Goal: Information Seeking & Learning: Learn about a topic

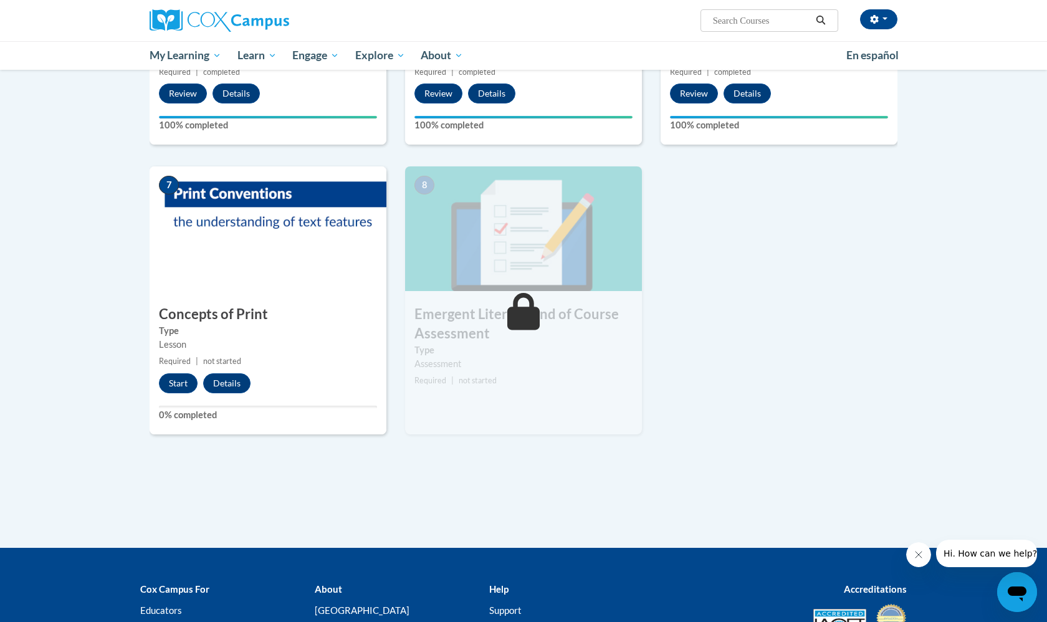
scroll to position [756, 0]
click at [173, 383] on button "Start" at bounding box center [178, 384] width 39 height 20
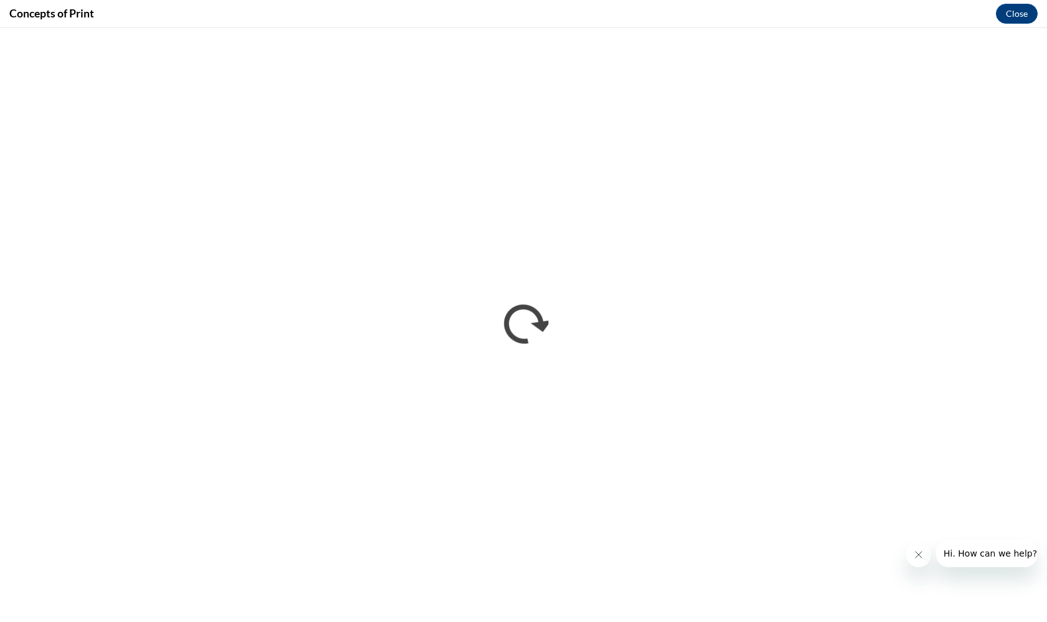
scroll to position [0, 0]
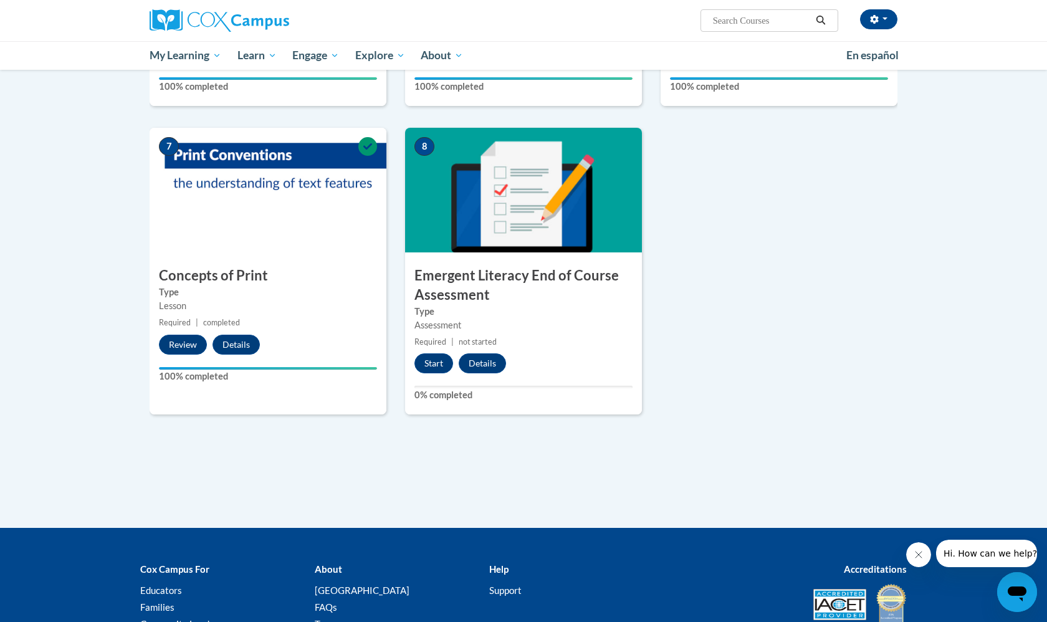
scroll to position [793, 0]
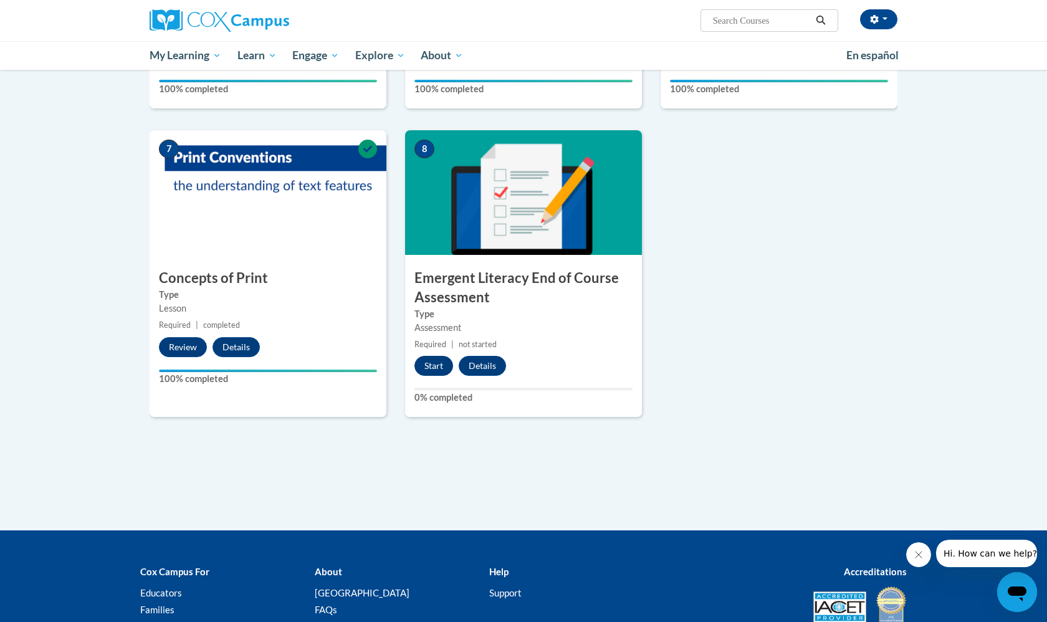
click at [437, 364] on button "Start" at bounding box center [433, 366] width 39 height 20
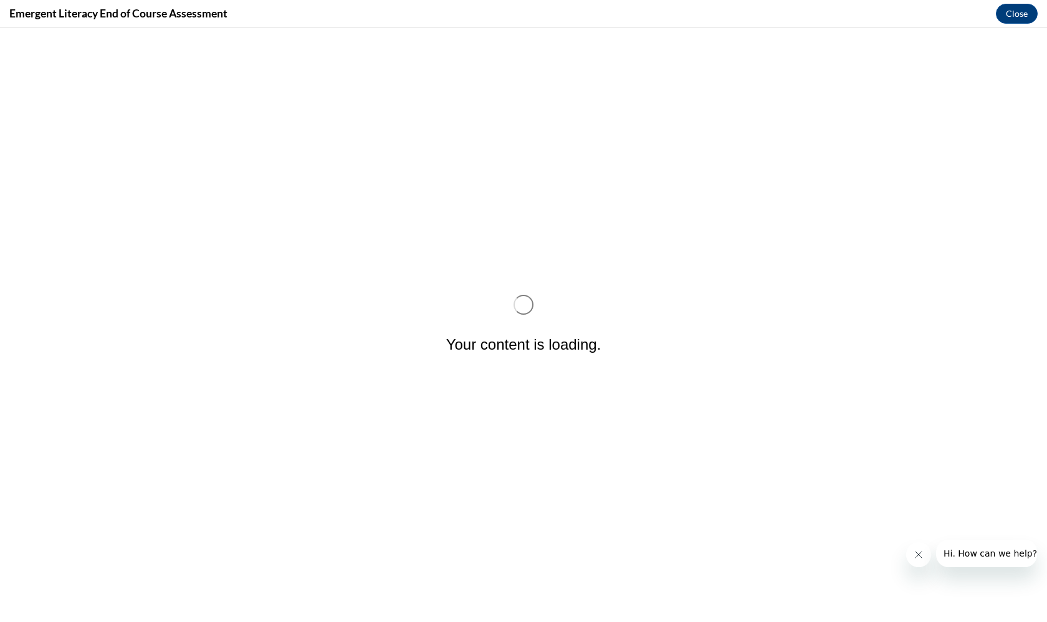
scroll to position [0, 0]
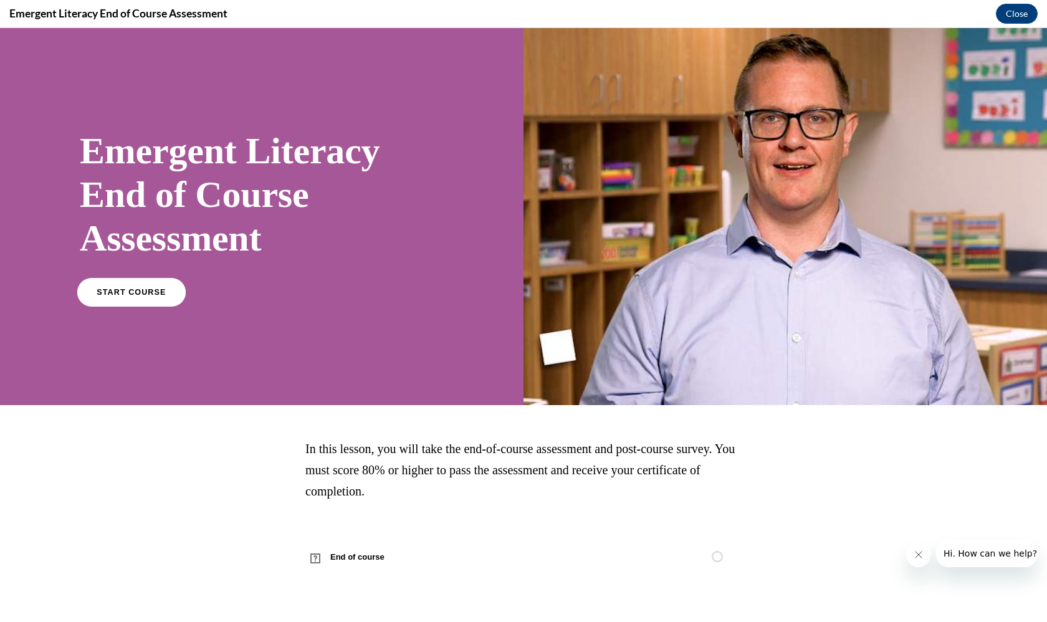
click at [145, 293] on span "START COURSE" at bounding box center [131, 292] width 69 height 9
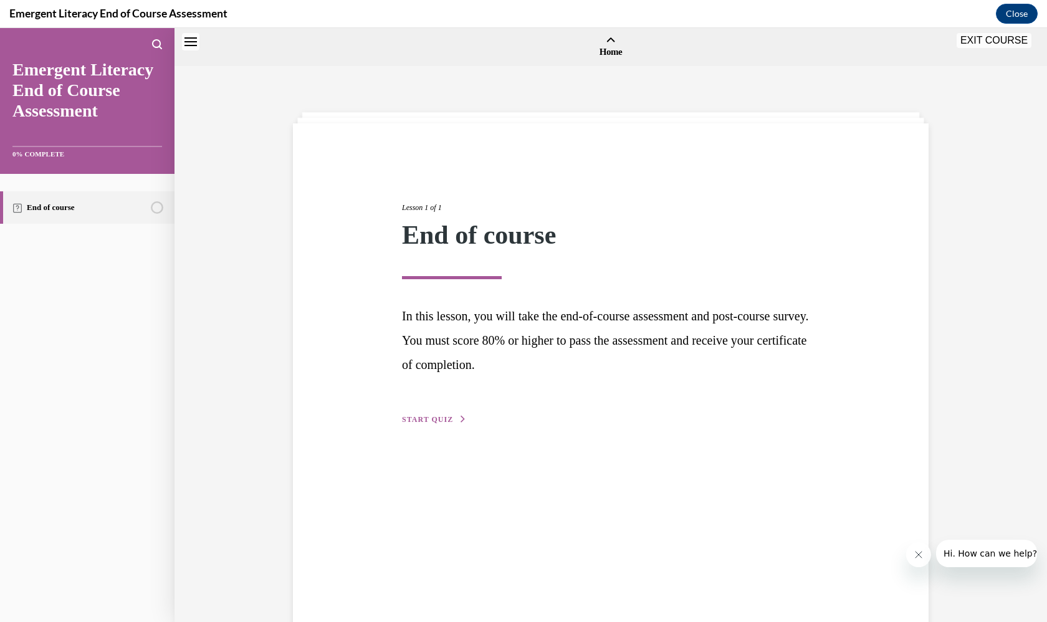
scroll to position [39, 0]
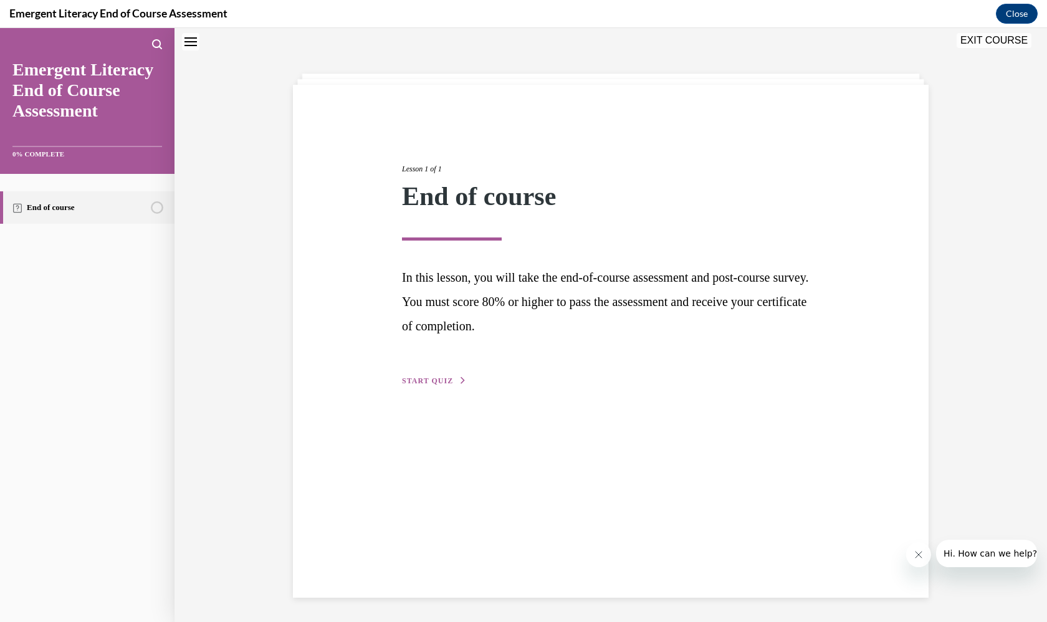
click at [439, 379] on span "START QUIZ" at bounding box center [427, 380] width 51 height 9
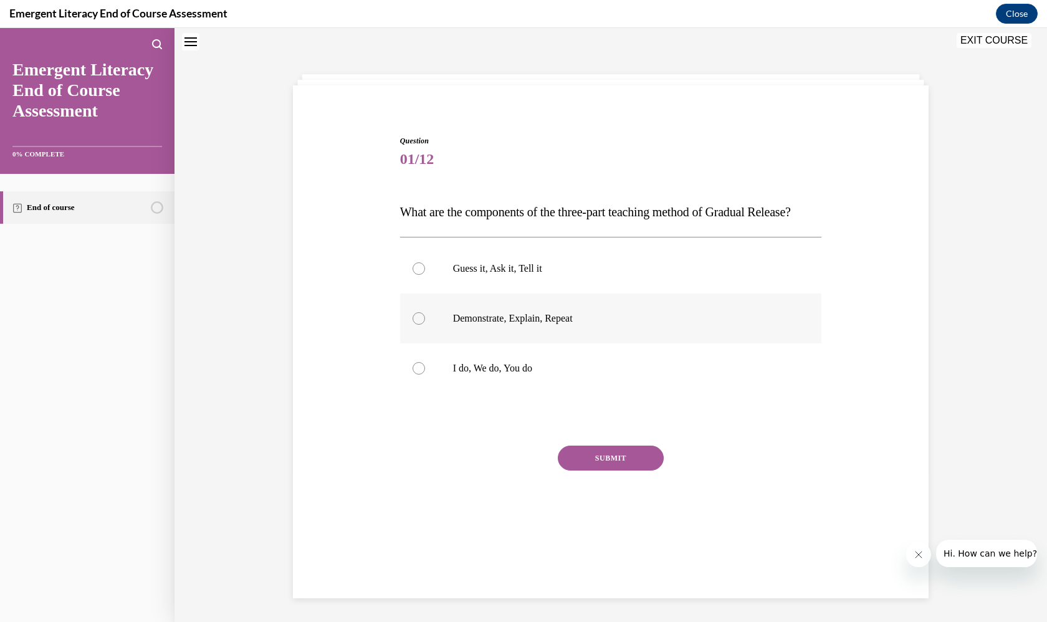
click at [545, 325] on p "Demonstrate, Explain, Repeat" at bounding box center [622, 318] width 338 height 12
click at [425, 325] on input "Demonstrate, Explain, Repeat" at bounding box center [419, 318] width 12 height 12
radio input "true"
click at [579, 470] on button "SUBMIT" at bounding box center [611, 458] width 106 height 25
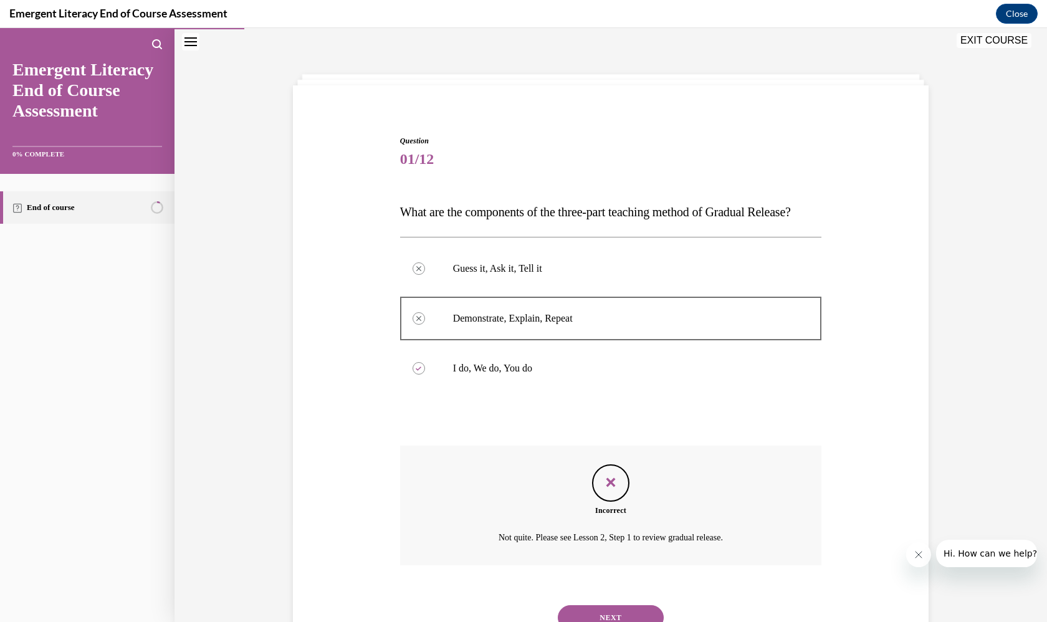
scroll to position [99, 0]
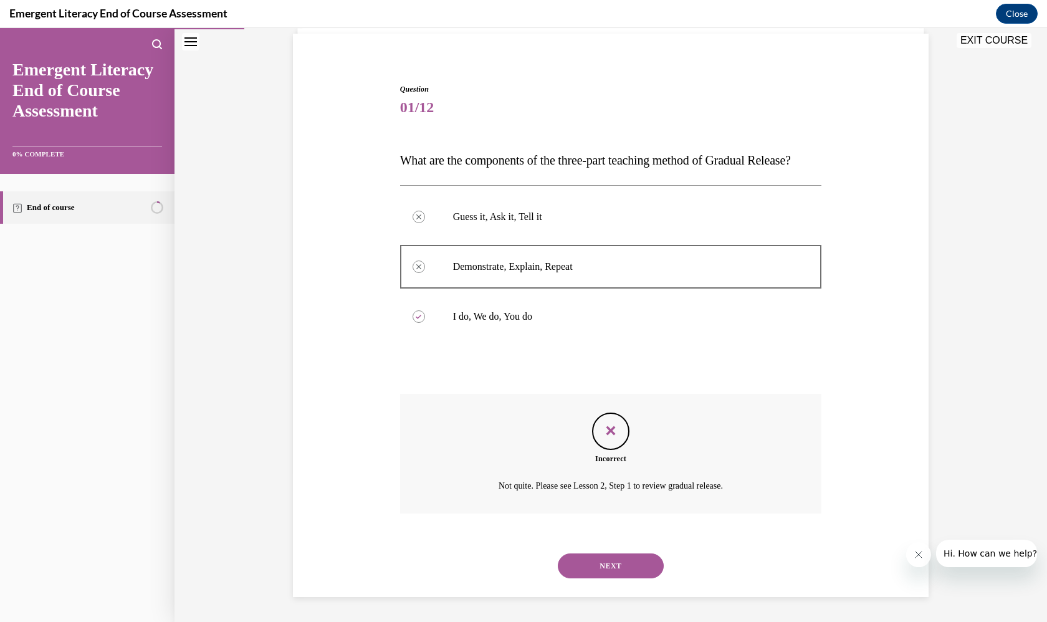
click at [606, 563] on button "NEXT" at bounding box center [611, 565] width 106 height 25
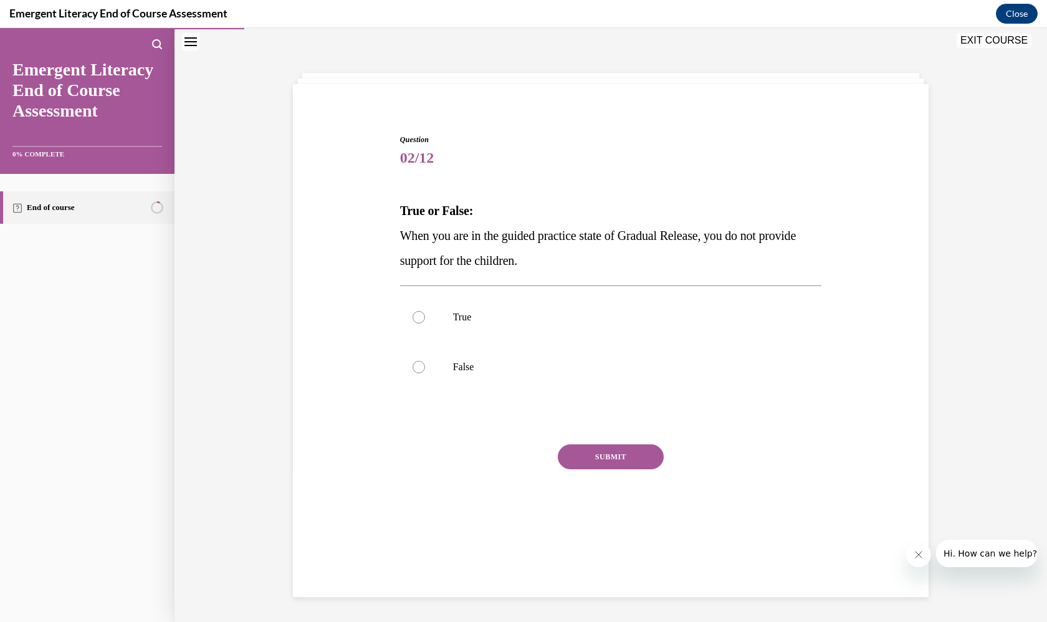
scroll to position [39, 0]
click at [548, 270] on p "When you are in the guided practice state of Gradual Release, you do not provid…" at bounding box center [611, 248] width 422 height 50
click at [474, 308] on label "True" at bounding box center [611, 317] width 422 height 50
click at [425, 311] on input "True" at bounding box center [419, 317] width 12 height 12
radio input "true"
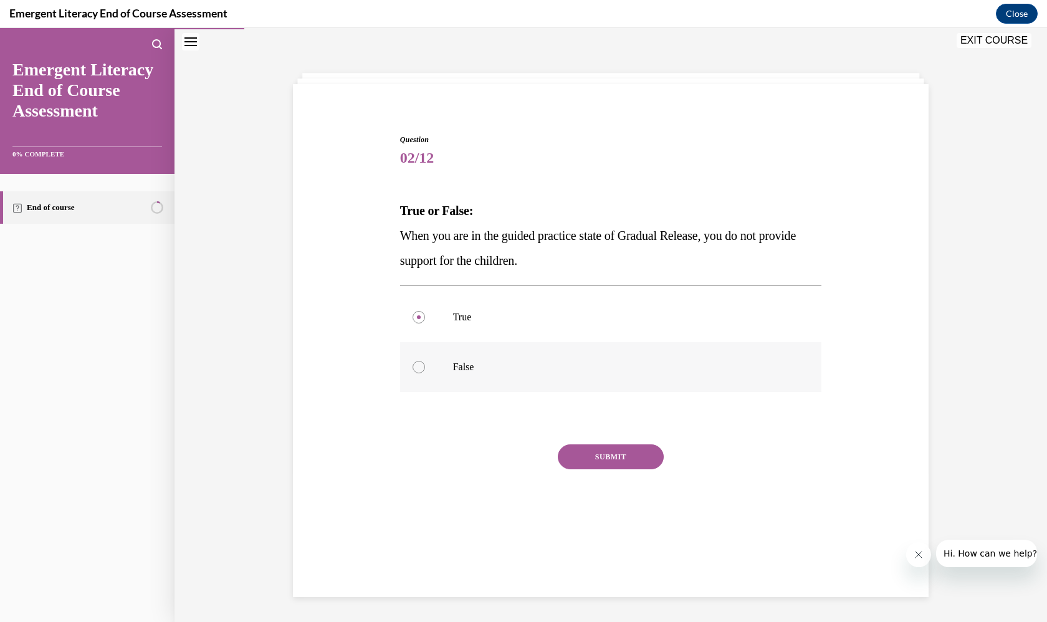
click at [470, 384] on label "False" at bounding box center [611, 367] width 422 height 50
click at [425, 373] on input "False" at bounding box center [419, 367] width 12 height 12
radio input "true"
click at [616, 393] on div "True False" at bounding box center [611, 341] width 422 height 113
click at [610, 450] on button "SUBMIT" at bounding box center [611, 456] width 106 height 25
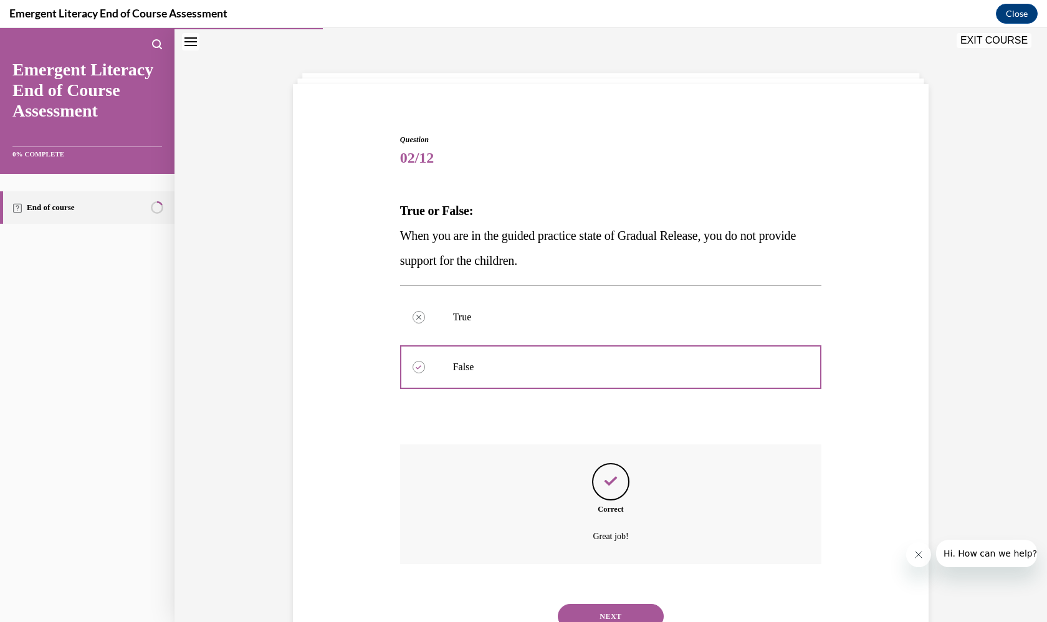
scroll to position [74, 0]
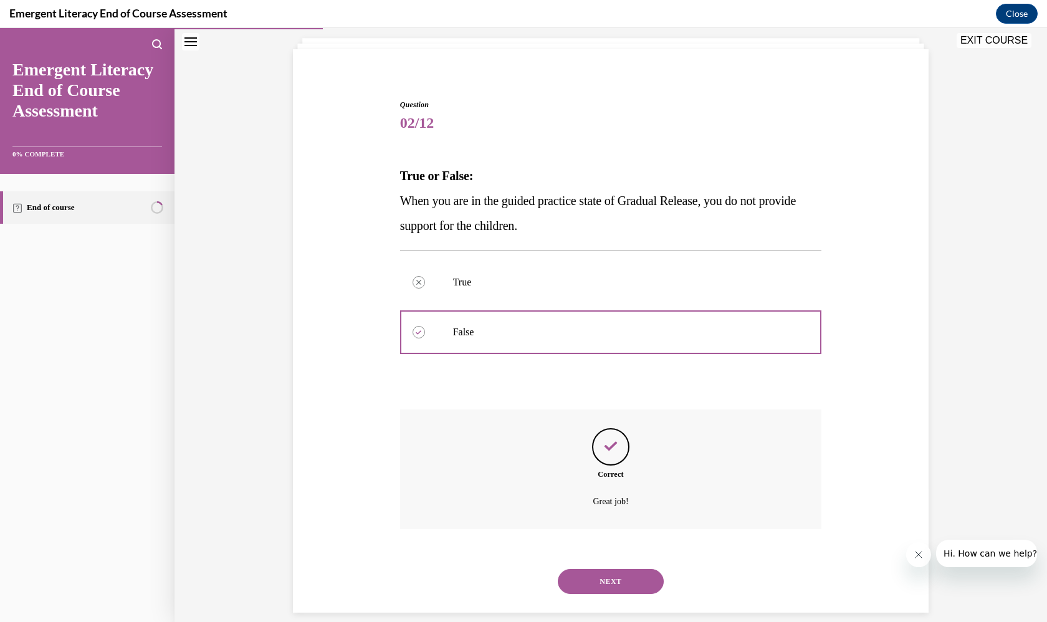
click at [603, 569] on button "NEXT" at bounding box center [611, 581] width 106 height 25
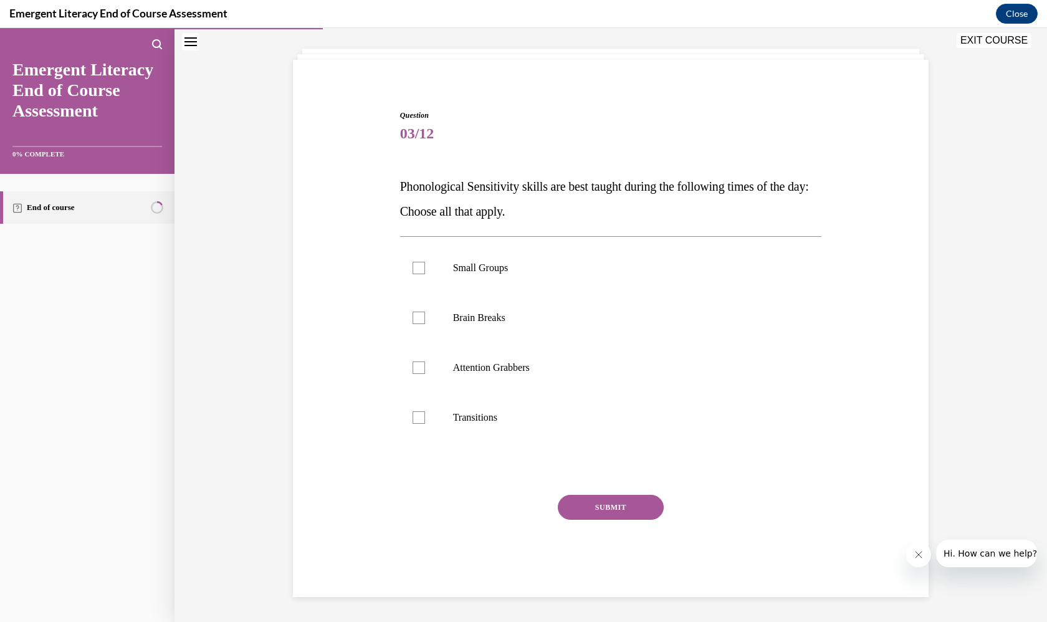
scroll to position [41, 0]
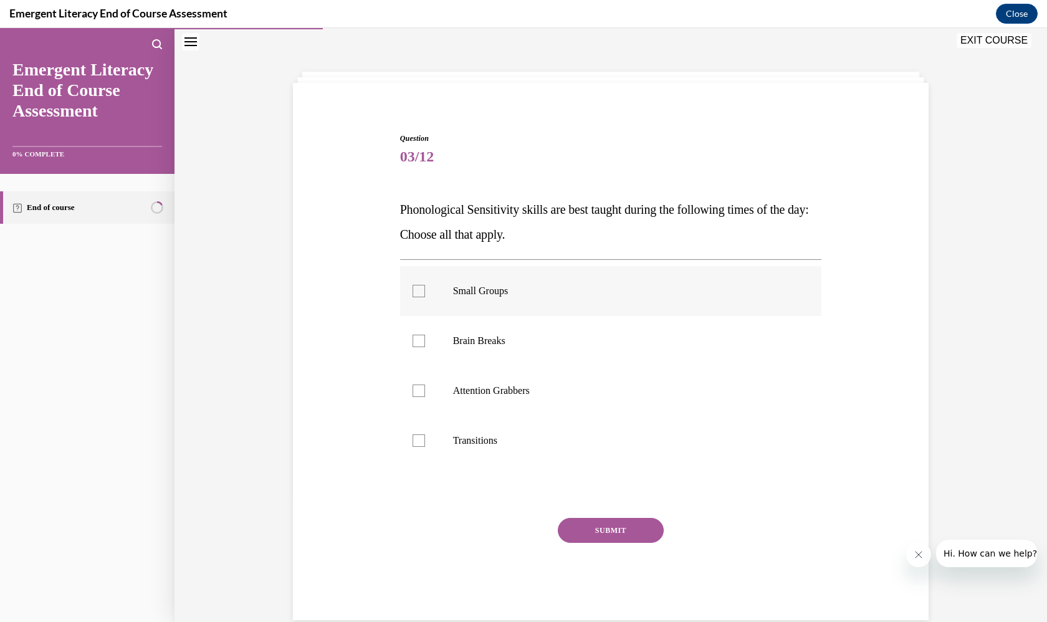
click at [565, 296] on p "Small Groups" at bounding box center [622, 291] width 338 height 12
click at [425, 296] on input "Small Groups" at bounding box center [419, 291] width 12 height 12
checkbox input "true"
click at [537, 394] on p "Attention Grabbers" at bounding box center [622, 390] width 338 height 12
click at [425, 394] on input "Attention Grabbers" at bounding box center [419, 390] width 12 height 12
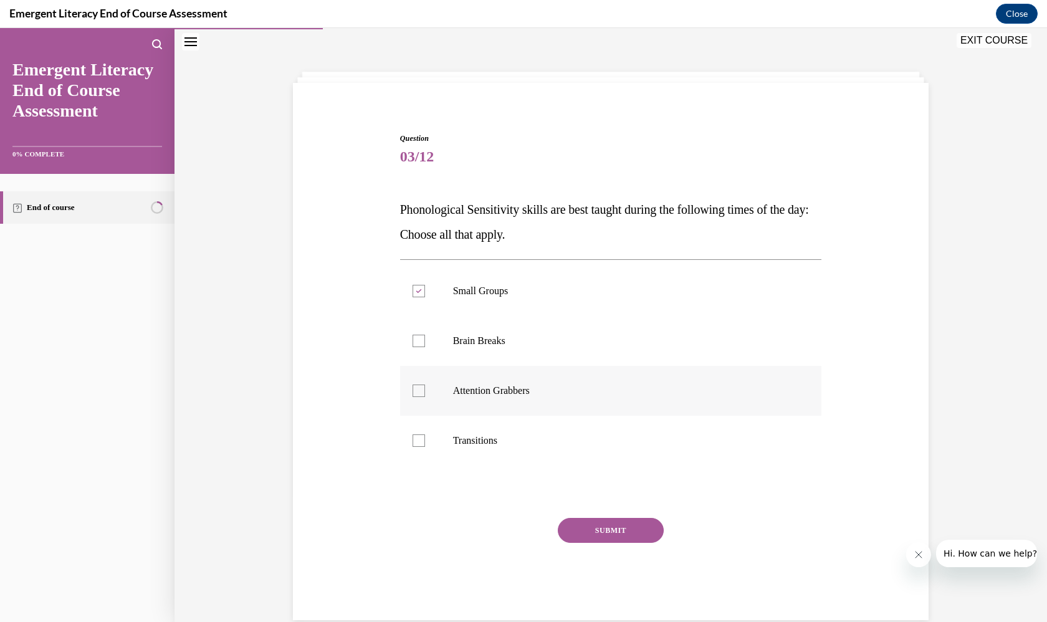
checkbox input "true"
click at [537, 447] on label "Transitions" at bounding box center [611, 441] width 422 height 50
click at [425, 447] on input "Transitions" at bounding box center [419, 440] width 12 height 12
checkbox input "true"
click at [596, 535] on button "SUBMIT" at bounding box center [611, 530] width 106 height 25
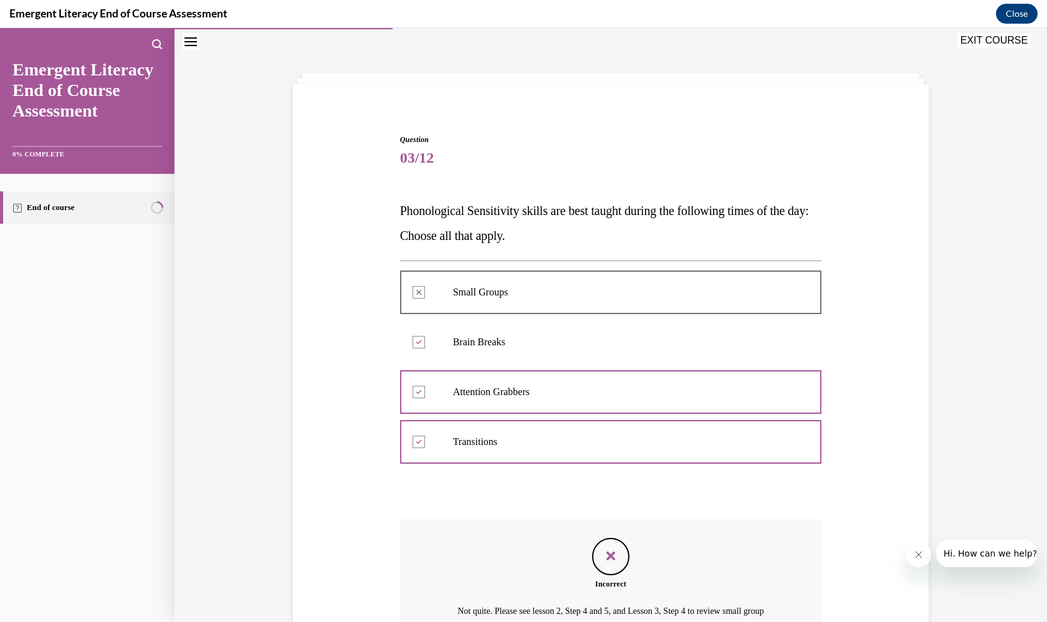
scroll to position [163, 0]
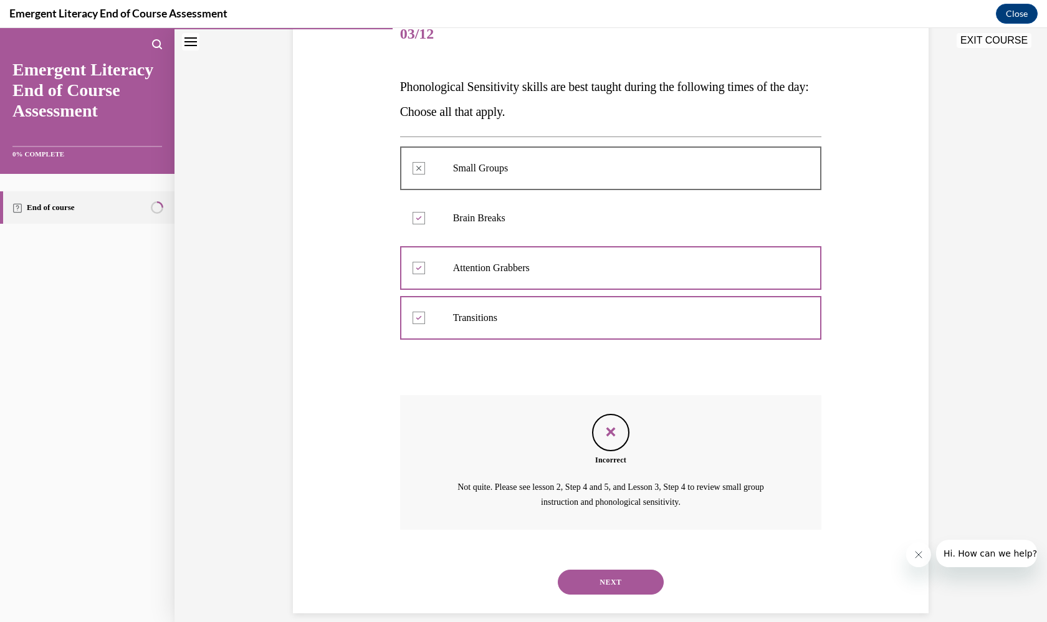
click at [601, 570] on button "NEXT" at bounding box center [611, 582] width 106 height 25
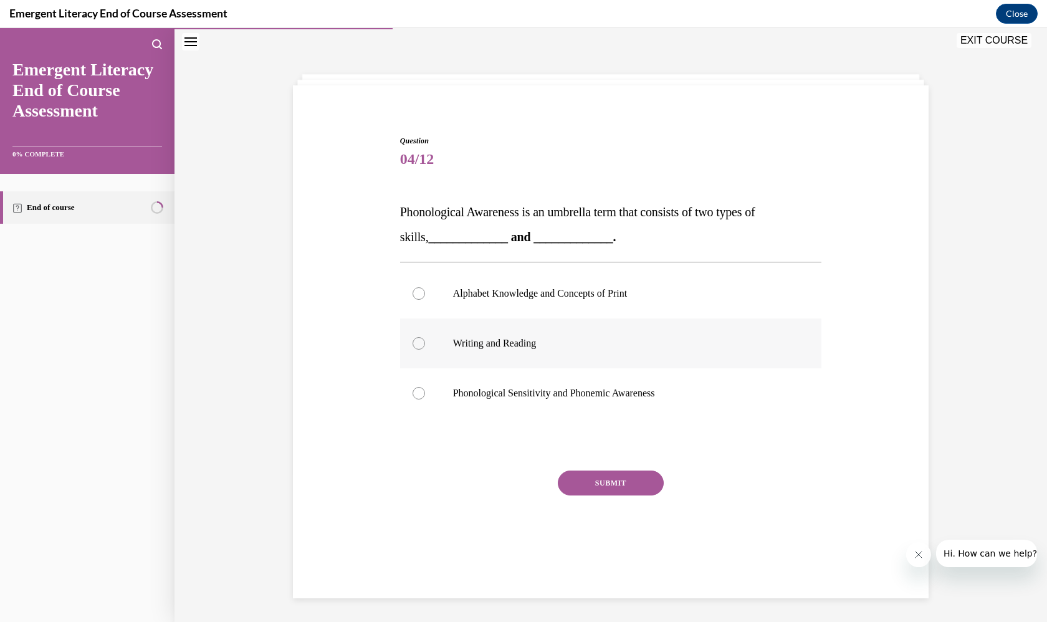
click at [567, 343] on p "Writing and Reading" at bounding box center [622, 343] width 338 height 12
click at [425, 343] on input "Writing and Reading" at bounding box center [419, 343] width 12 height 12
radio input "true"
click at [577, 396] on p "Phonological Sensitivity and Phonemic Awareness" at bounding box center [622, 393] width 338 height 12
click at [425, 396] on input "Phonological Sensitivity and Phonemic Awareness" at bounding box center [419, 393] width 12 height 12
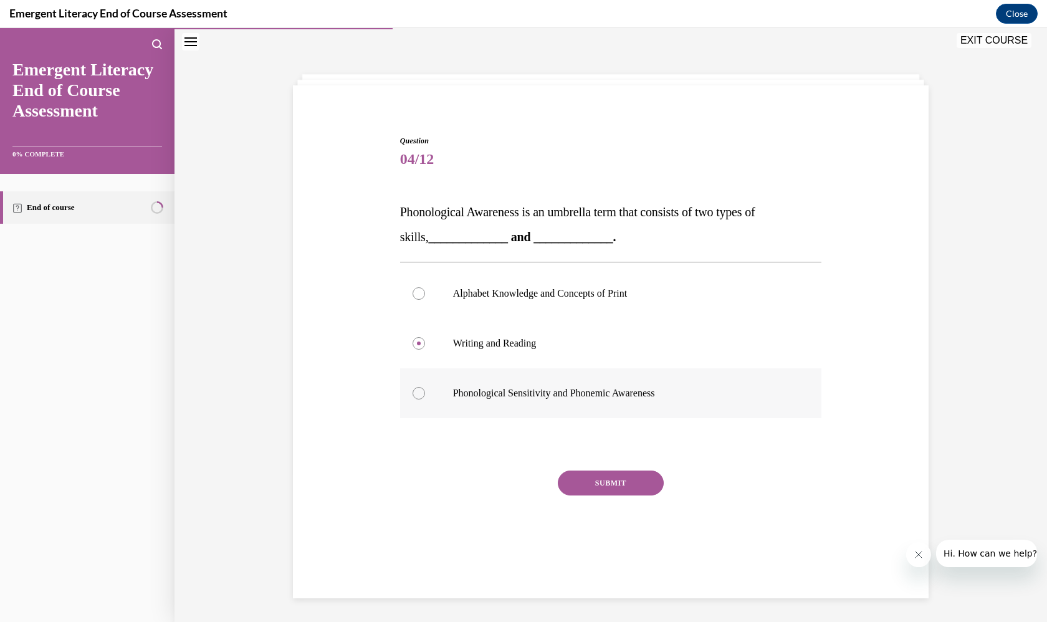
radio input "true"
click at [604, 477] on button "SUBMIT" at bounding box center [611, 482] width 106 height 25
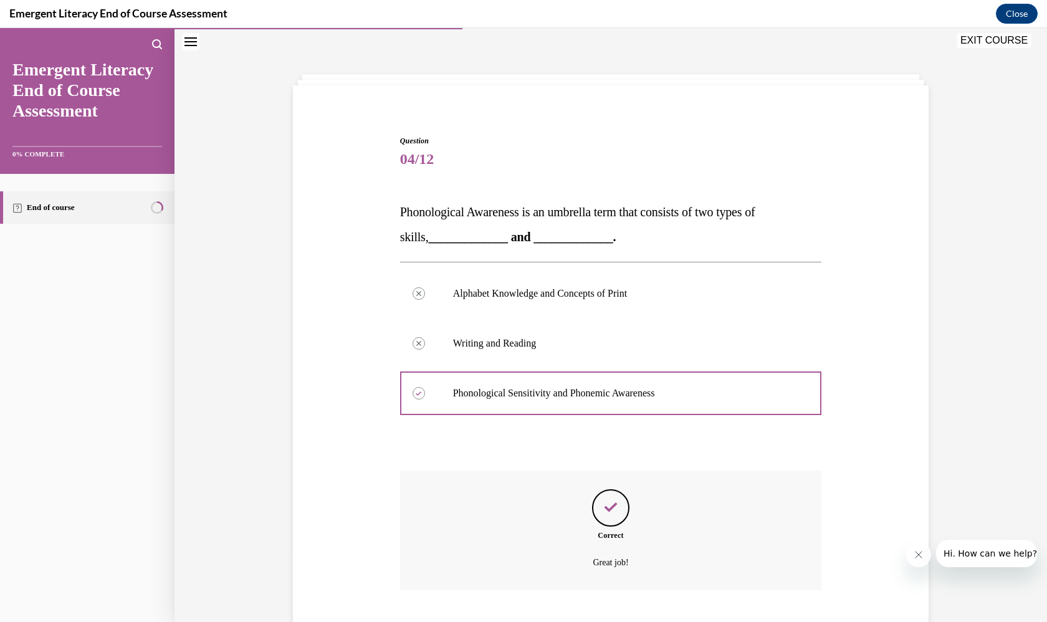
scroll to position [99, 0]
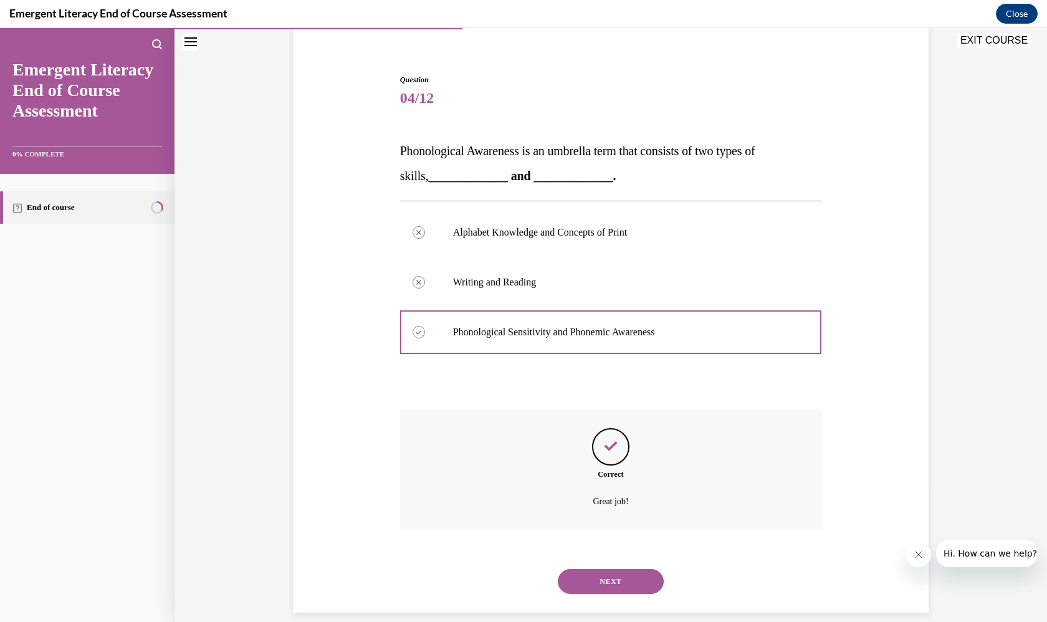
click at [616, 569] on button "NEXT" at bounding box center [611, 581] width 106 height 25
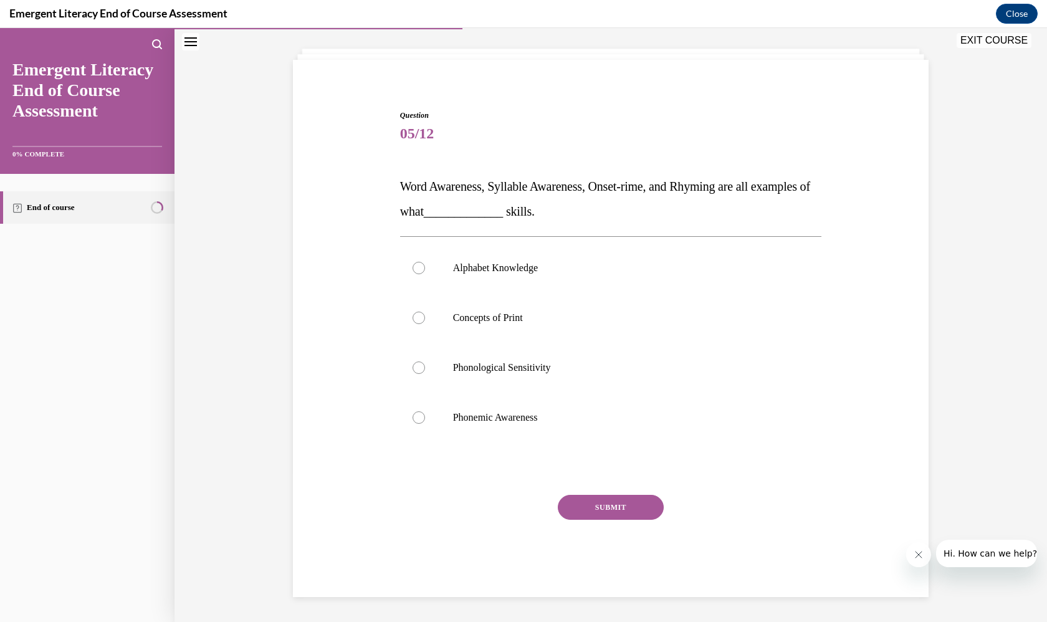
scroll to position [49, 0]
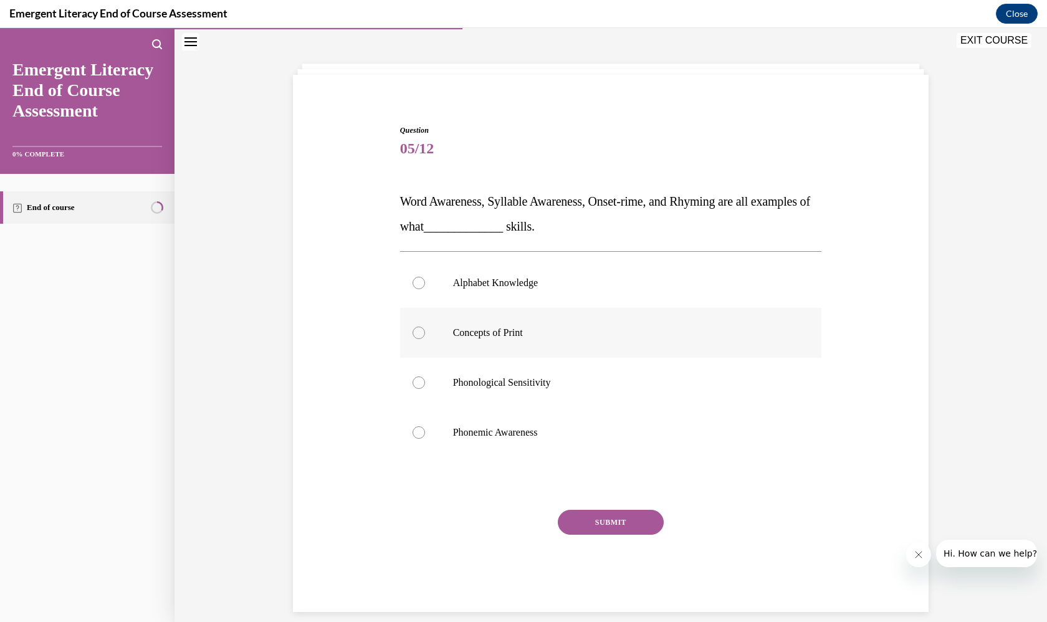
click at [542, 333] on p "Concepts of Print" at bounding box center [622, 333] width 338 height 12
click at [425, 333] on input "Concepts of Print" at bounding box center [419, 333] width 12 height 12
radio input "true"
click at [548, 423] on label "Phonemic Awareness" at bounding box center [611, 433] width 422 height 50
click at [425, 426] on input "Phonemic Awareness" at bounding box center [419, 432] width 12 height 12
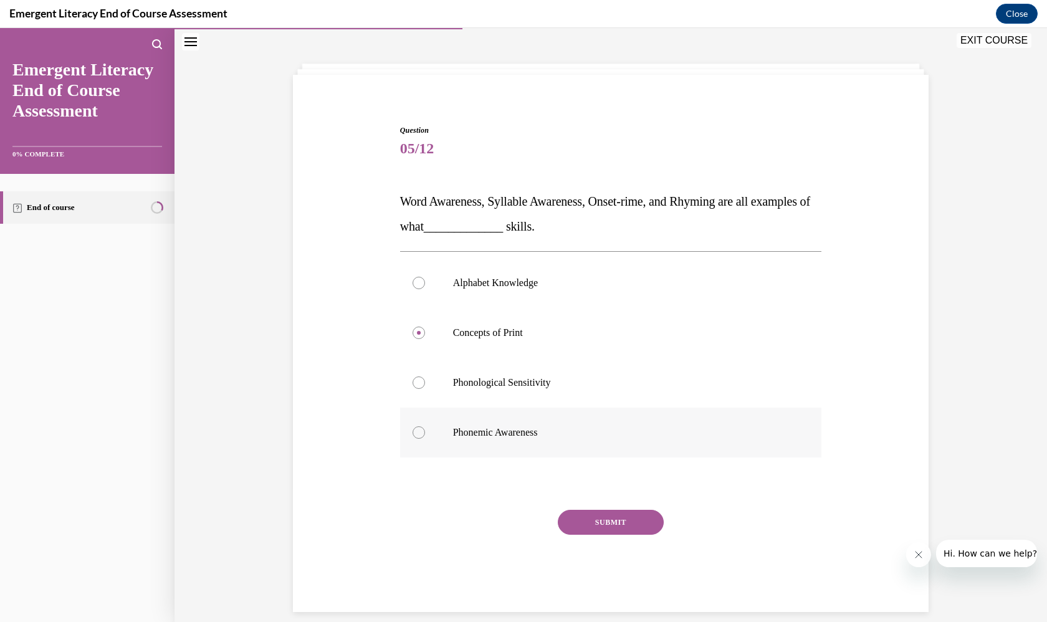
radio input "true"
click at [599, 474] on div "Question 05/12 Word Awareness, Syllable Awareness, Onset-rime, and Rhyming are …" at bounding box center [611, 368] width 422 height 487
click at [606, 517] on button "SUBMIT" at bounding box center [611, 522] width 106 height 25
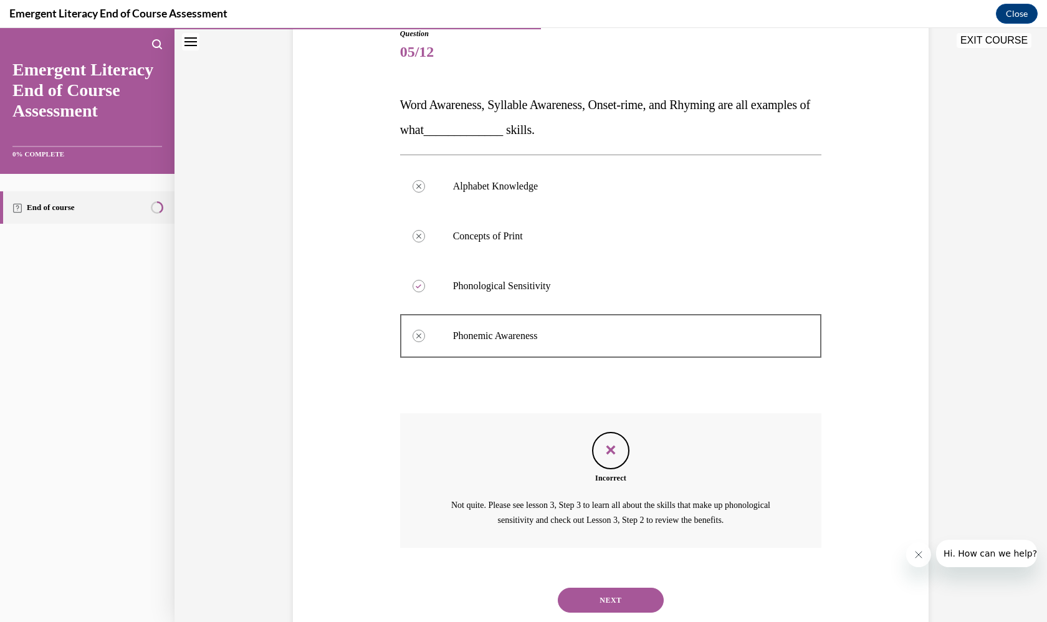
scroll to position [163, 0]
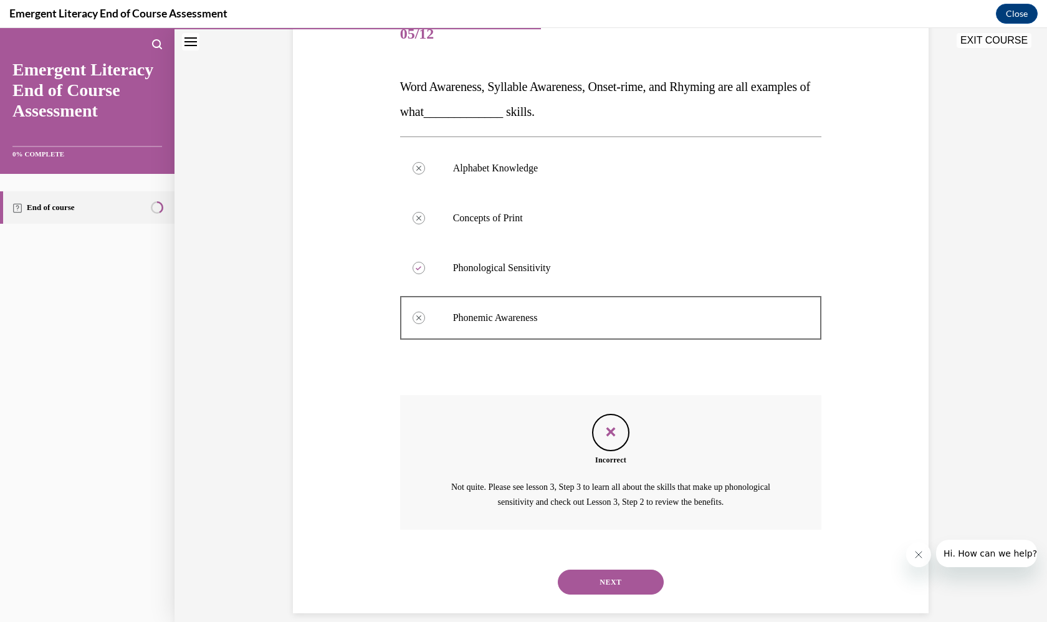
click at [614, 570] on button "NEXT" at bounding box center [611, 582] width 106 height 25
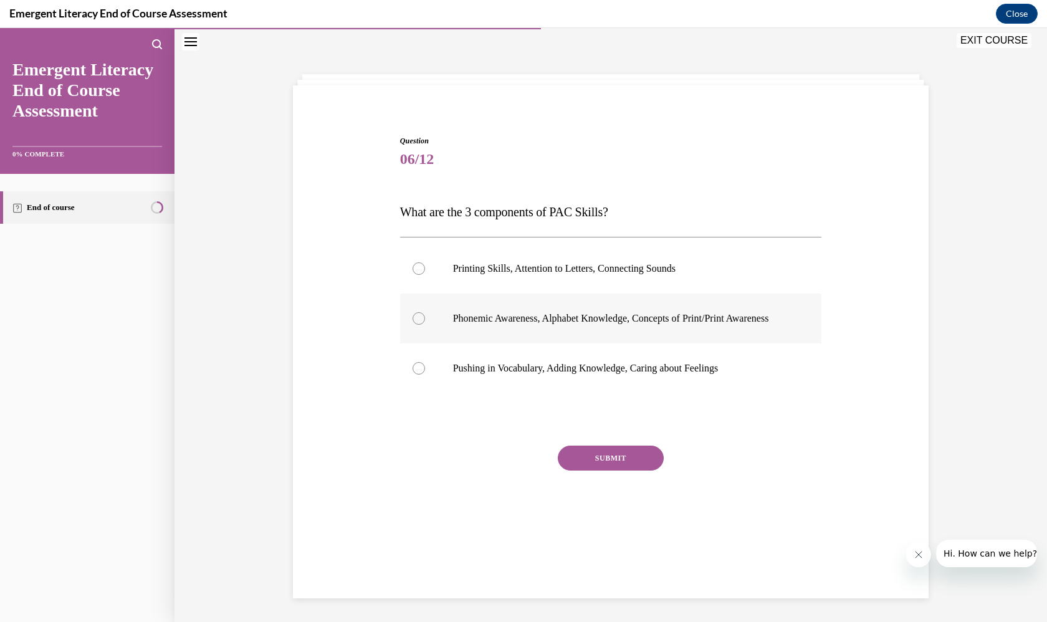
click at [623, 325] on p "Phonemic Awareness, Alphabet Knowledge, Concepts of Print/Print Awareness" at bounding box center [622, 318] width 338 height 12
click at [425, 325] on input "Phonemic Awareness, Alphabet Knowledge, Concepts of Print/Print Awareness" at bounding box center [419, 318] width 12 height 12
radio input "true"
click at [621, 470] on button "SUBMIT" at bounding box center [611, 458] width 106 height 25
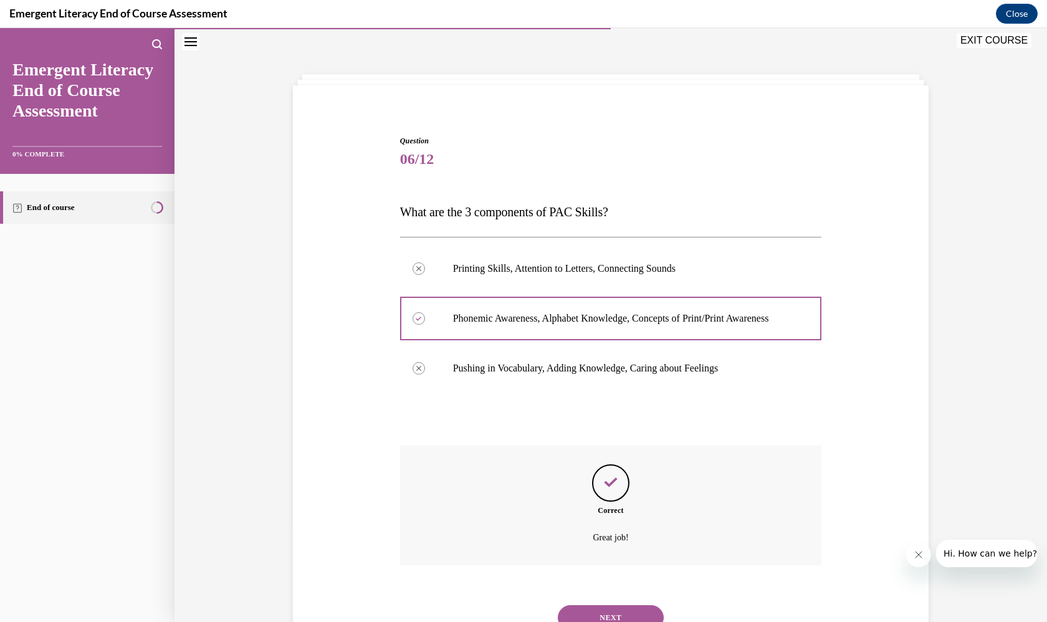
scroll to position [87, 0]
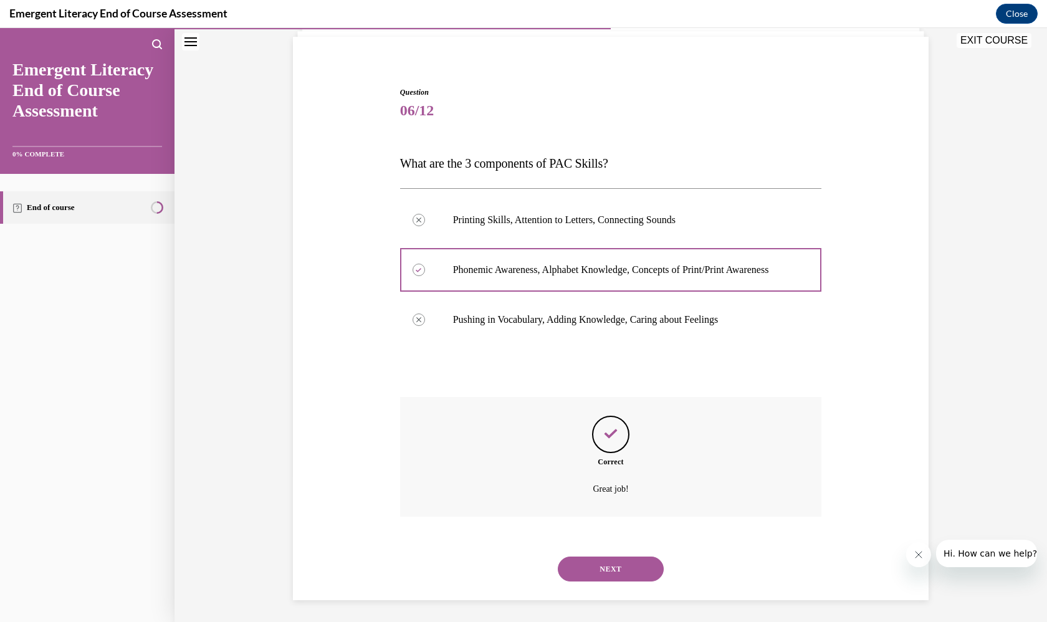
click at [607, 569] on button "NEXT" at bounding box center [611, 568] width 106 height 25
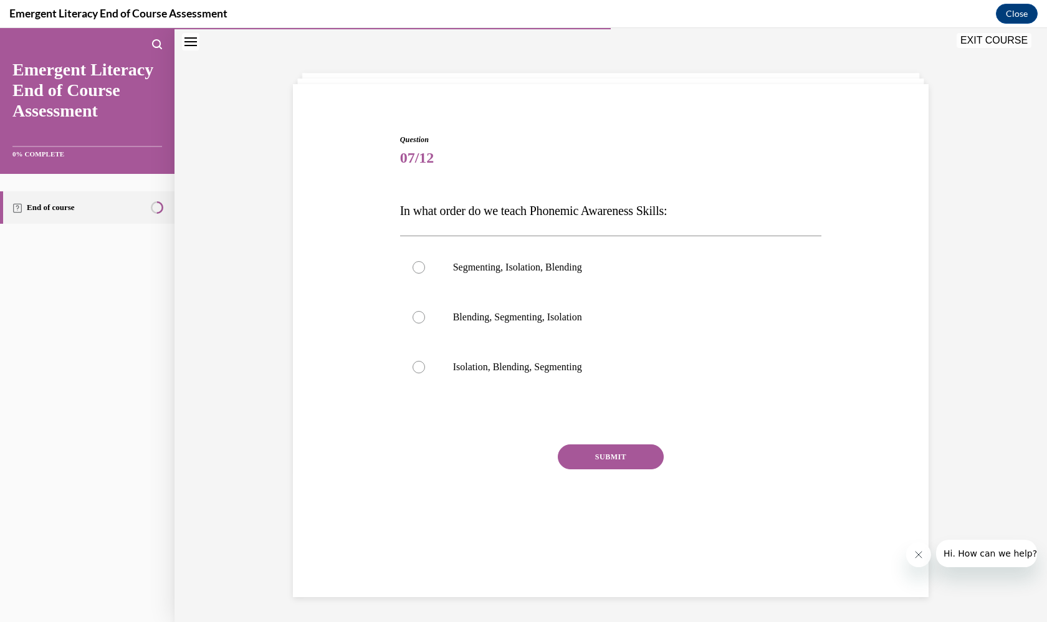
scroll to position [39, 0]
click at [575, 346] on label "Isolation, Blending, Segmenting" at bounding box center [611, 367] width 422 height 50
click at [425, 361] on input "Isolation, Blending, Segmenting" at bounding box center [419, 367] width 12 height 12
radio input "true"
click at [600, 416] on div at bounding box center [611, 418] width 422 height 15
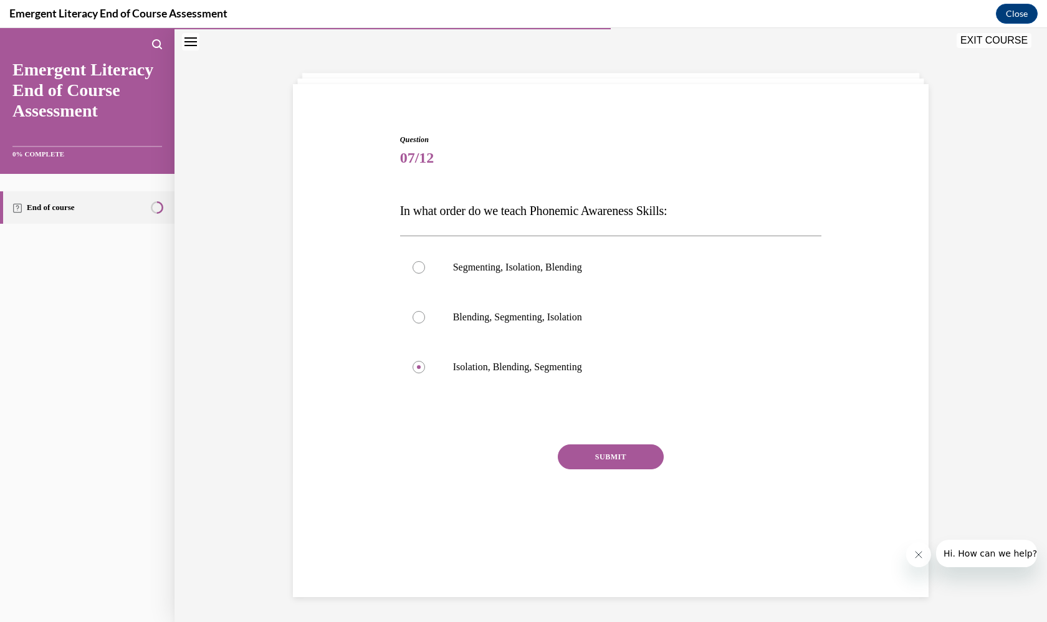
click at [601, 465] on button "SUBMIT" at bounding box center [611, 456] width 106 height 25
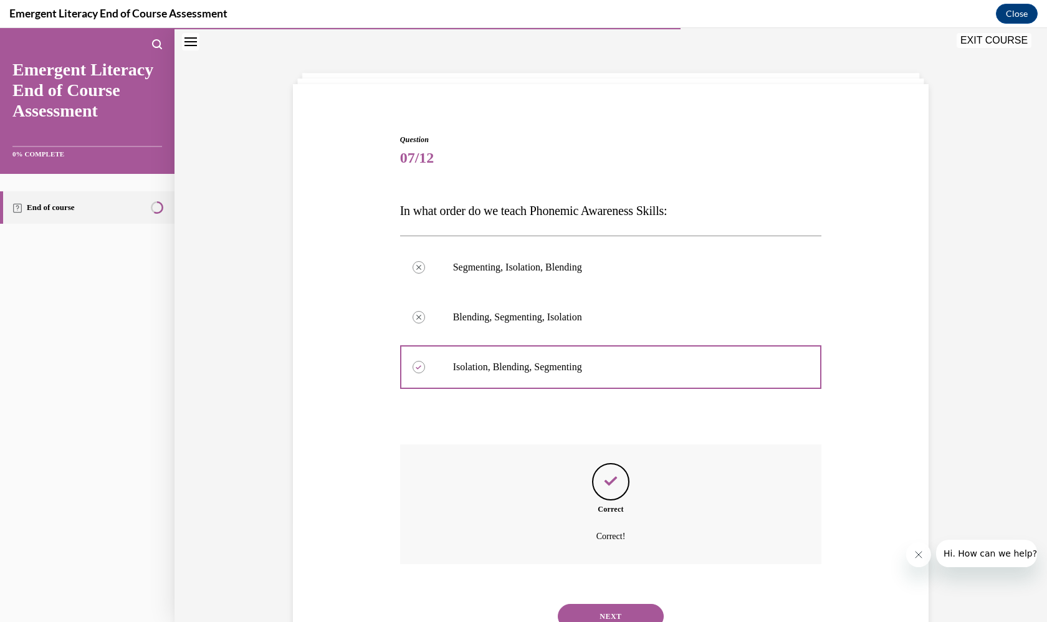
scroll to position [74, 0]
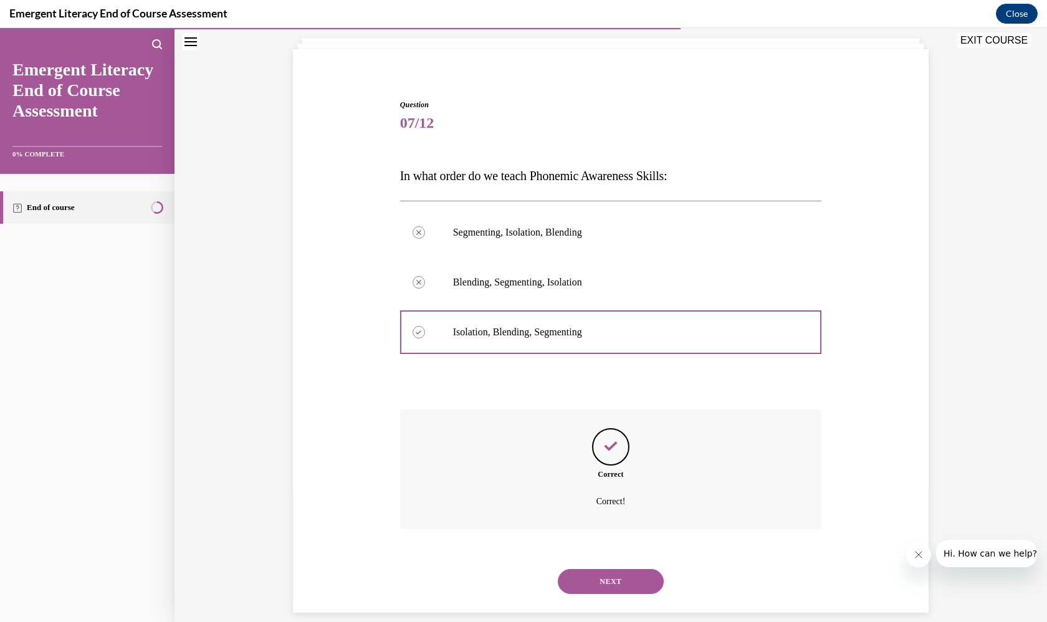
click at [599, 569] on button "NEXT" at bounding box center [611, 581] width 106 height 25
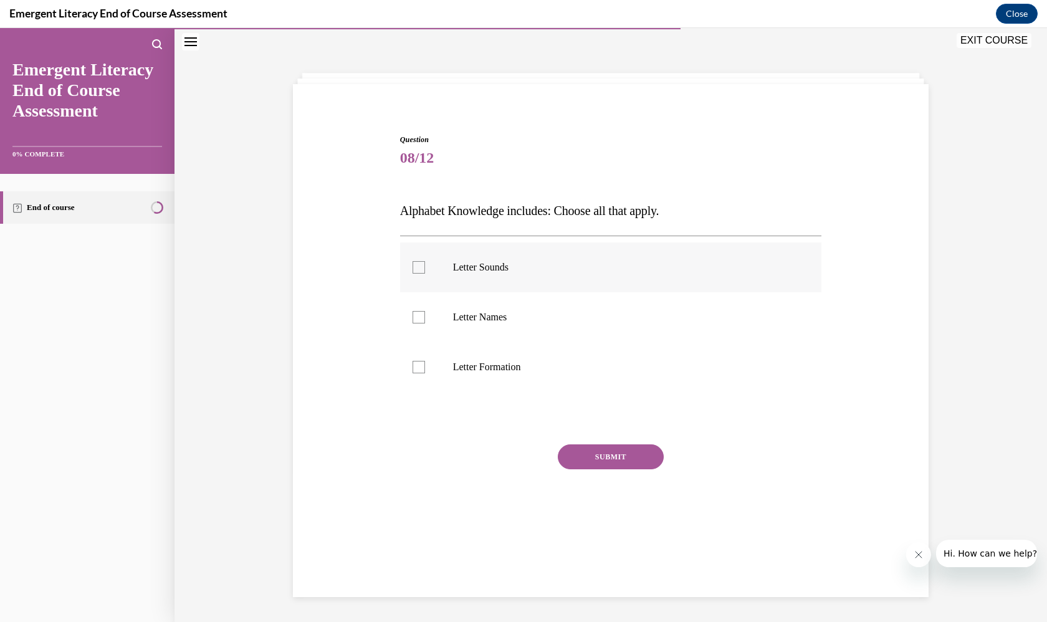
click at [579, 280] on label "Letter Sounds" at bounding box center [611, 267] width 422 height 50
click at [425, 274] on input "Letter Sounds" at bounding box center [419, 267] width 12 height 12
checkbox input "true"
click at [571, 370] on p "Letter Formation" at bounding box center [622, 367] width 338 height 12
click at [425, 370] on input "Letter Formation" at bounding box center [419, 367] width 12 height 12
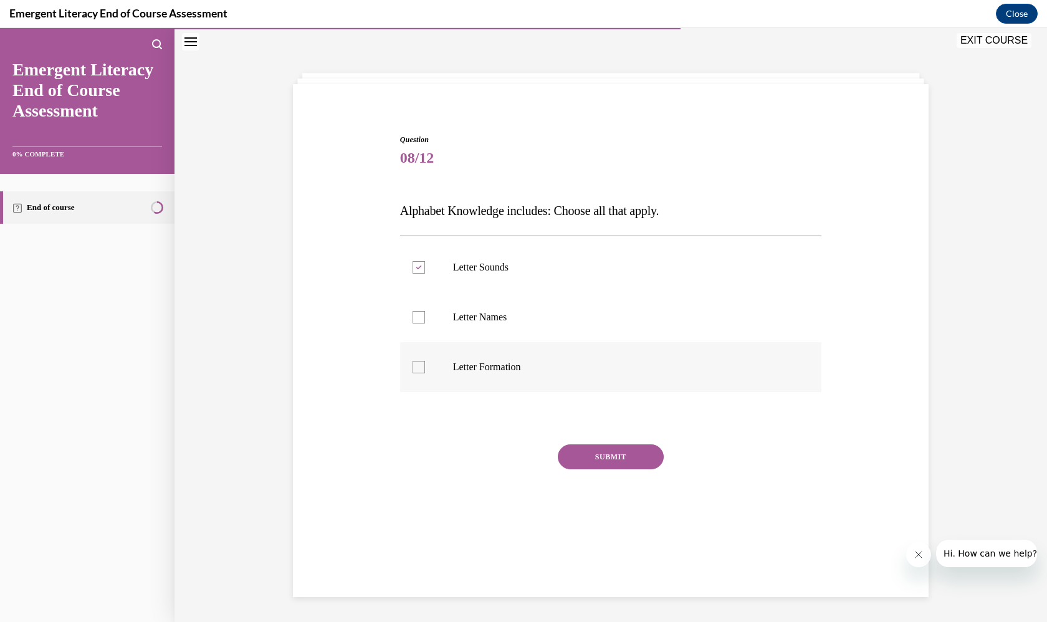
checkbox input "true"
click at [603, 426] on div "Question 08/12 Alphabet Knowledge includes: Choose all that apply. Letter Sound…" at bounding box center [611, 340] width 422 height 413
click at [603, 481] on div "SUBMIT" at bounding box center [611, 475] width 422 height 62
click at [614, 458] on button "SUBMIT" at bounding box center [611, 456] width 106 height 25
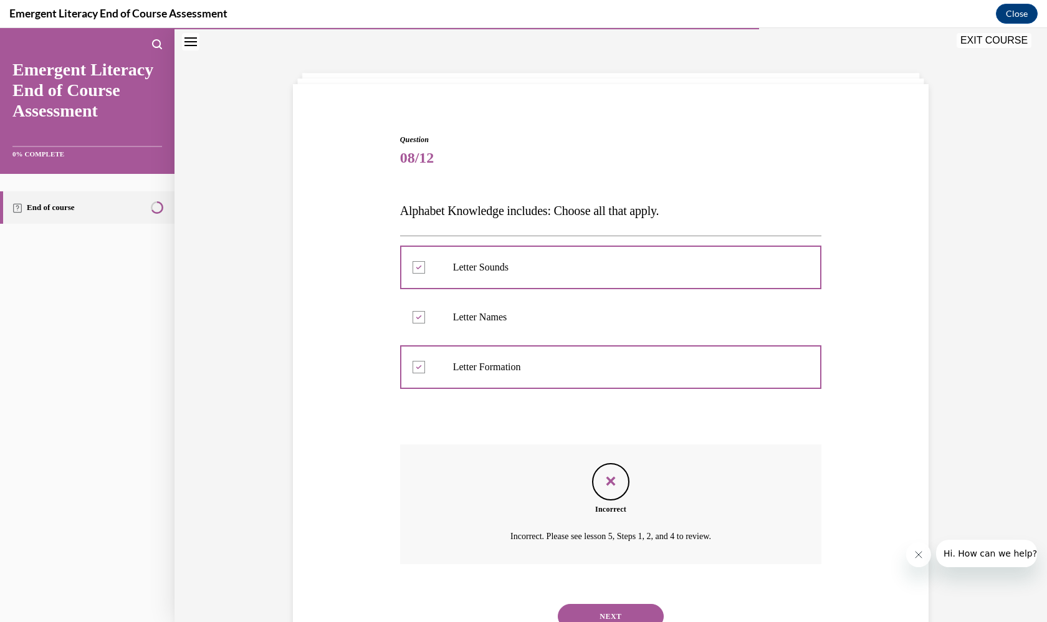
click at [609, 574] on div "Incorrect Incorrect. Please see lesson 5, Steps 1, 2, and 4 to review." at bounding box center [611, 513] width 422 height 138
click at [612, 604] on button "NEXT" at bounding box center [611, 616] width 106 height 25
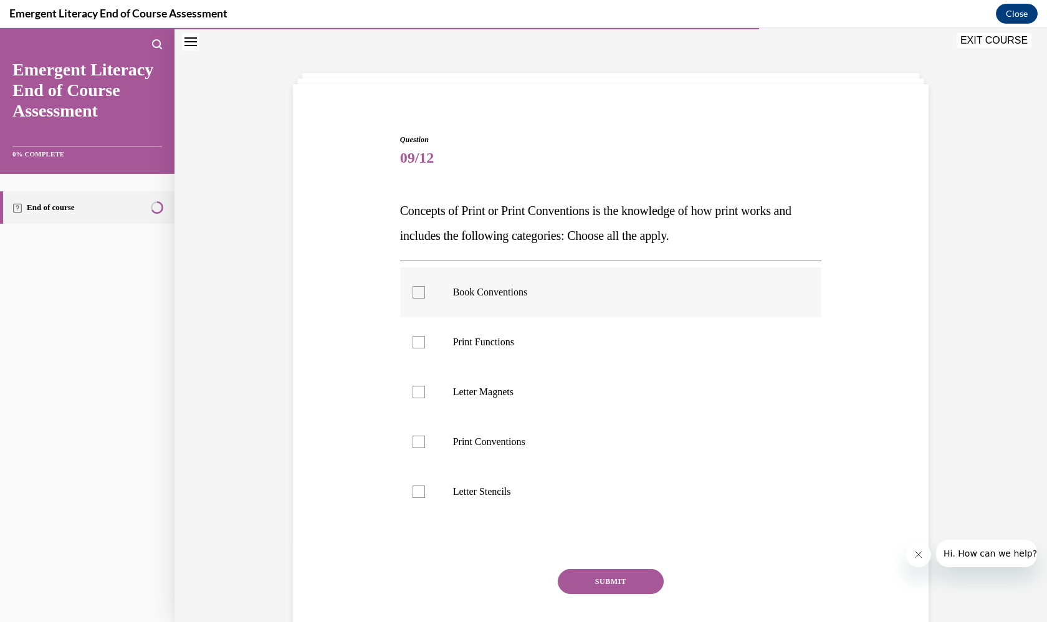
click at [620, 281] on label "Book Conventions" at bounding box center [611, 292] width 422 height 50
click at [425, 286] on input "Book Conventions" at bounding box center [419, 292] width 12 height 12
checkbox input "true"
click at [606, 324] on label "Print Functions" at bounding box center [611, 342] width 422 height 50
click at [425, 336] on input "Print Functions" at bounding box center [419, 342] width 12 height 12
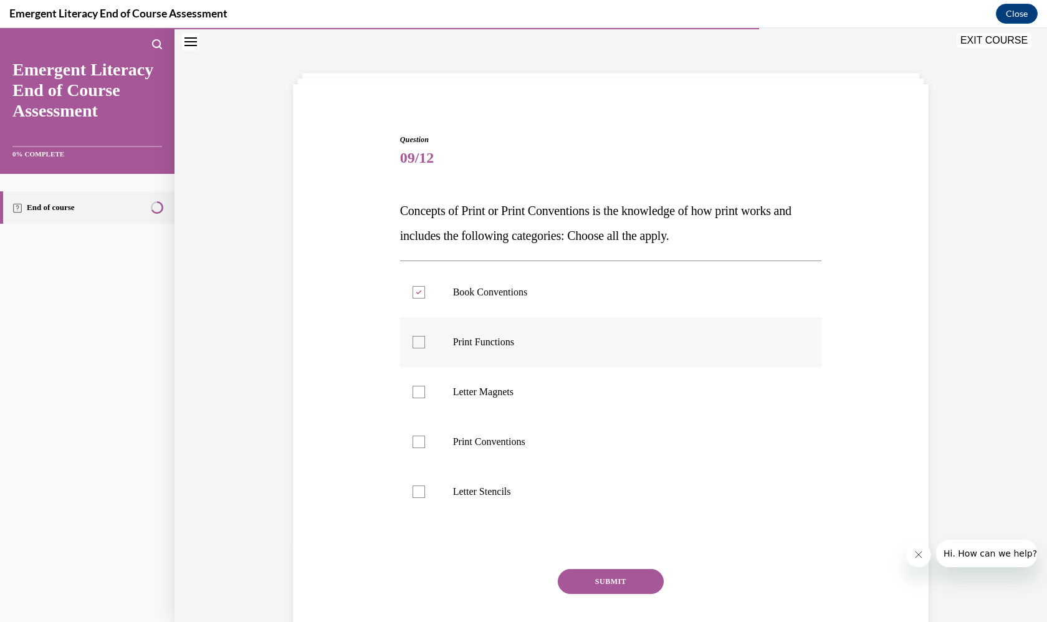
checkbox input "true"
click at [599, 426] on label "Print Conventions" at bounding box center [611, 442] width 422 height 50
click at [425, 436] on input "Print Conventions" at bounding box center [419, 442] width 12 height 12
checkbox input "true"
click at [596, 363] on label "Print Functions" at bounding box center [611, 342] width 422 height 50
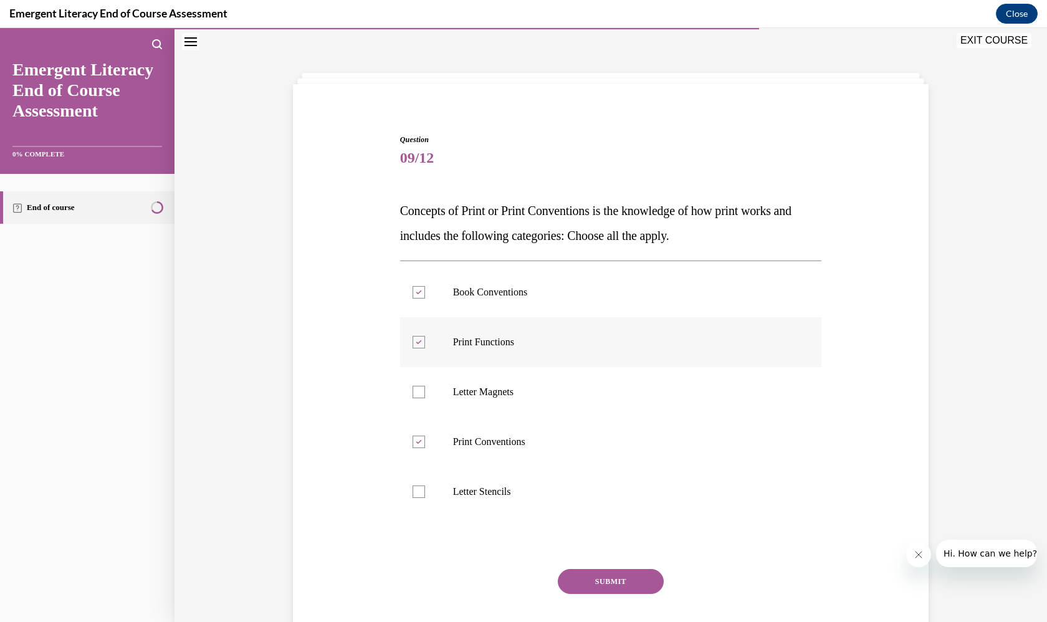
click at [425, 348] on input "Print Functions" at bounding box center [419, 342] width 12 height 12
checkbox input "false"
click at [593, 369] on label "Letter Magnets" at bounding box center [611, 392] width 422 height 50
click at [425, 386] on input "Letter Magnets" at bounding box center [419, 392] width 12 height 12
checkbox input "true"
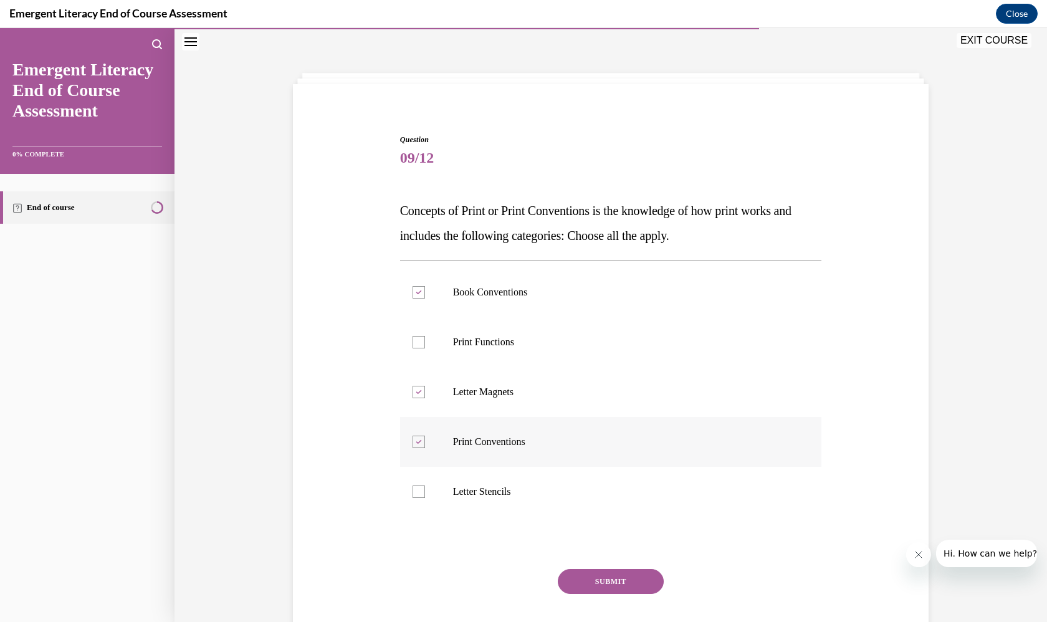
click at [568, 464] on label "Print Conventions" at bounding box center [611, 442] width 422 height 50
click at [425, 448] on input "Print Conventions" at bounding box center [419, 442] width 12 height 12
checkbox input "false"
click at [569, 492] on p "Letter Stencils" at bounding box center [622, 491] width 338 height 12
click at [425, 492] on input "Letter Stencils" at bounding box center [419, 491] width 12 height 12
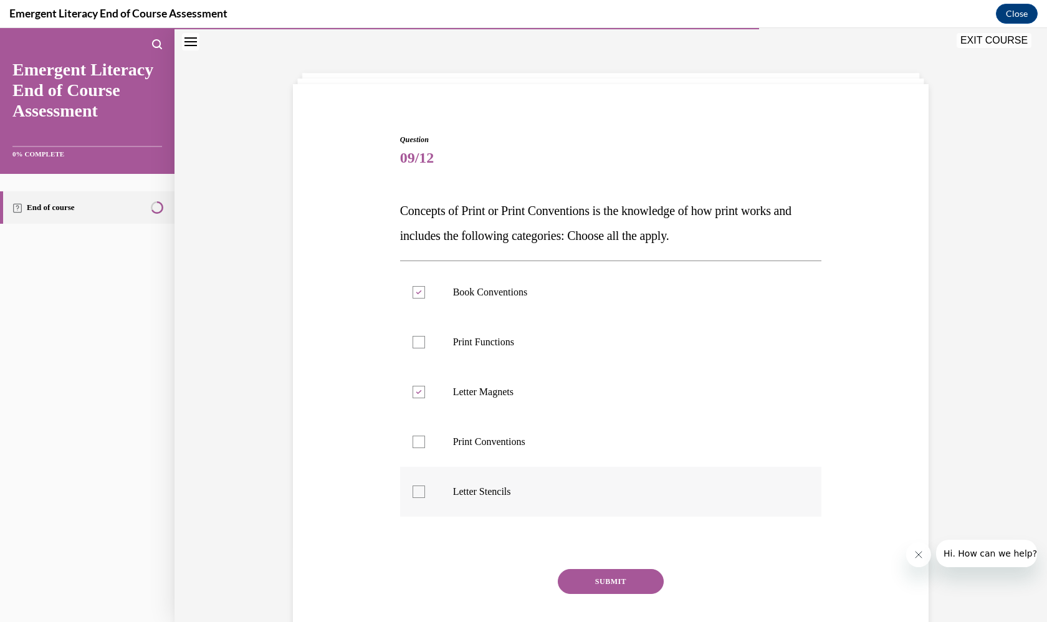
checkbox input "true"
click at [573, 439] on p "Print Conventions" at bounding box center [622, 442] width 338 height 12
click at [425, 439] on input "Print Conventions" at bounding box center [419, 442] width 12 height 12
checkbox input "true"
click at [599, 538] on div at bounding box center [611, 542] width 422 height 15
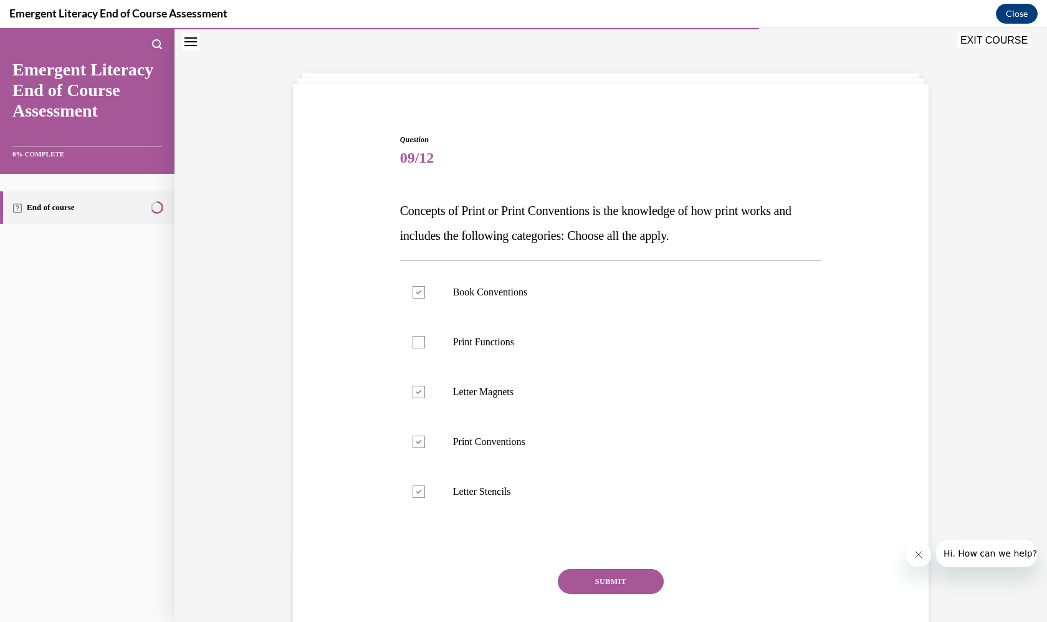
click at [599, 575] on button "SUBMIT" at bounding box center [611, 581] width 106 height 25
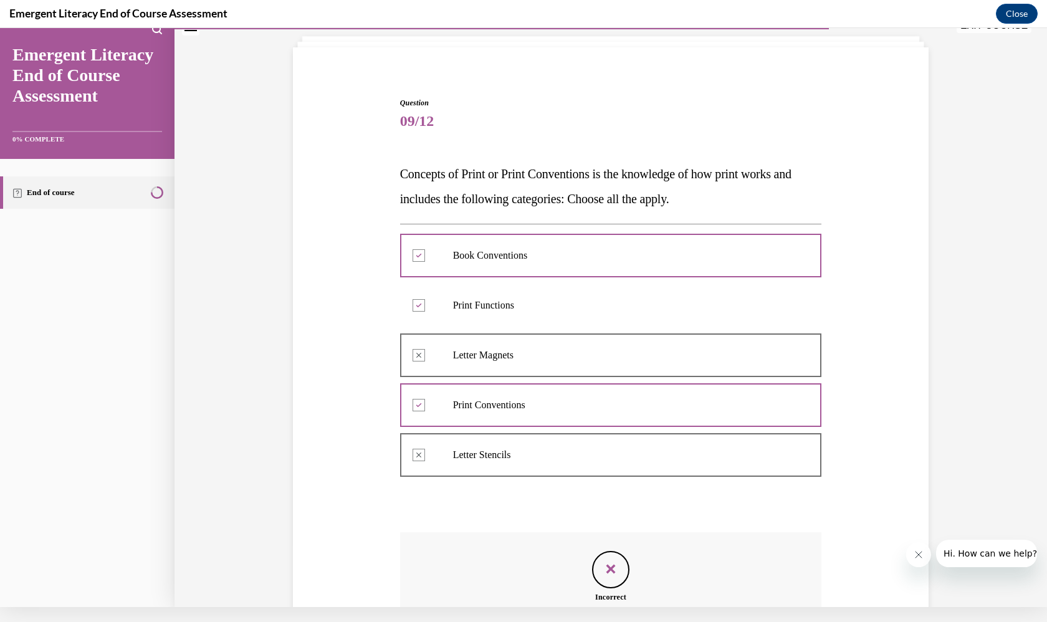
scroll to position [199, 0]
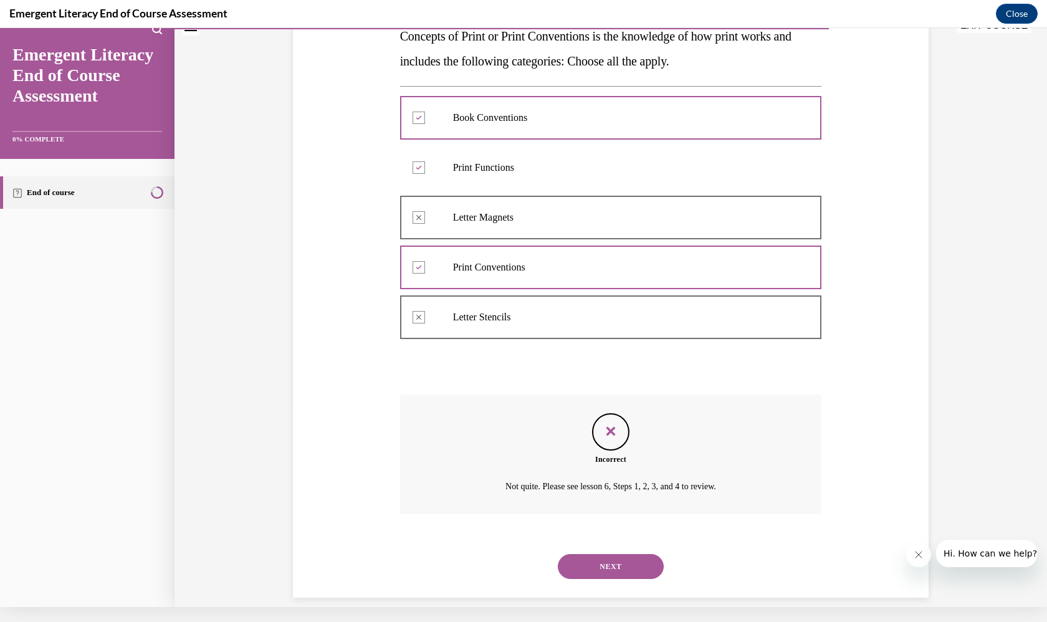
click at [626, 554] on button "NEXT" at bounding box center [611, 566] width 106 height 25
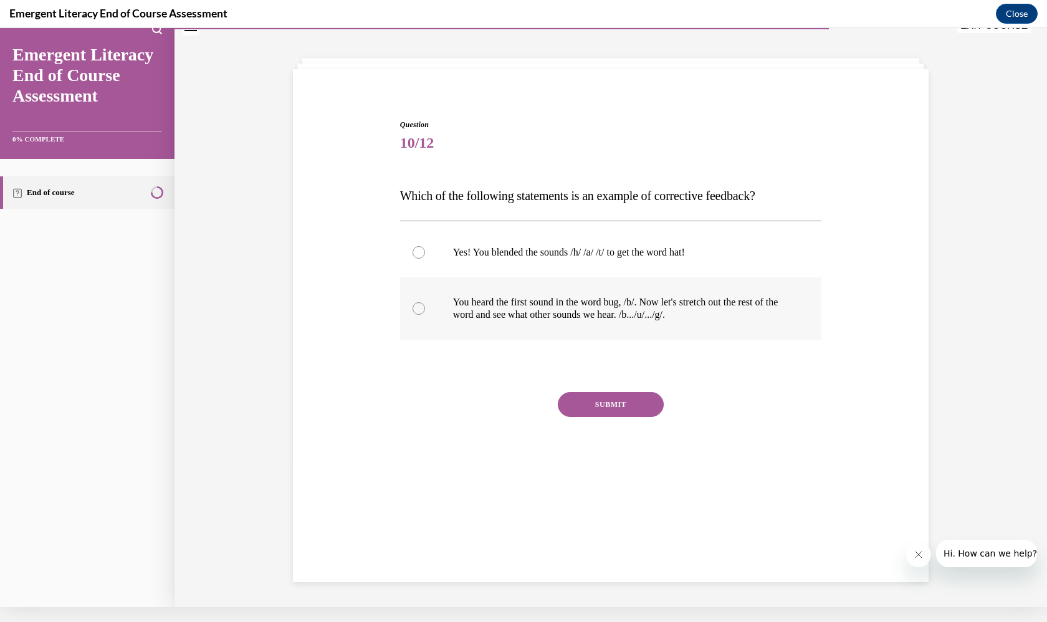
click at [624, 334] on label "You heard the first sound in the word bug, /b/. Now let's stretch out the rest …" at bounding box center [611, 308] width 422 height 62
click at [425, 315] on input "You heard the first sound in the word bug, /b/. Now let's stretch out the rest …" at bounding box center [419, 308] width 12 height 12
radio input "true"
click at [623, 401] on button "SUBMIT" at bounding box center [611, 404] width 106 height 25
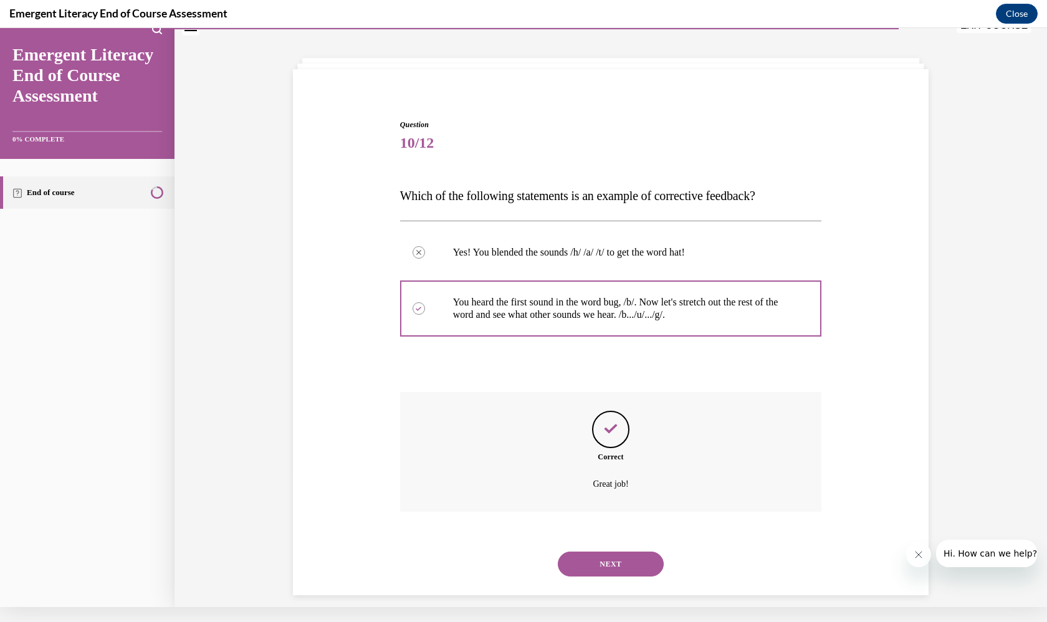
click at [615, 555] on button "NEXT" at bounding box center [611, 563] width 106 height 25
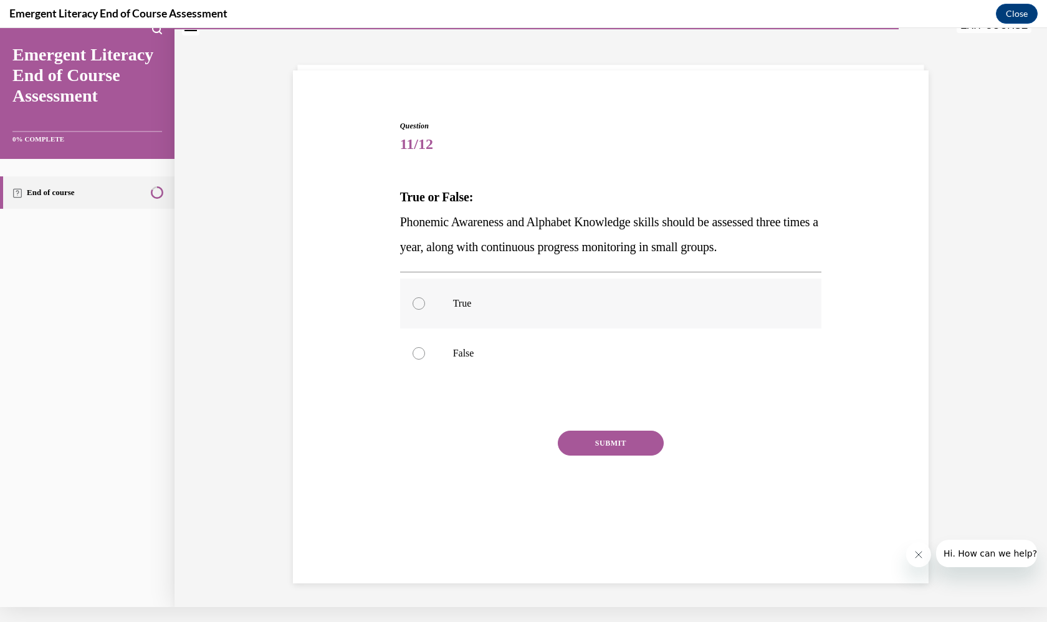
click at [588, 324] on label "True" at bounding box center [611, 304] width 422 height 50
click at [425, 310] on input "True" at bounding box center [419, 303] width 12 height 12
radio input "true"
click at [604, 439] on button "SUBMIT" at bounding box center [611, 443] width 106 height 25
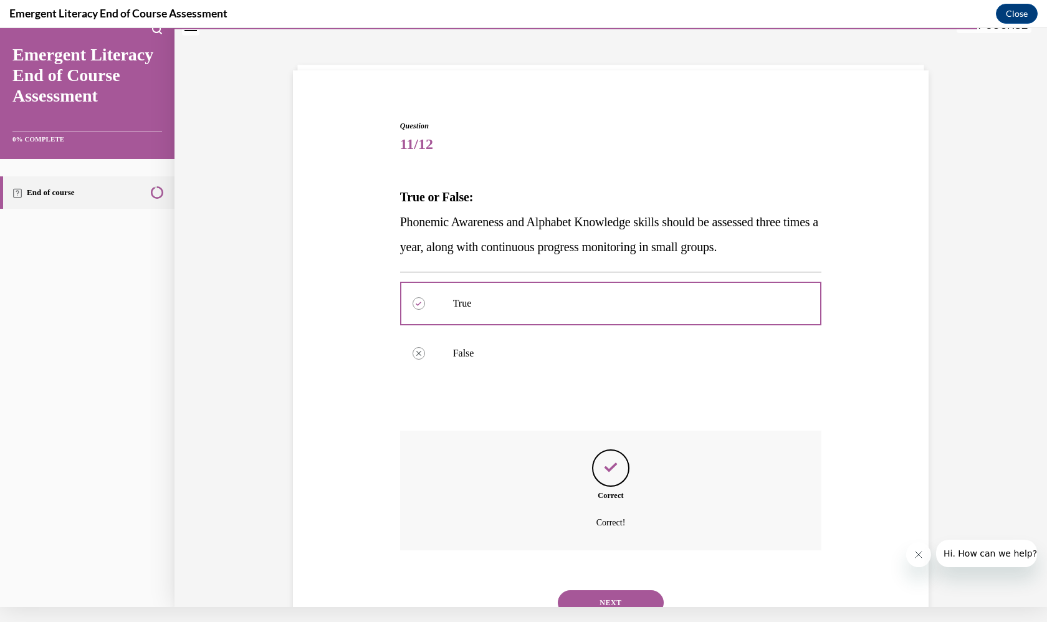
scroll to position [74, 0]
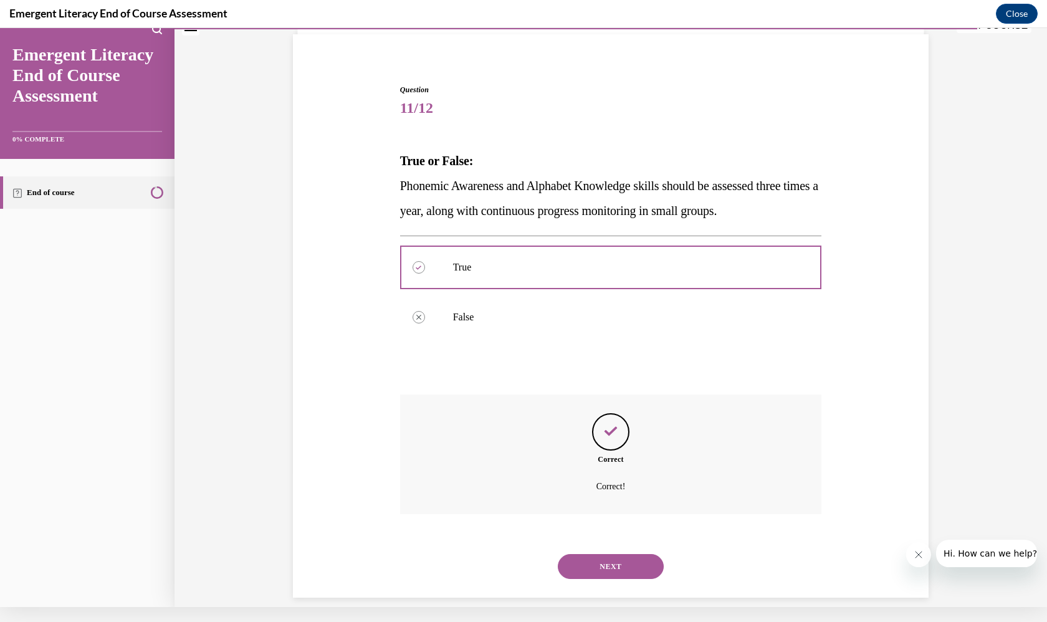
click at [587, 554] on button "NEXT" at bounding box center [611, 566] width 106 height 25
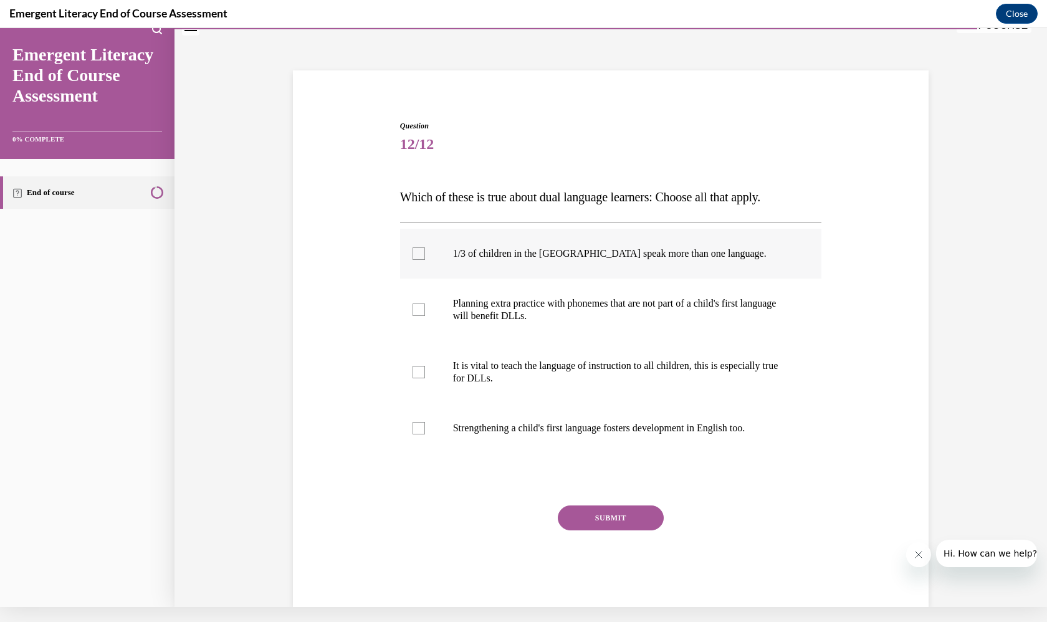
click at [681, 261] on label "1/3 of children in the US speak more than one language." at bounding box center [611, 254] width 422 height 50
click at [425, 260] on input "1/3 of children in the US speak more than one language." at bounding box center [419, 253] width 12 height 12
checkbox input "true"
click at [636, 363] on p "It is vital to teach the language of instruction to all children, this is espec…" at bounding box center [622, 372] width 338 height 25
click at [425, 366] on input "It is vital to teach the language of instruction to all children, this is espec…" at bounding box center [419, 372] width 12 height 12
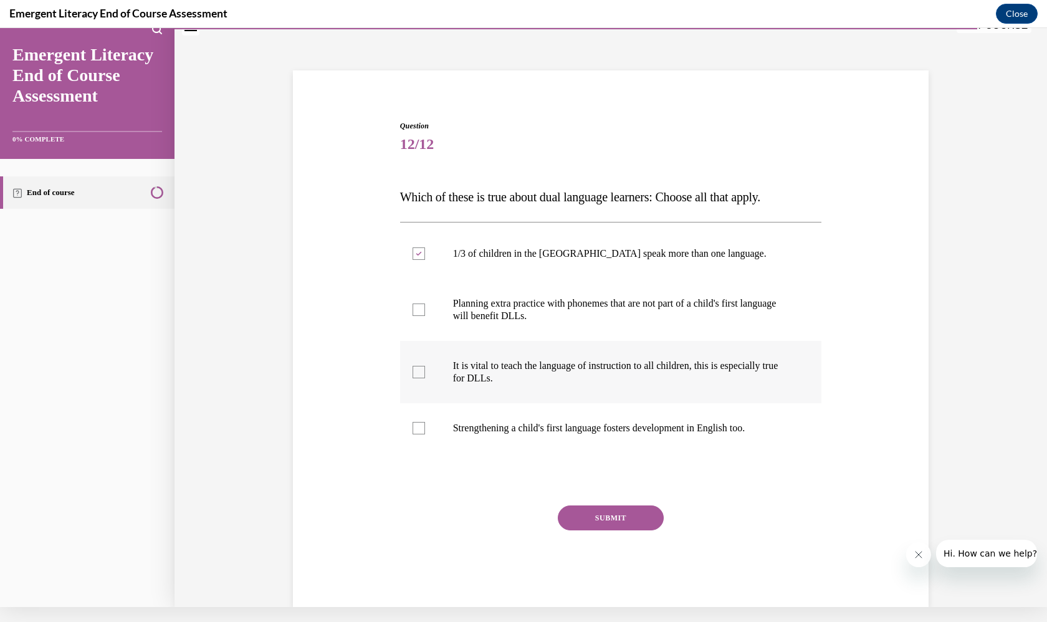
checkbox input "true"
click at [621, 440] on label "Strengthening a child's first language fosters development in English too." at bounding box center [611, 428] width 422 height 50
click at [425, 434] on input "Strengthening a child's first language fosters development in English too." at bounding box center [419, 428] width 12 height 12
checkbox input "true"
click at [618, 524] on button "SUBMIT" at bounding box center [611, 517] width 106 height 25
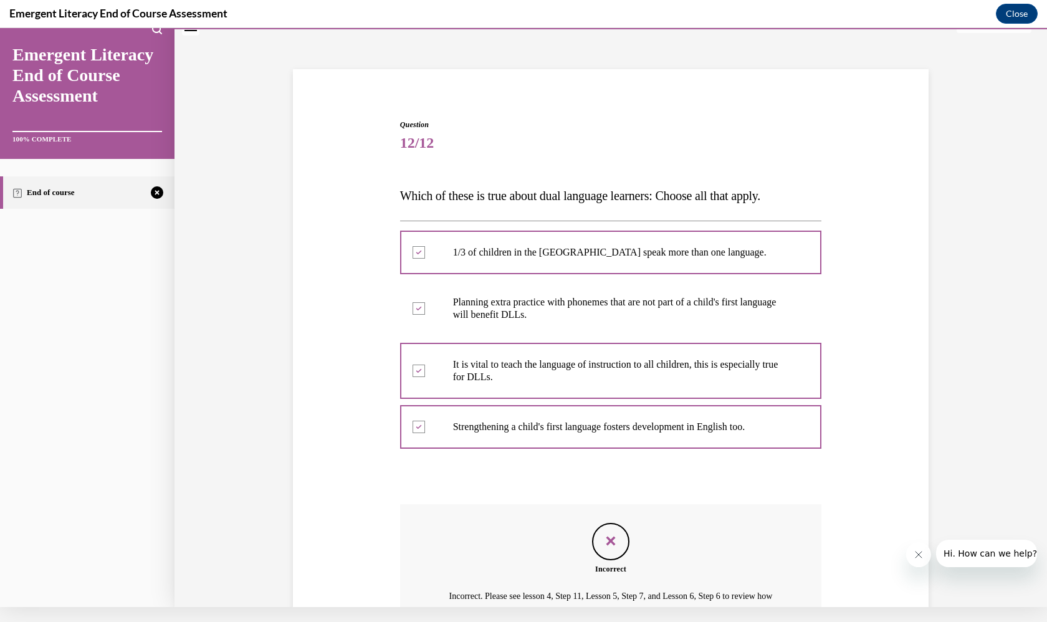
scroll to position [163, 0]
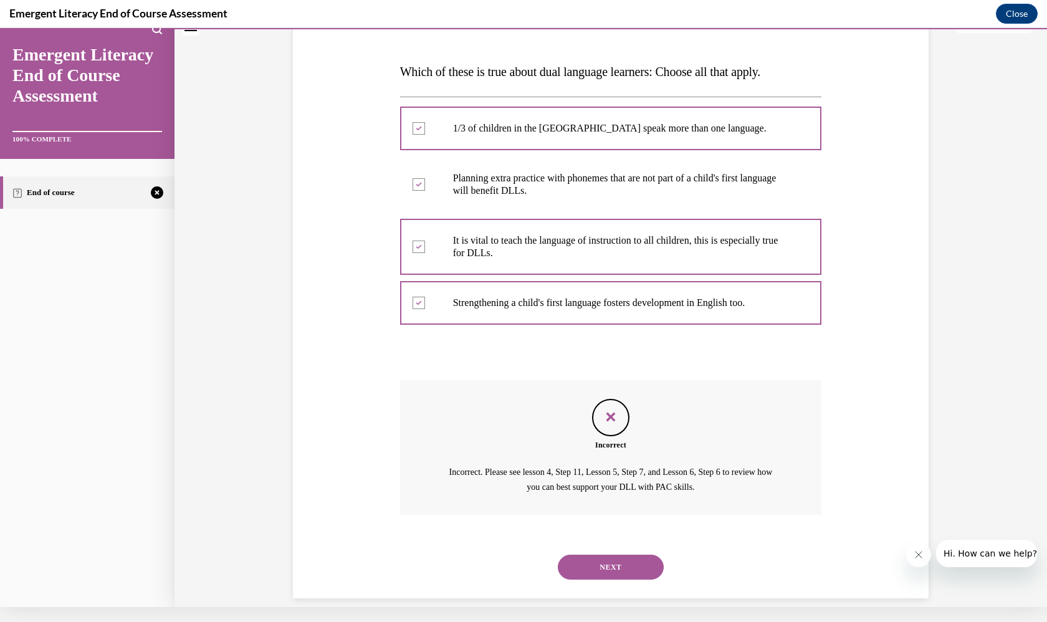
click at [606, 555] on button "NEXT" at bounding box center [611, 567] width 106 height 25
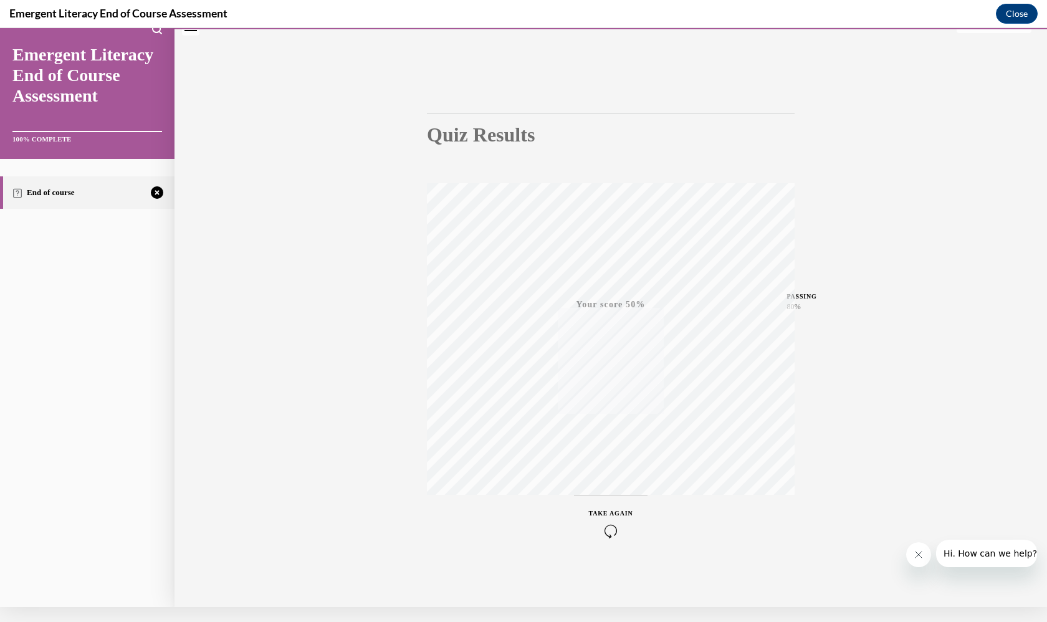
scroll to position [45, 0]
click at [624, 529] on icon "button" at bounding box center [611, 531] width 44 height 14
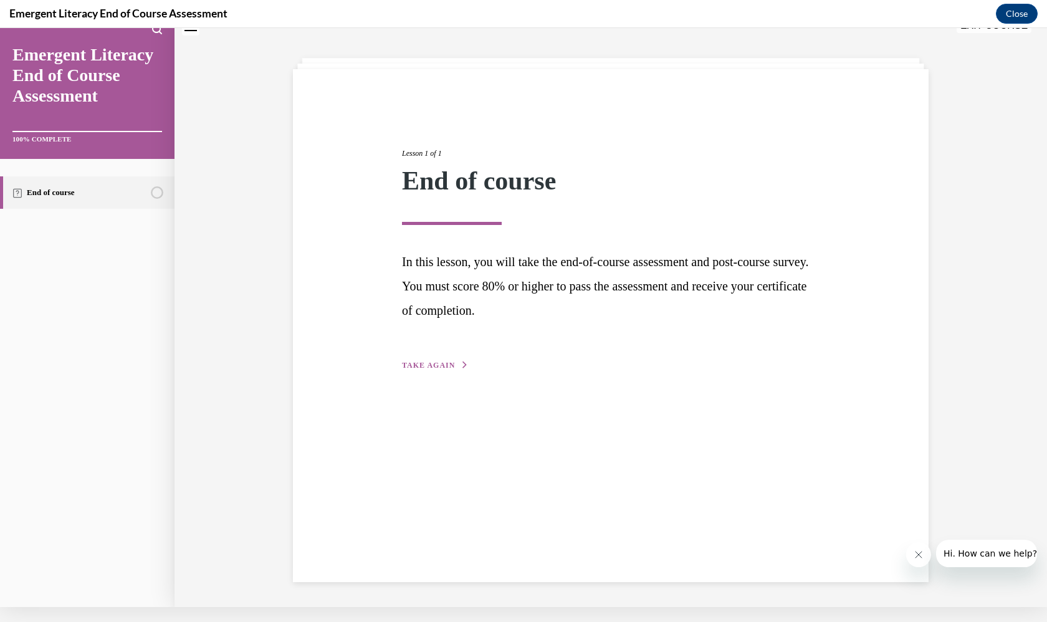
click at [450, 367] on span "TAKE AGAIN" at bounding box center [428, 365] width 53 height 9
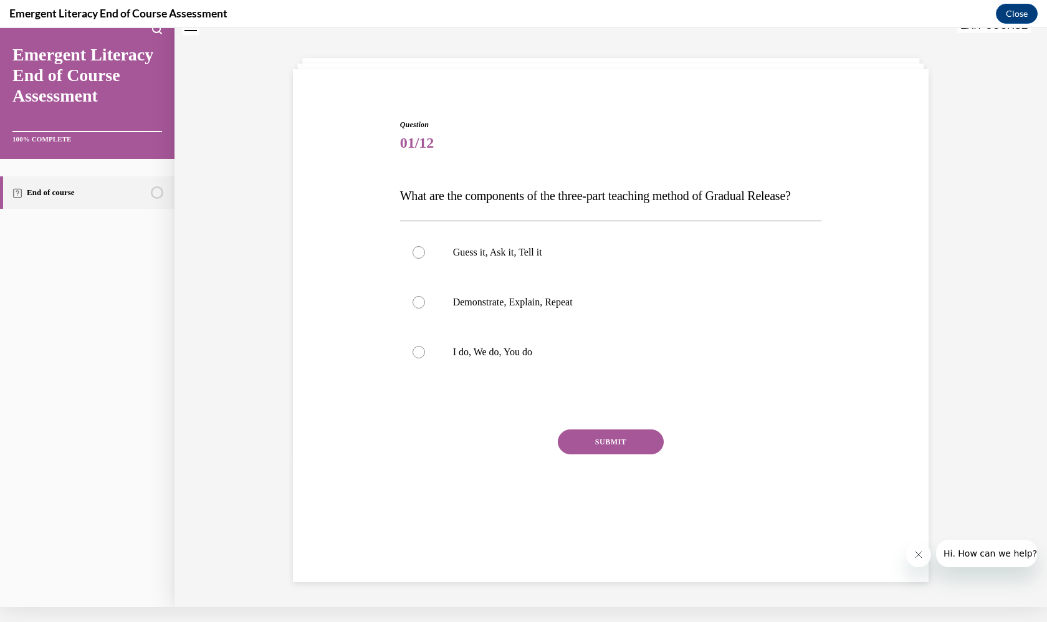
click at [527, 383] on div "Guess it, Ask it, Tell it Demonstrate, Explain, Repeat I do, We do, You do" at bounding box center [611, 302] width 422 height 163
click at [535, 358] on p "I do, We do, You do" at bounding box center [622, 352] width 338 height 12
click at [425, 358] on input "I do, We do, You do" at bounding box center [419, 352] width 12 height 12
radio input "true"
click at [591, 454] on button "SUBMIT" at bounding box center [611, 441] width 106 height 25
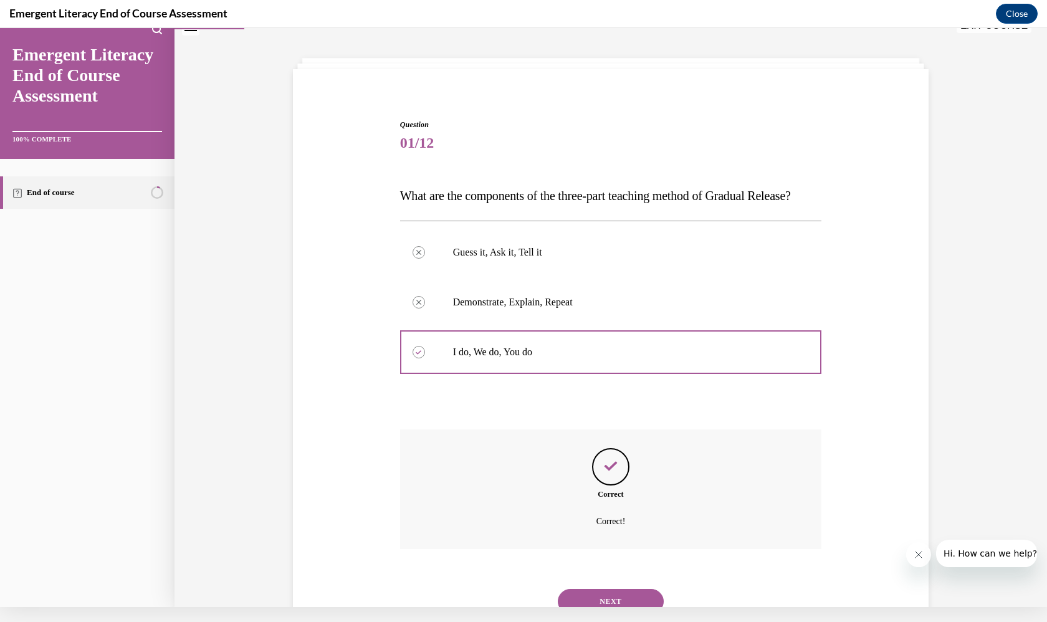
scroll to position [99, 0]
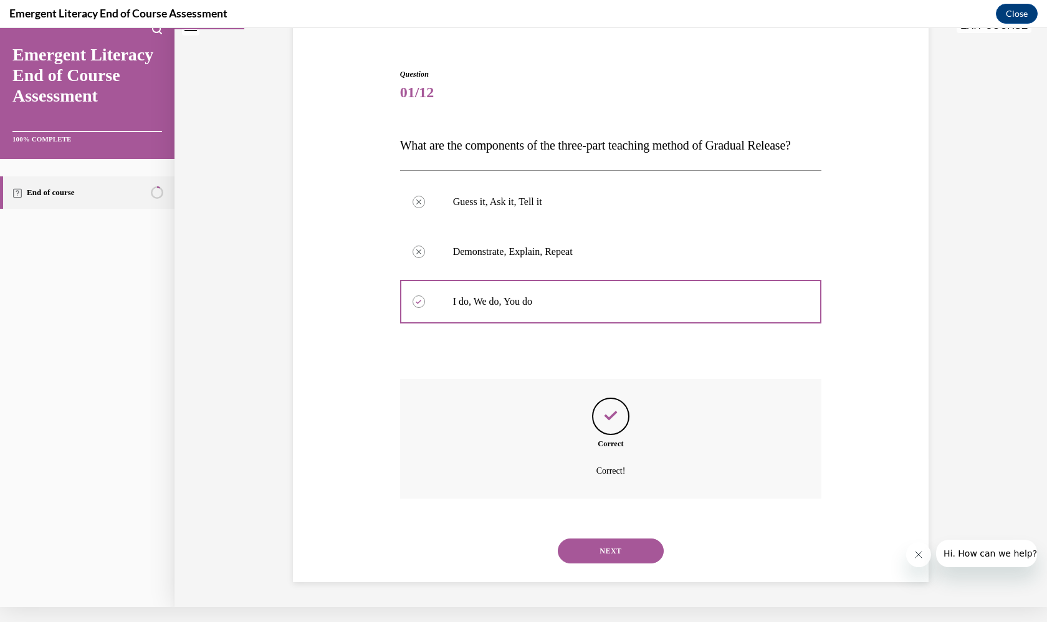
click at [598, 551] on button "NEXT" at bounding box center [611, 550] width 106 height 25
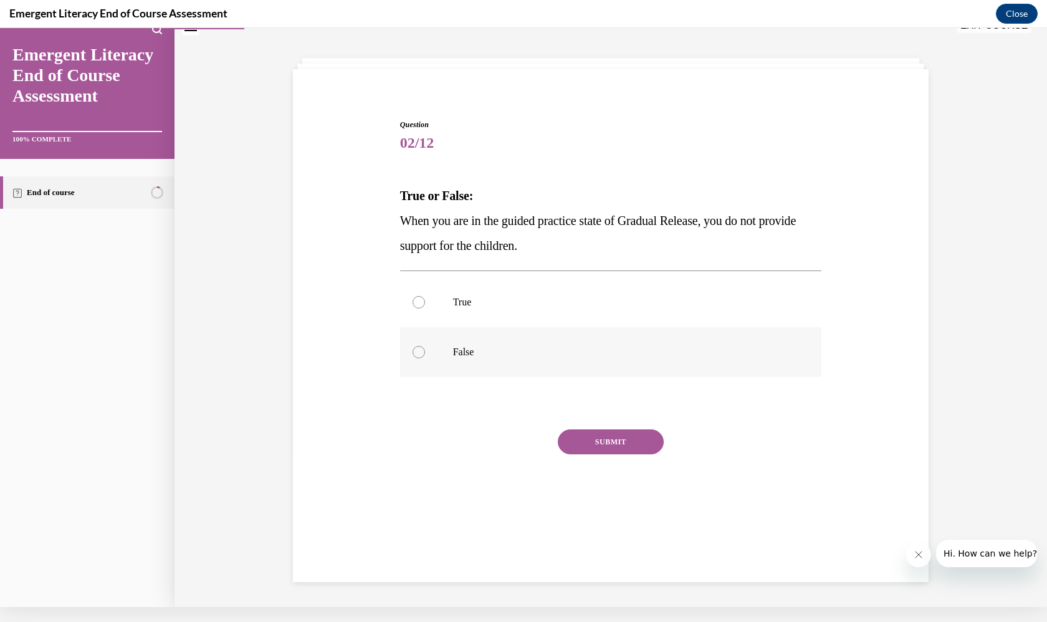
click at [565, 332] on label "False" at bounding box center [611, 352] width 422 height 50
click at [425, 346] on input "False" at bounding box center [419, 352] width 12 height 12
radio input "true"
click at [593, 442] on button "SUBMIT" at bounding box center [611, 441] width 106 height 25
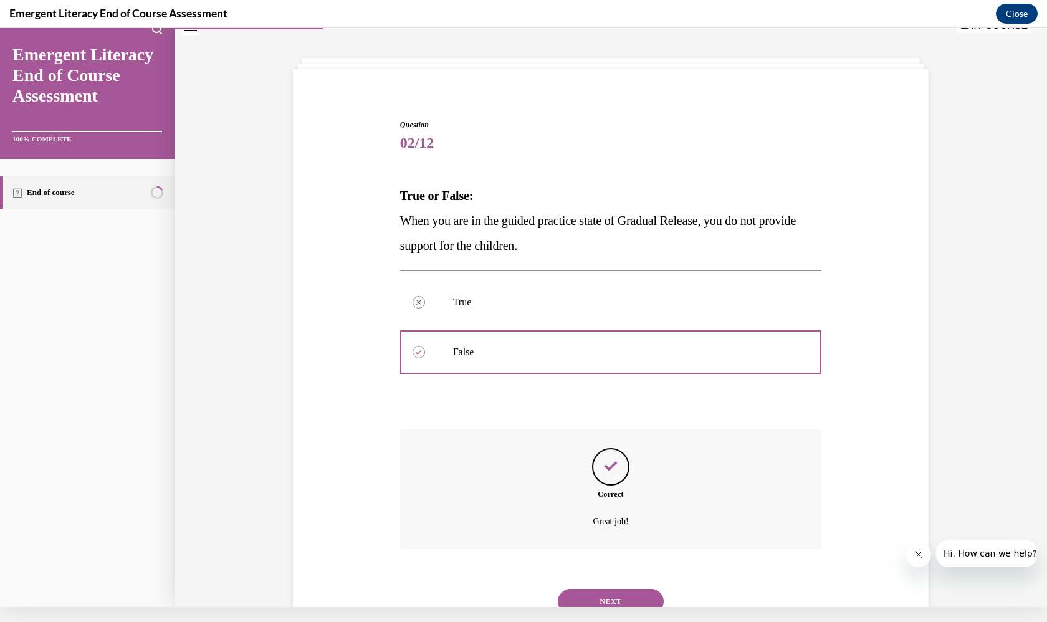
scroll to position [74, 0]
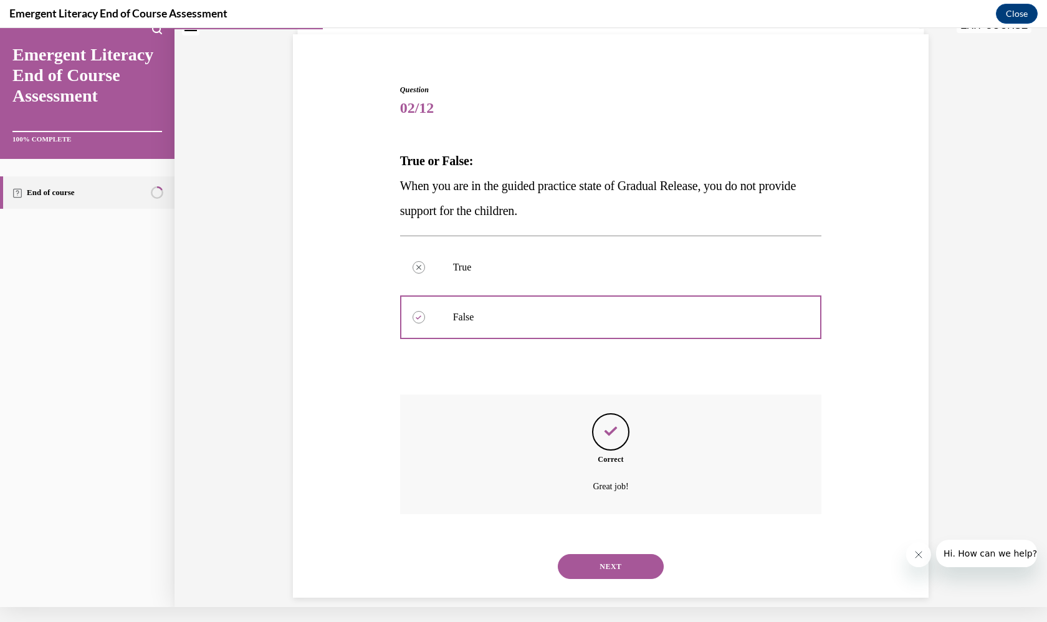
click at [612, 554] on button "NEXT" at bounding box center [611, 566] width 106 height 25
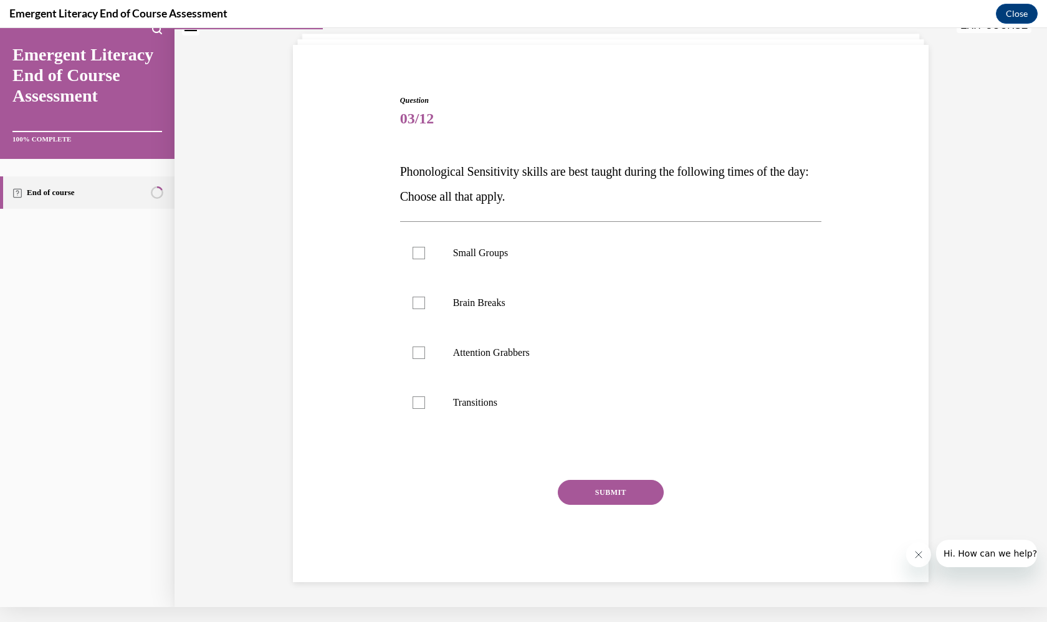
scroll to position [49, 0]
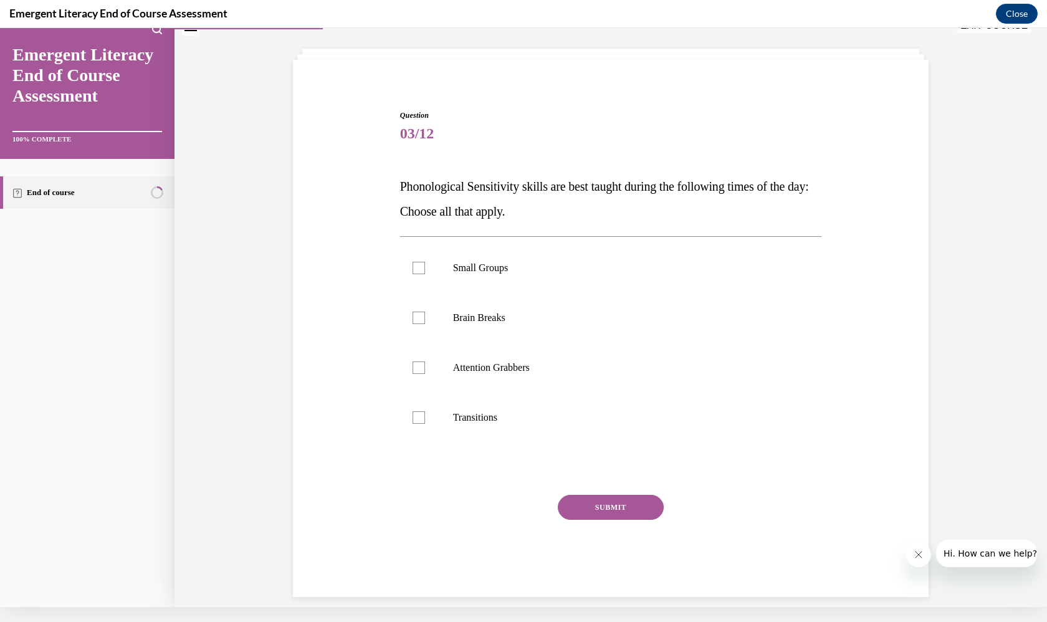
click at [603, 242] on div "Small Groups Brain Breaks Attention Grabbers Transitions" at bounding box center [611, 342] width 422 height 212
click at [592, 264] on p "Small Groups" at bounding box center [622, 268] width 338 height 12
click at [425, 264] on input "Small Groups" at bounding box center [419, 268] width 12 height 12
checkbox input "true"
click at [576, 304] on label "Brain Breaks" at bounding box center [611, 318] width 422 height 50
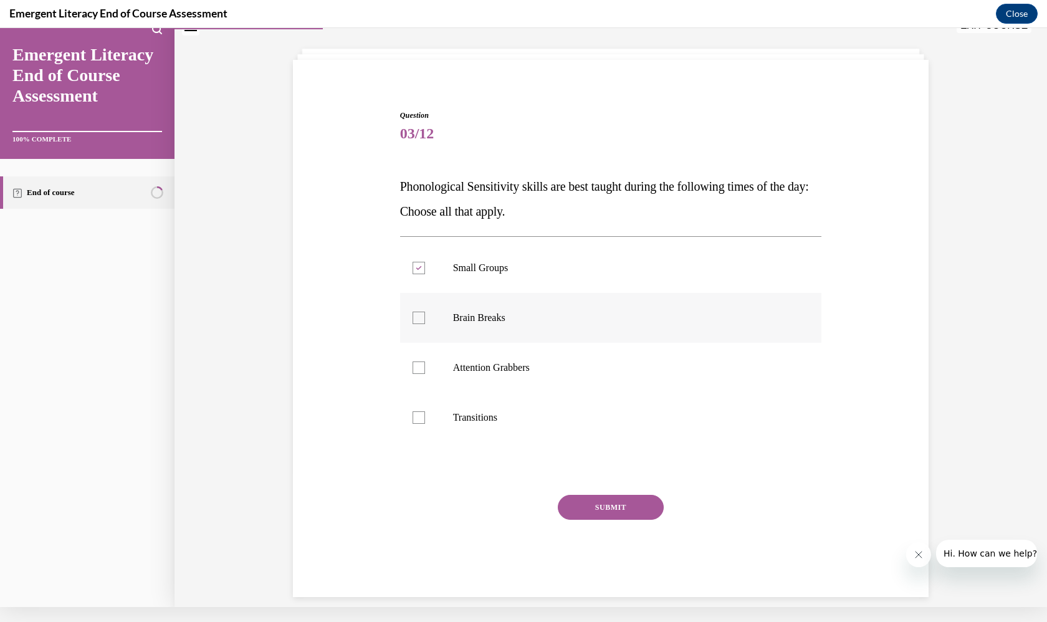
click at [425, 312] on input "Brain Breaks" at bounding box center [419, 318] width 12 height 12
checkbox input "true"
click at [555, 366] on p "Attention Grabbers" at bounding box center [622, 367] width 338 height 12
click at [425, 366] on input "Attention Grabbers" at bounding box center [419, 367] width 12 height 12
checkbox input "true"
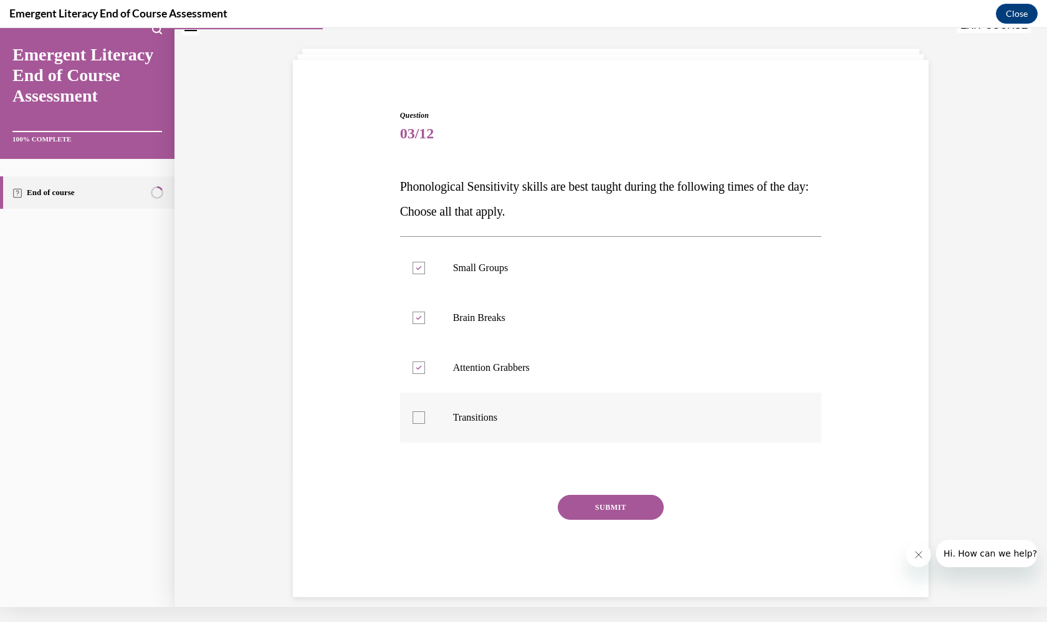
click at [542, 409] on label "Transitions" at bounding box center [611, 418] width 422 height 50
click at [425, 411] on input "Transitions" at bounding box center [419, 417] width 12 height 12
checkbox input "true"
click at [596, 507] on button "SUBMIT" at bounding box center [611, 507] width 106 height 25
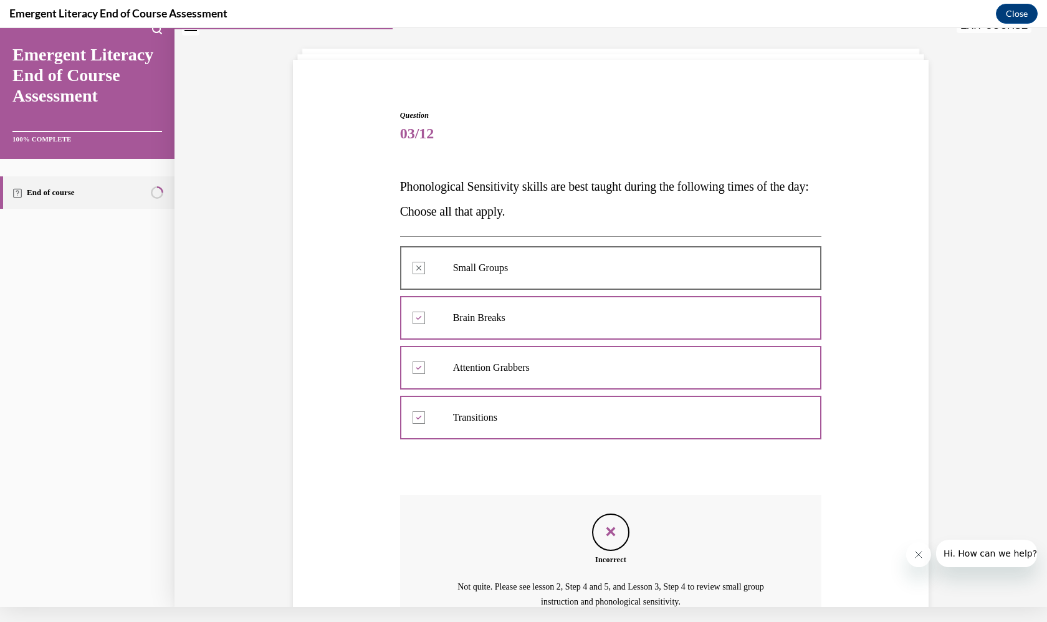
scroll to position [163, 0]
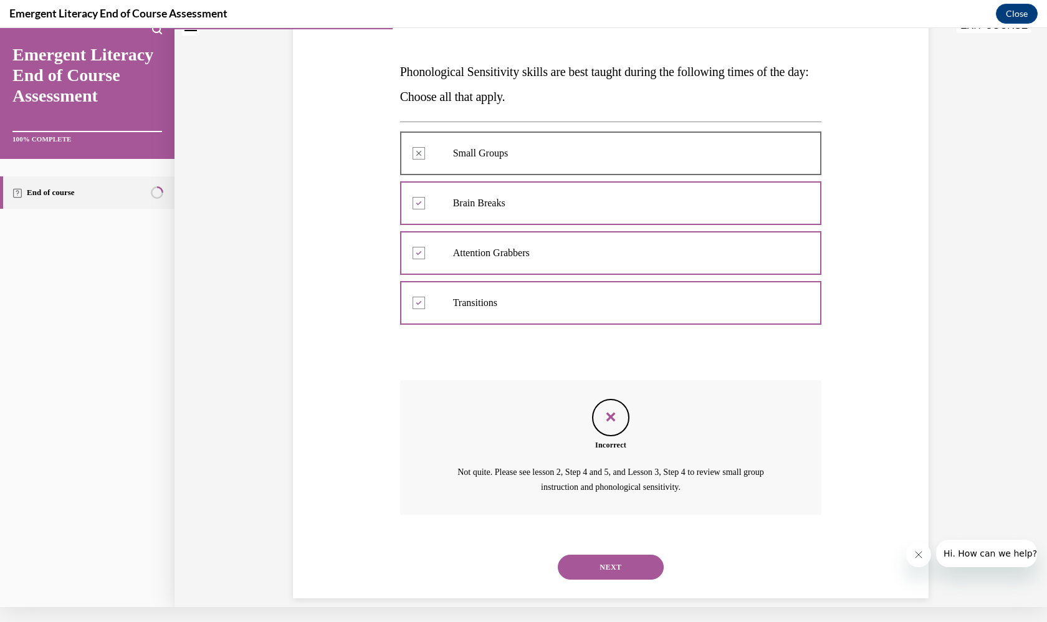
click at [609, 555] on button "NEXT" at bounding box center [611, 567] width 106 height 25
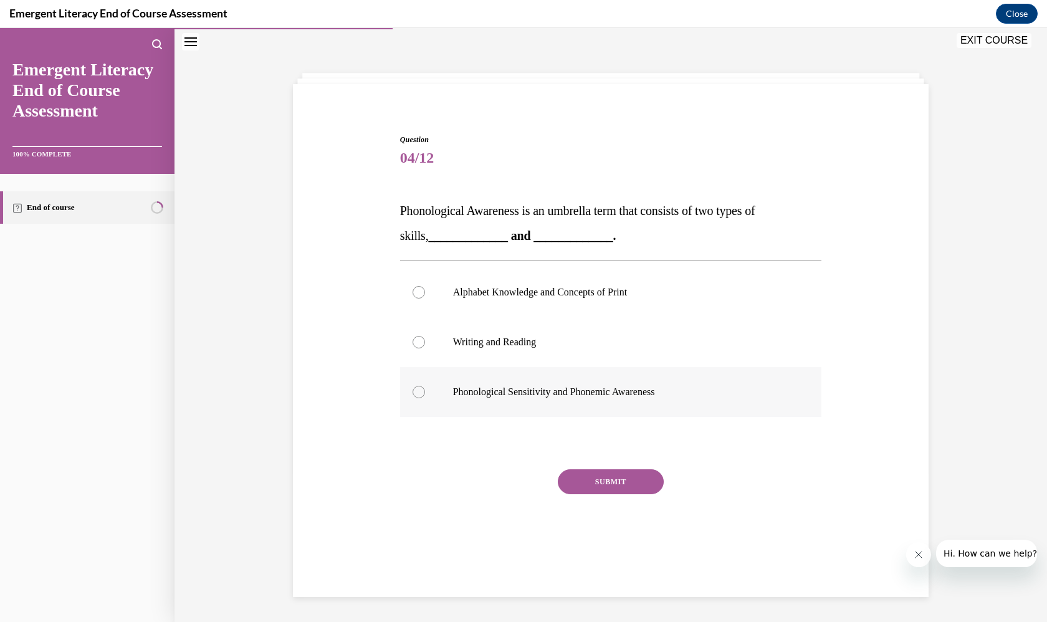
click at [609, 395] on p "Phonological Sensitivity and Phonemic Awareness" at bounding box center [622, 392] width 338 height 12
click at [425, 395] on input "Phonological Sensitivity and Phonemic Awareness" at bounding box center [419, 392] width 12 height 12
radio input "true"
click at [618, 481] on button "SUBMIT" at bounding box center [611, 481] width 106 height 25
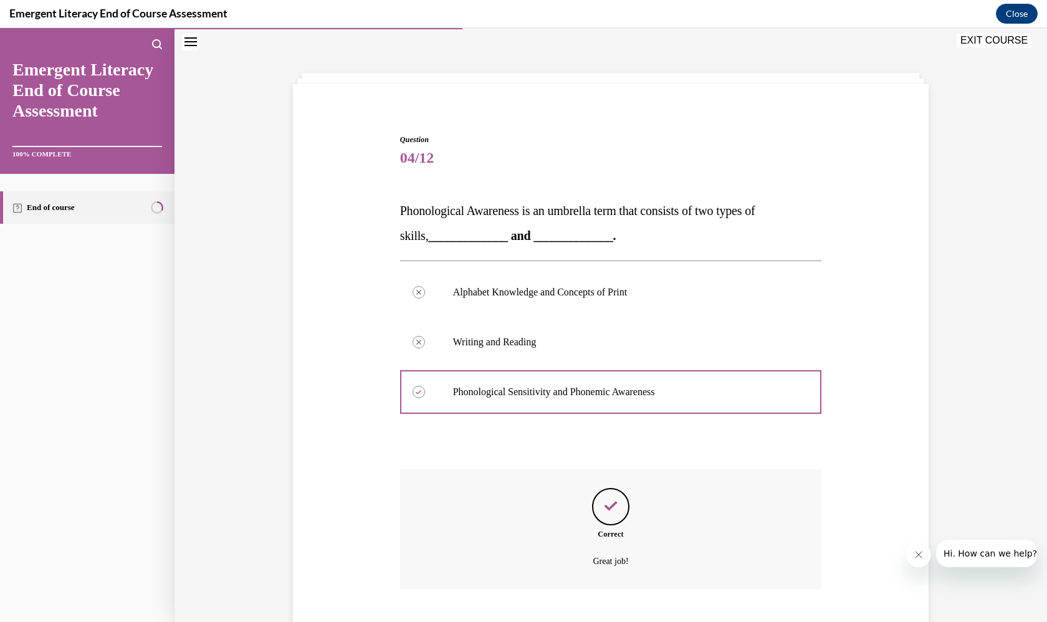
scroll to position [99, 0]
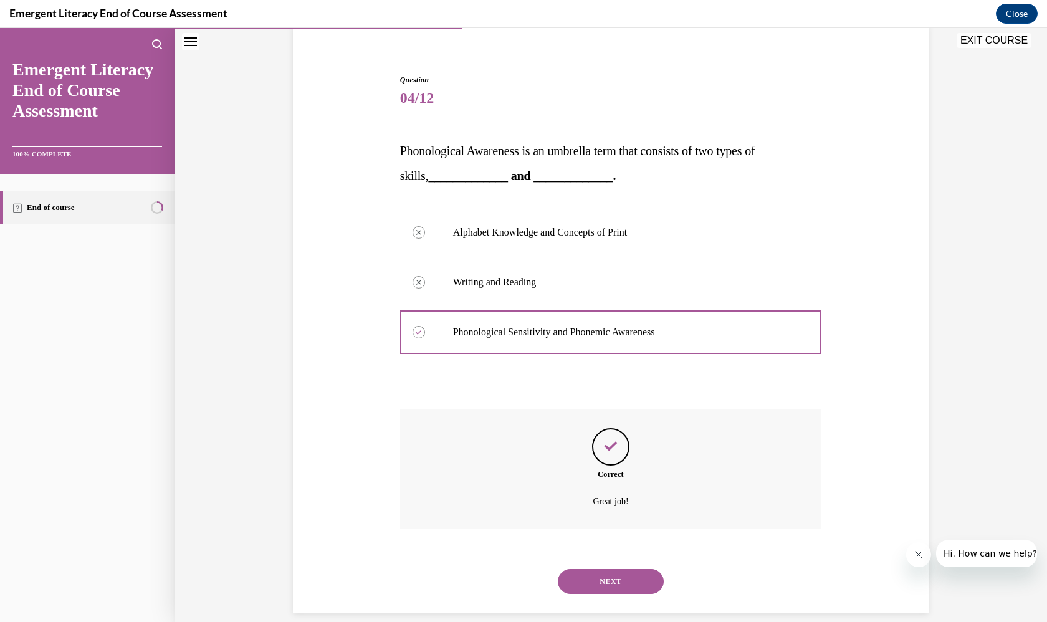
click at [600, 569] on button "NEXT" at bounding box center [611, 581] width 106 height 25
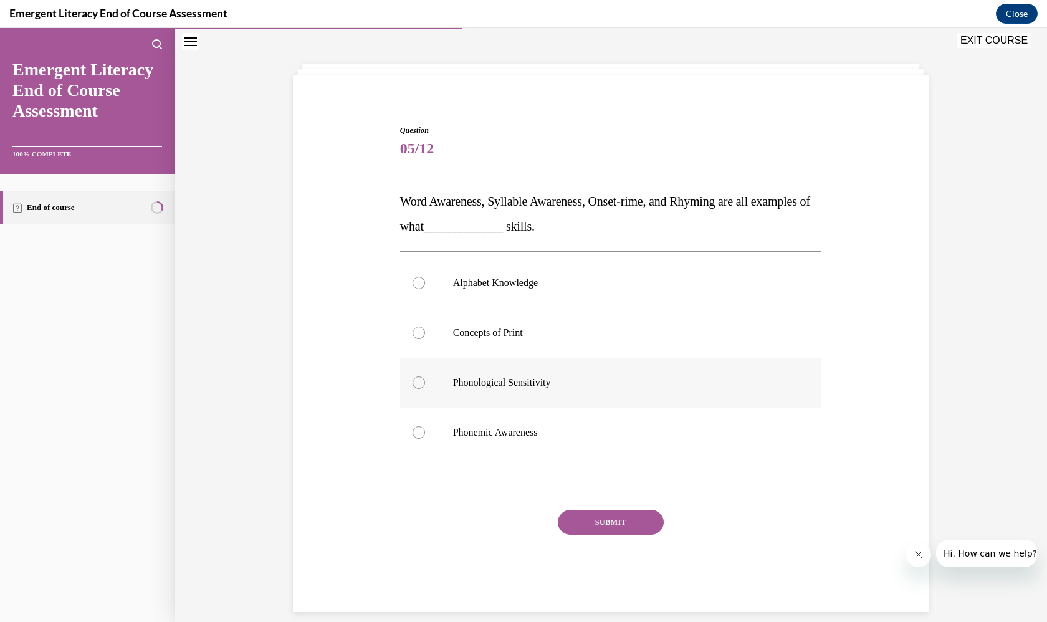
click at [594, 380] on p "Phonological Sensitivity" at bounding box center [622, 382] width 338 height 12
click at [425, 380] on input "Phonological Sensitivity" at bounding box center [419, 382] width 12 height 12
radio input "true"
click at [604, 521] on button "SUBMIT" at bounding box center [611, 522] width 106 height 25
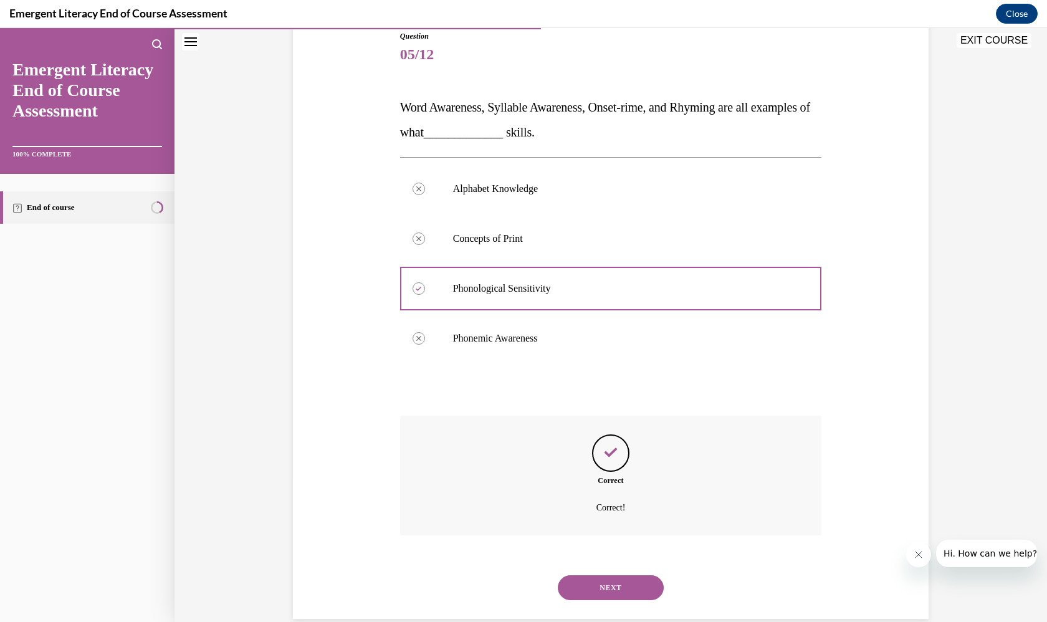
scroll to position [149, 0]
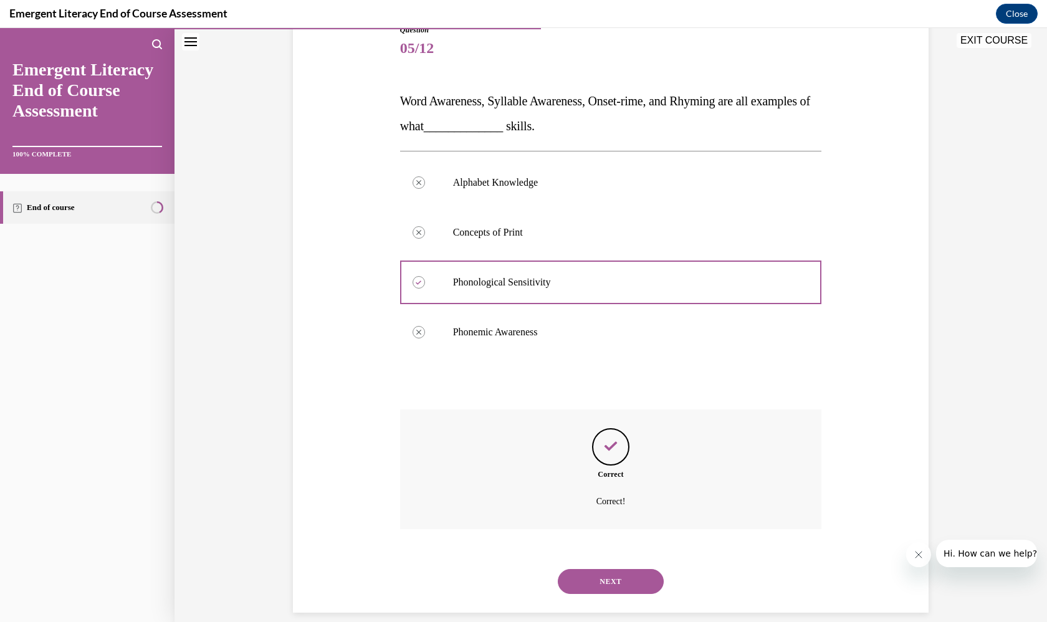
click at [609, 569] on button "NEXT" at bounding box center [611, 581] width 106 height 25
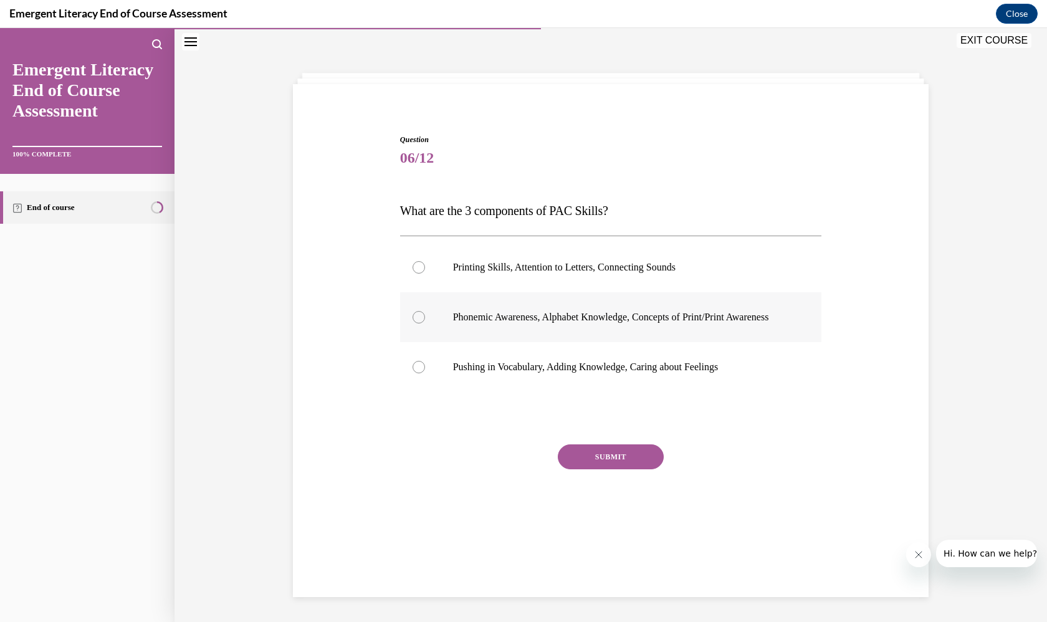
click at [651, 300] on label "Phonemic Awareness, Alphabet Knowledge, Concepts of Print/Print Awareness" at bounding box center [611, 317] width 422 height 50
click at [425, 311] on input "Phonemic Awareness, Alphabet Knowledge, Concepts of Print/Print Awareness" at bounding box center [419, 317] width 12 height 12
radio input "true"
click at [632, 468] on button "SUBMIT" at bounding box center [611, 456] width 106 height 25
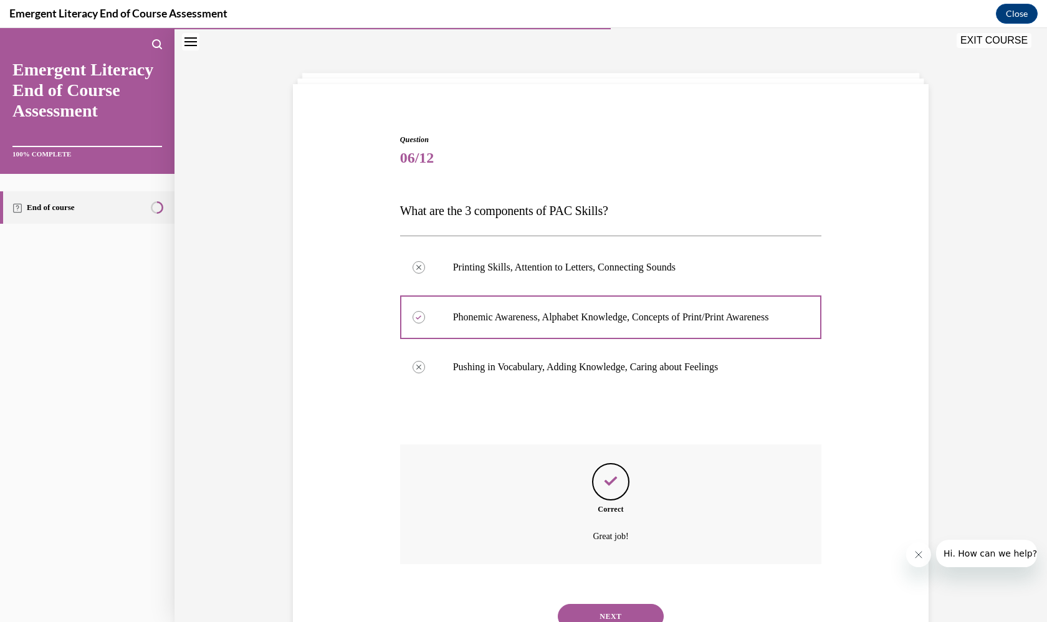
scroll to position [87, 0]
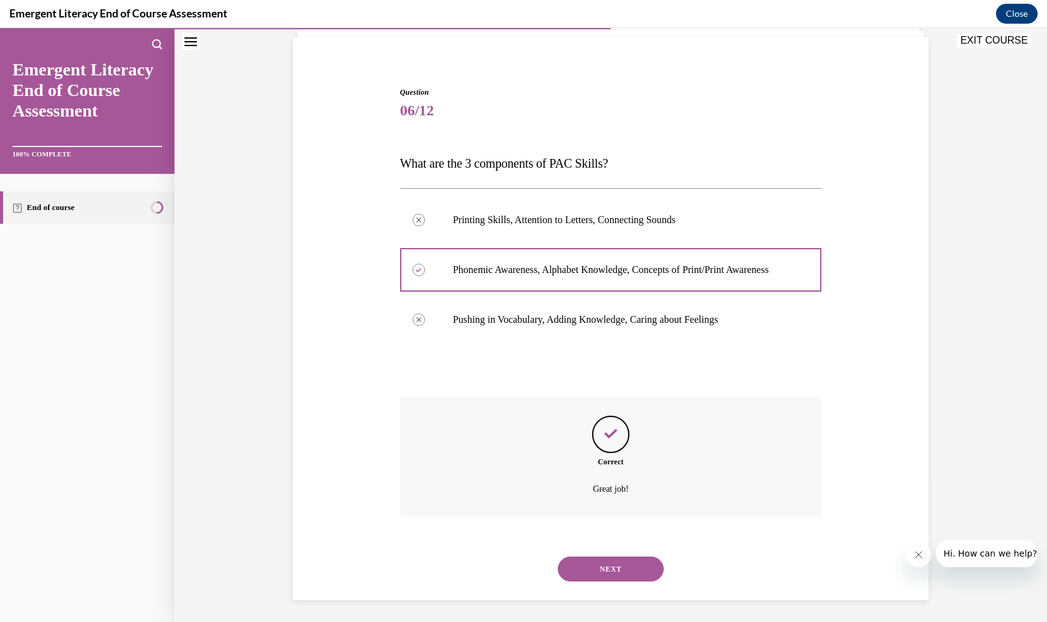
click at [616, 571] on button "NEXT" at bounding box center [611, 568] width 106 height 25
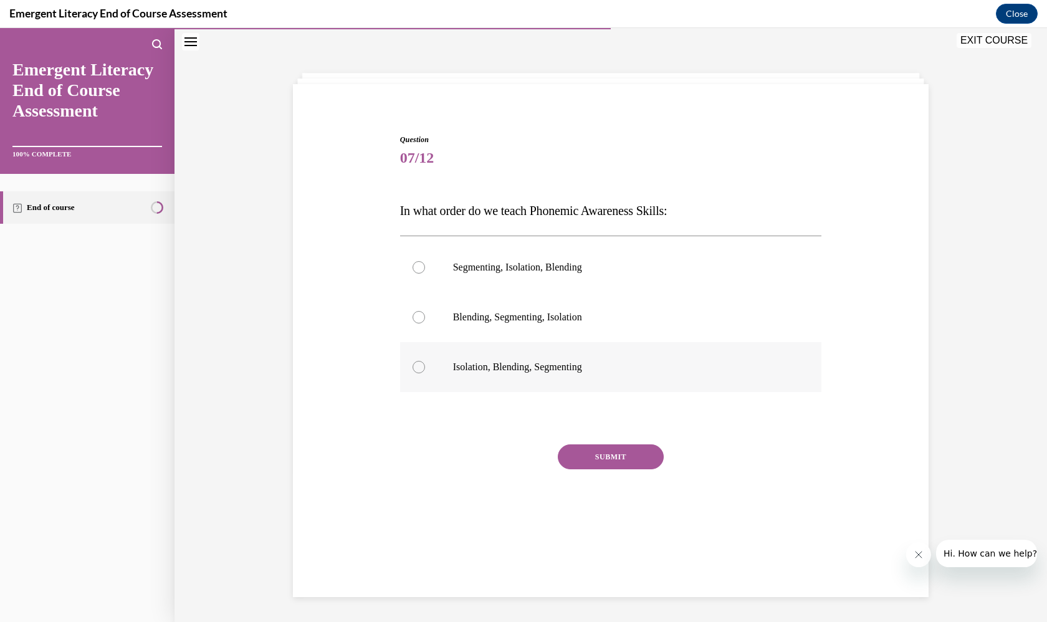
click at [628, 370] on p "Isolation, Blending, Segmenting" at bounding box center [622, 367] width 338 height 12
click at [425, 370] on input "Isolation, Blending, Segmenting" at bounding box center [419, 367] width 12 height 12
radio input "true"
click at [612, 460] on button "SUBMIT" at bounding box center [611, 456] width 106 height 25
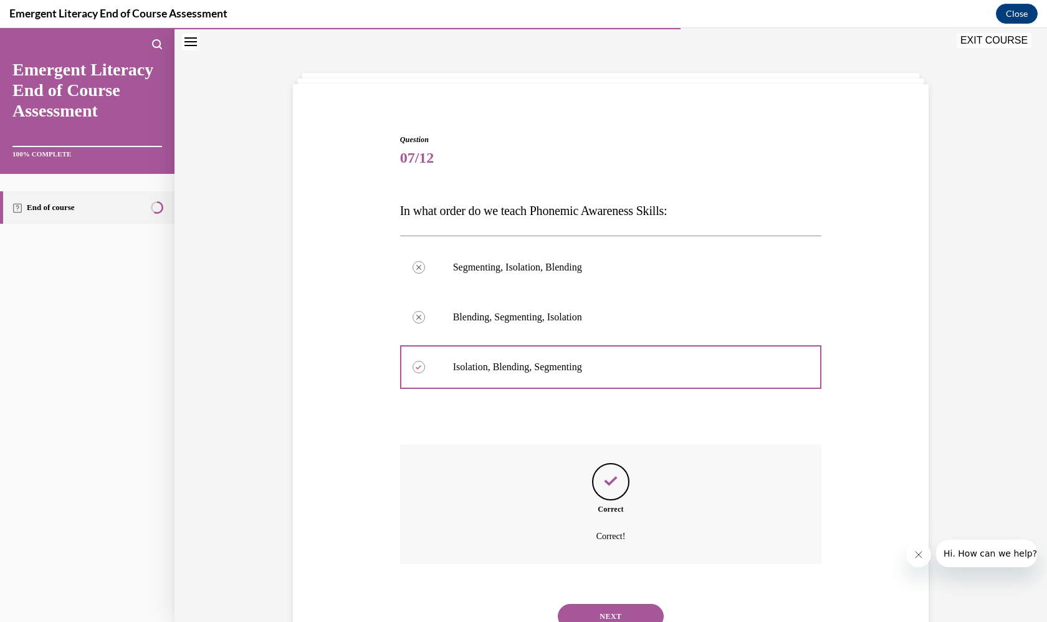
scroll to position [74, 0]
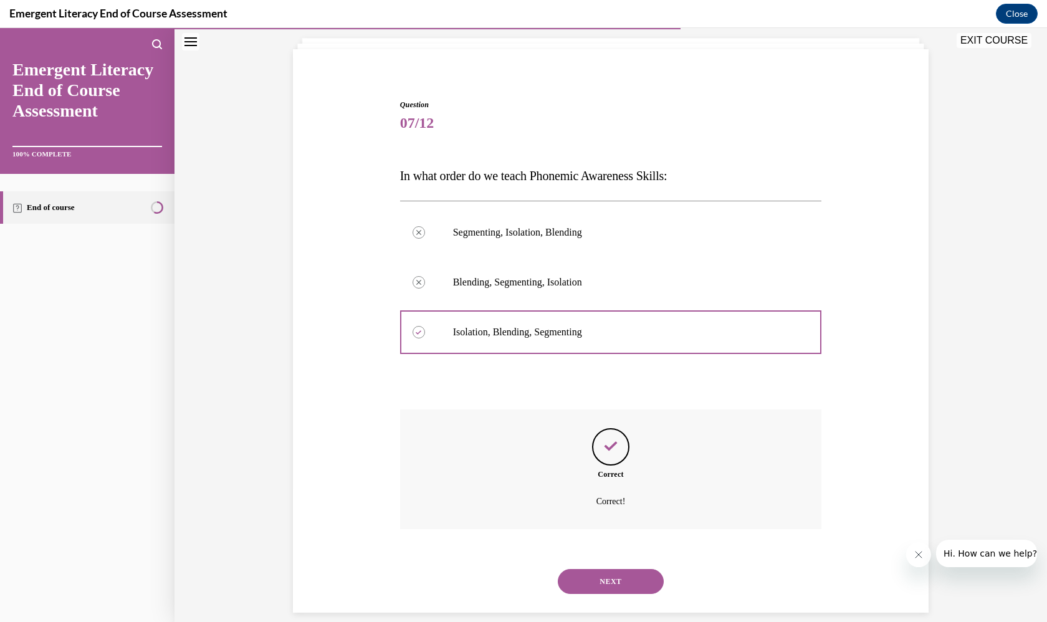
click at [614, 569] on button "NEXT" at bounding box center [611, 581] width 106 height 25
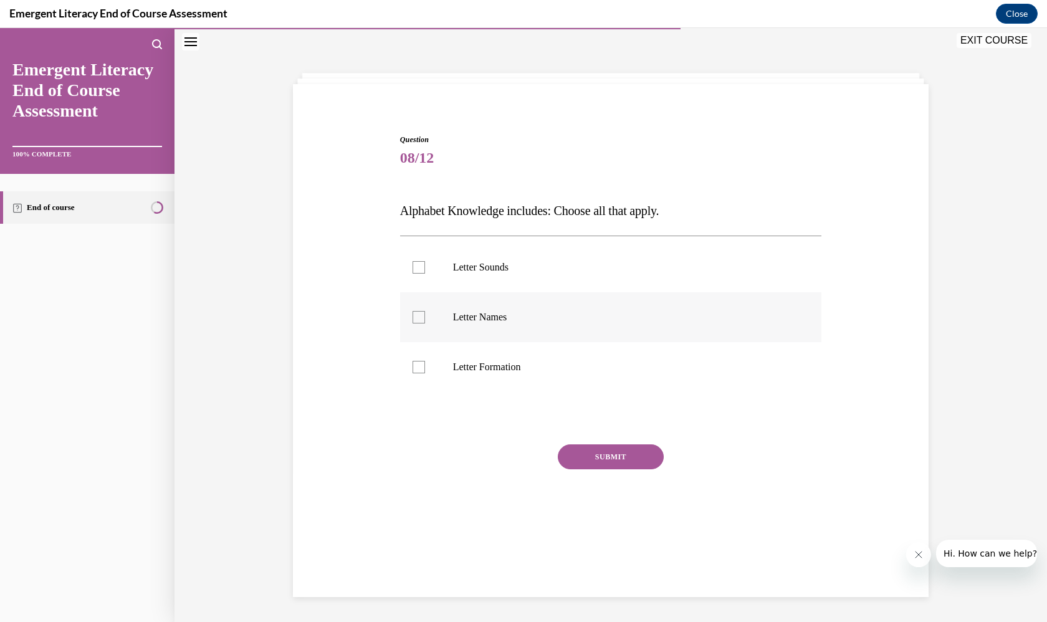
click at [634, 293] on label "Letter Names" at bounding box center [611, 317] width 422 height 50
click at [425, 311] on input "Letter Names" at bounding box center [419, 317] width 12 height 12
click at [625, 333] on label "Letter Names" at bounding box center [611, 317] width 422 height 50
click at [425, 323] on input "Letter Names" at bounding box center [419, 317] width 12 height 12
checkbox input "false"
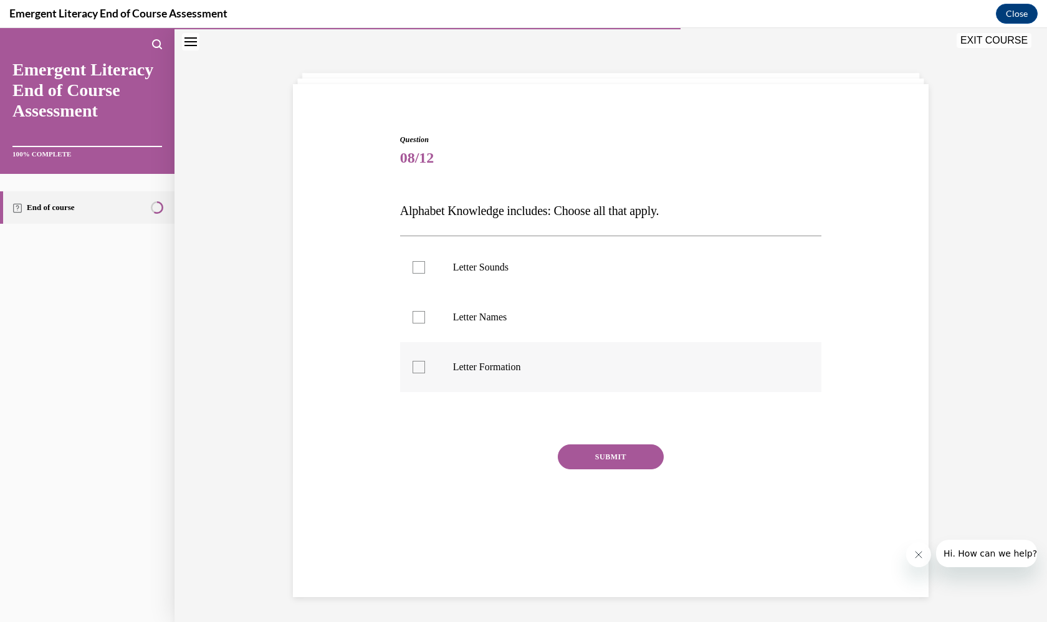
click at [618, 362] on p "Letter Formation" at bounding box center [622, 367] width 338 height 12
click at [425, 362] on input "Letter Formation" at bounding box center [419, 367] width 12 height 12
checkbox input "true"
click at [624, 302] on label "Letter Names" at bounding box center [611, 317] width 422 height 50
click at [425, 311] on input "Letter Names" at bounding box center [419, 317] width 12 height 12
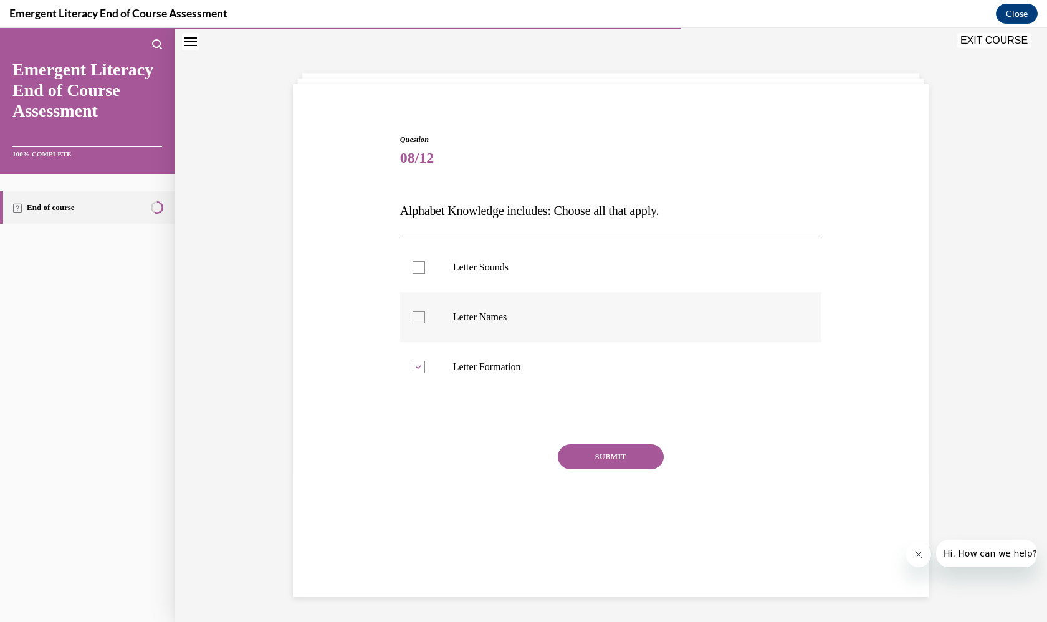
checkbox input "true"
click at [632, 251] on label "Letter Sounds" at bounding box center [611, 267] width 422 height 50
click at [425, 261] on input "Letter Sounds" at bounding box center [419, 267] width 12 height 12
checkbox input "true"
click at [629, 456] on button "SUBMIT" at bounding box center [611, 456] width 106 height 25
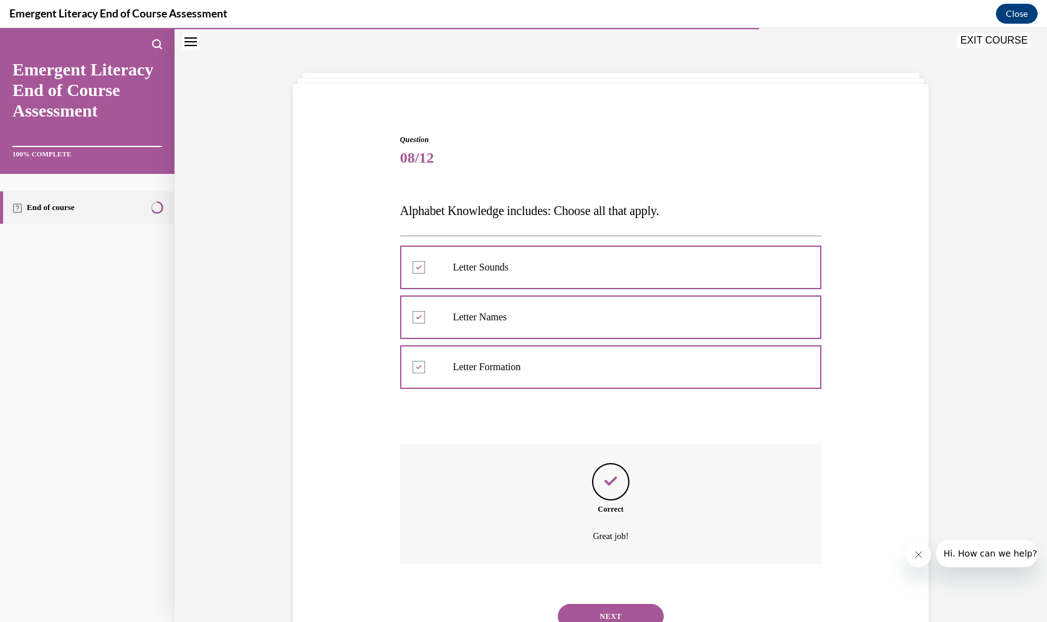
scroll to position [74, 0]
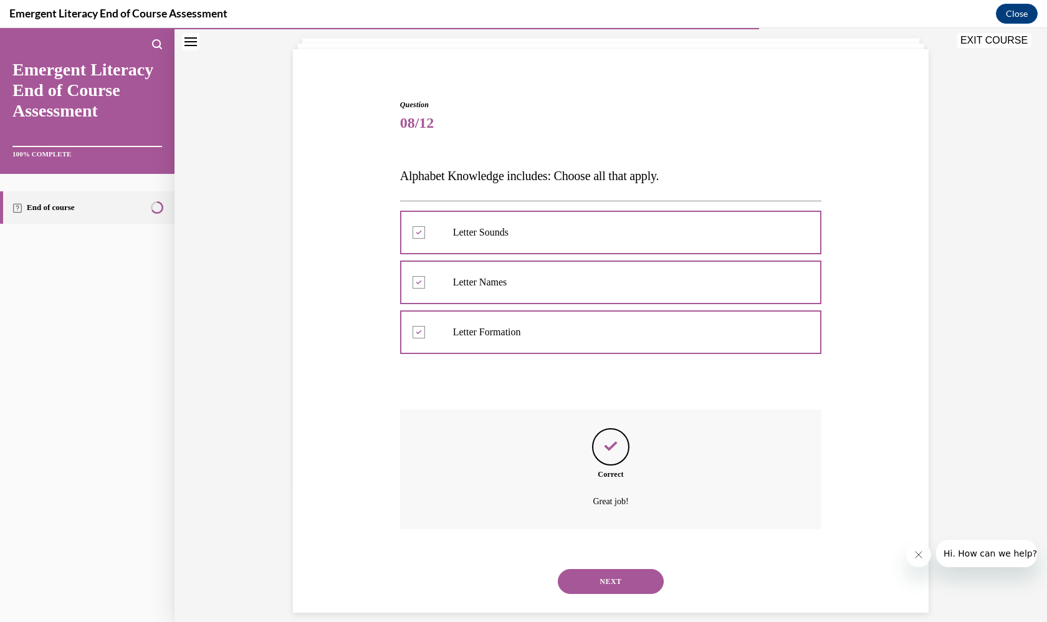
click at [620, 569] on button "NEXT" at bounding box center [611, 581] width 106 height 25
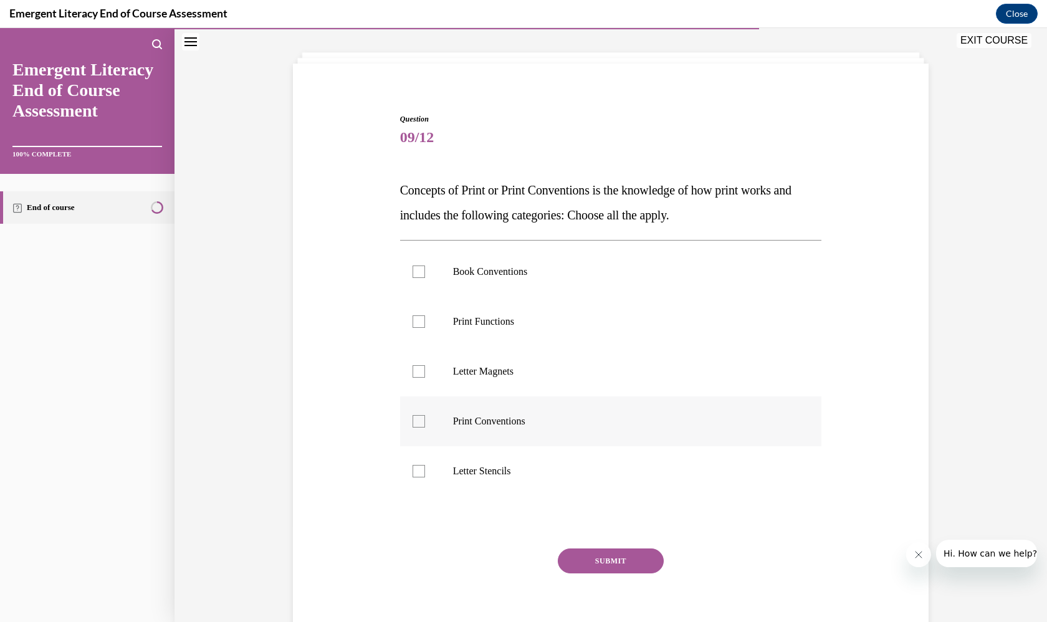
click at [595, 412] on label "Print Conventions" at bounding box center [611, 421] width 422 height 50
click at [425, 415] on input "Print Conventions" at bounding box center [419, 421] width 12 height 12
checkbox input "true"
click at [556, 312] on label "Print Functions" at bounding box center [611, 322] width 422 height 50
click at [425, 315] on input "Print Functions" at bounding box center [419, 321] width 12 height 12
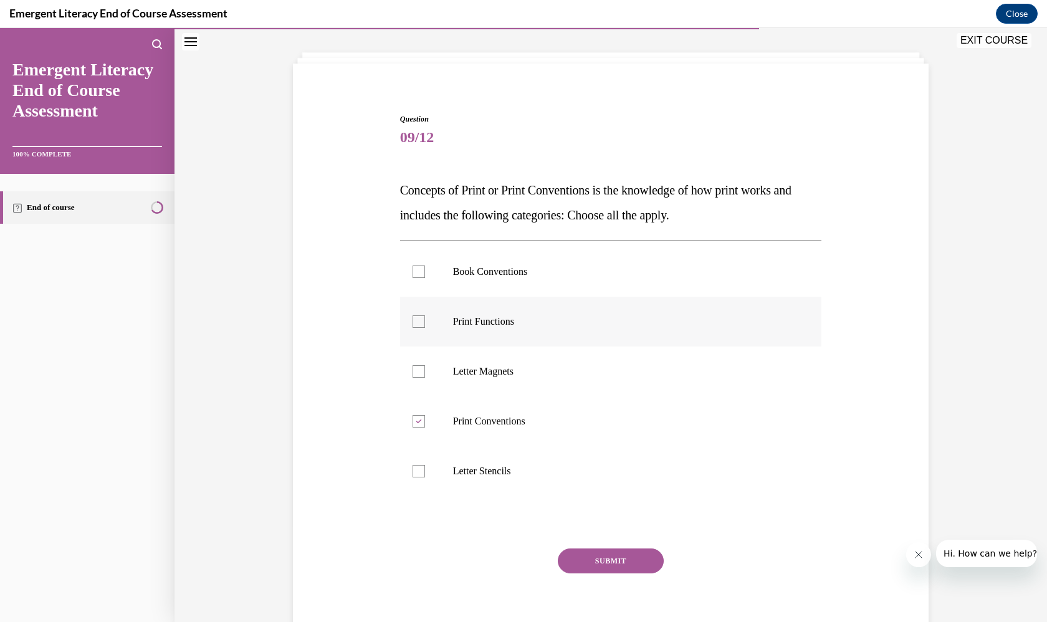
checkbox input "true"
click at [564, 269] on p "Book Conventions" at bounding box center [622, 271] width 338 height 12
click at [425, 269] on input "Book Conventions" at bounding box center [419, 271] width 12 height 12
checkbox input "true"
click at [581, 565] on button "SUBMIT" at bounding box center [611, 560] width 106 height 25
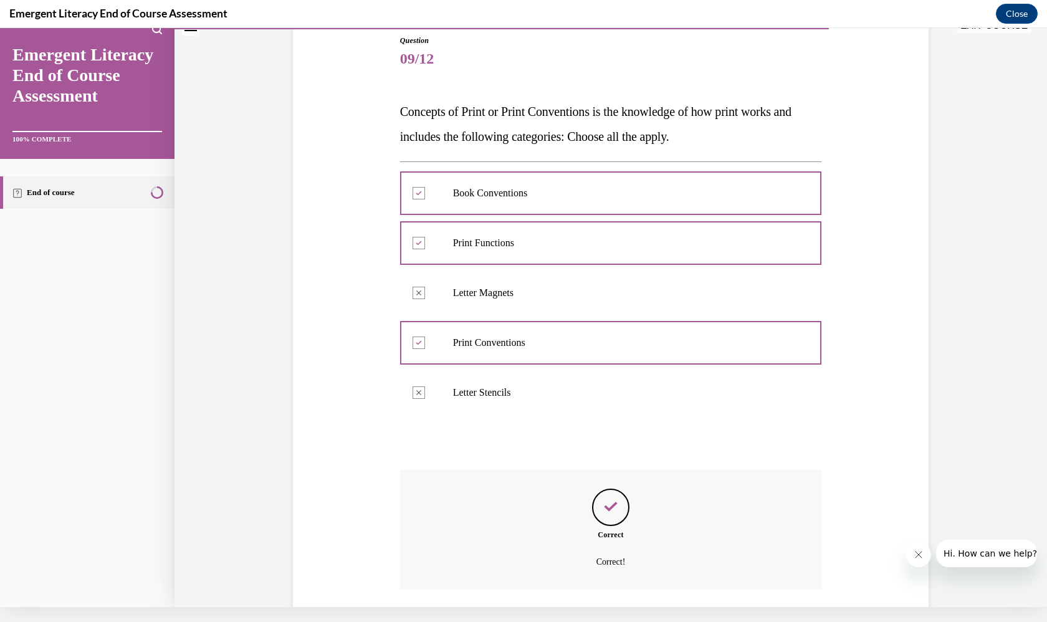
scroll to position [199, 0]
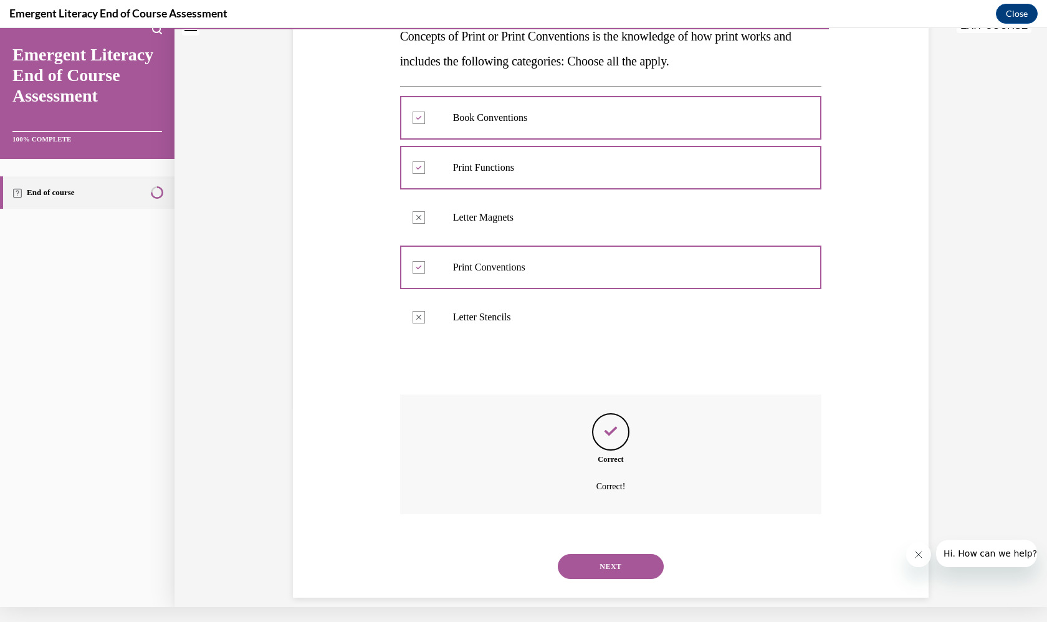
click at [603, 554] on button "NEXT" at bounding box center [611, 566] width 106 height 25
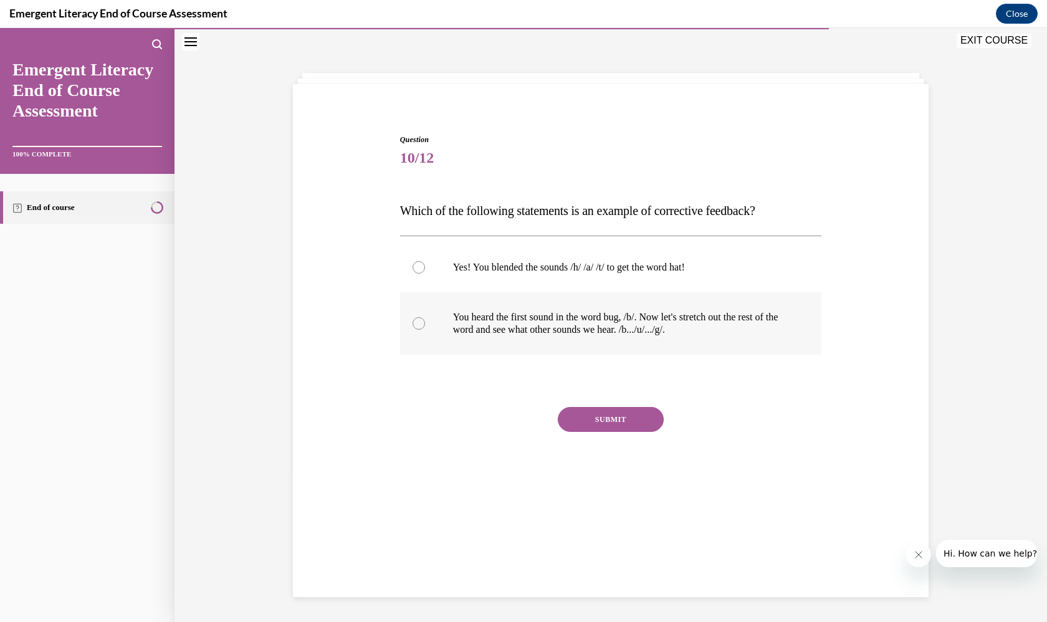
click at [614, 349] on label "You heard the first sound in the word bug, /b/. Now let's stretch out the rest …" at bounding box center [611, 323] width 422 height 62
click at [425, 330] on input "You heard the first sound in the word bug, /b/. Now let's stretch out the rest …" at bounding box center [419, 323] width 12 height 12
radio input "true"
click at [620, 454] on div "SUBMIT" at bounding box center [611, 438] width 422 height 62
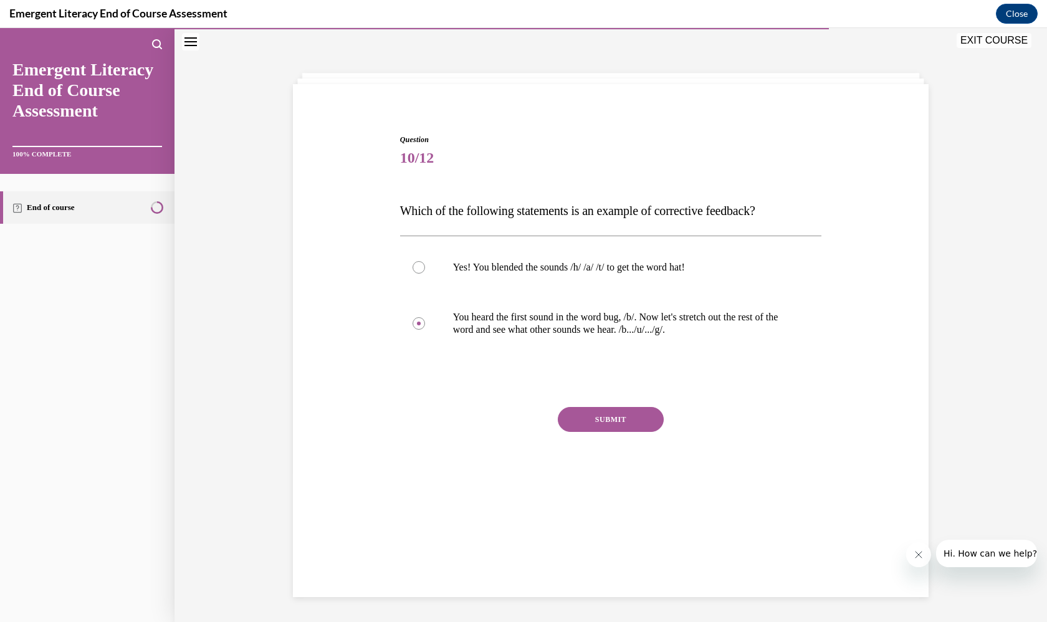
click at [622, 425] on button "SUBMIT" at bounding box center [611, 419] width 106 height 25
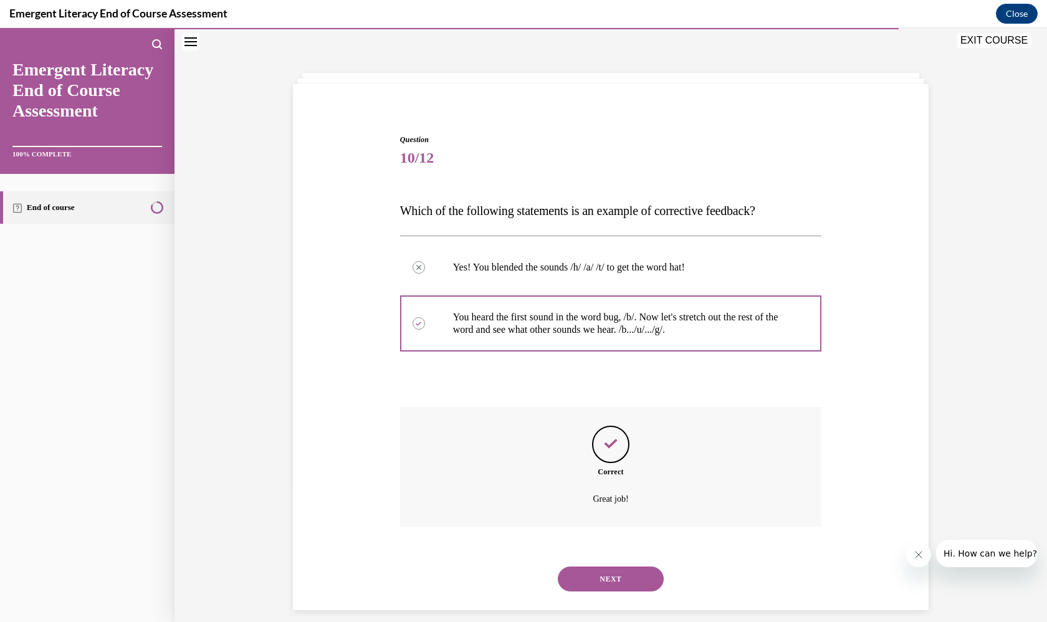
click at [631, 566] on button "NEXT" at bounding box center [611, 578] width 106 height 25
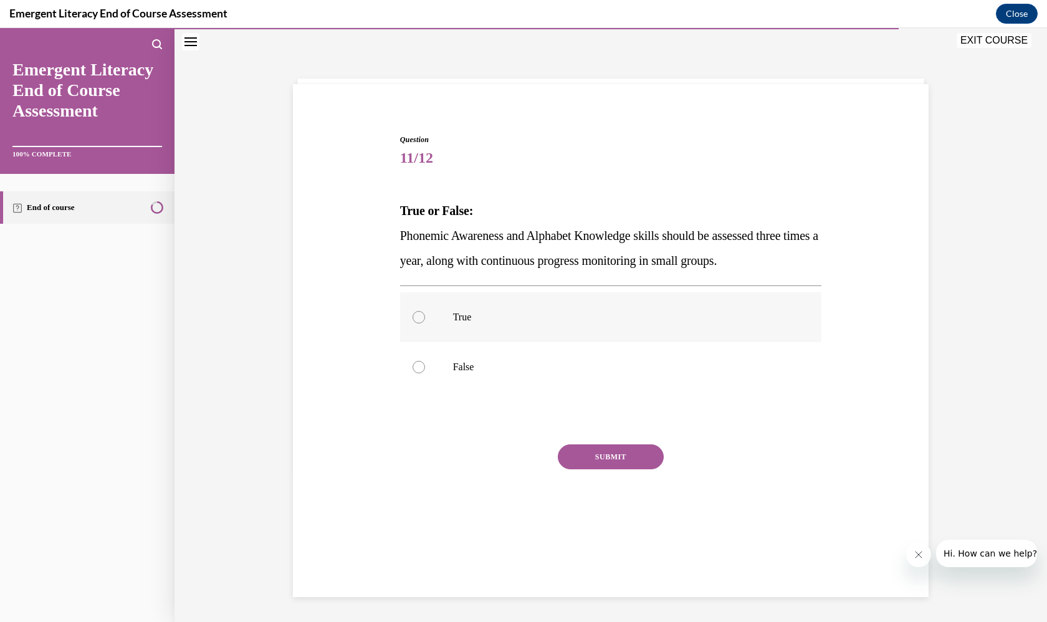
click at [535, 310] on label "True" at bounding box center [611, 317] width 422 height 50
click at [425, 311] on input "True" at bounding box center [419, 317] width 12 height 12
radio input "true"
click at [589, 454] on button "SUBMIT" at bounding box center [611, 456] width 106 height 25
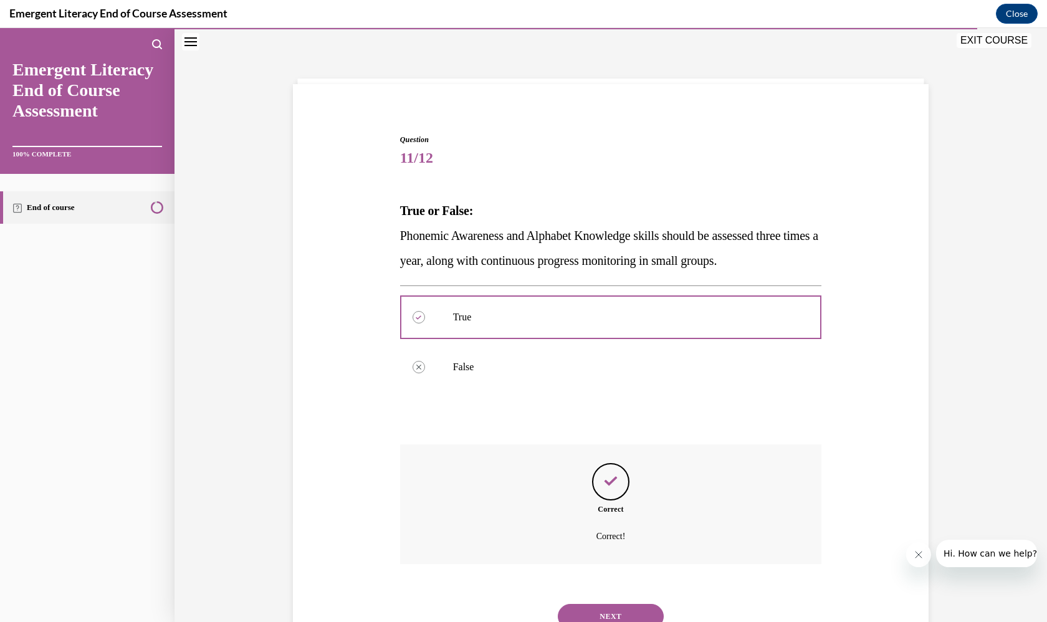
scroll to position [74, 0]
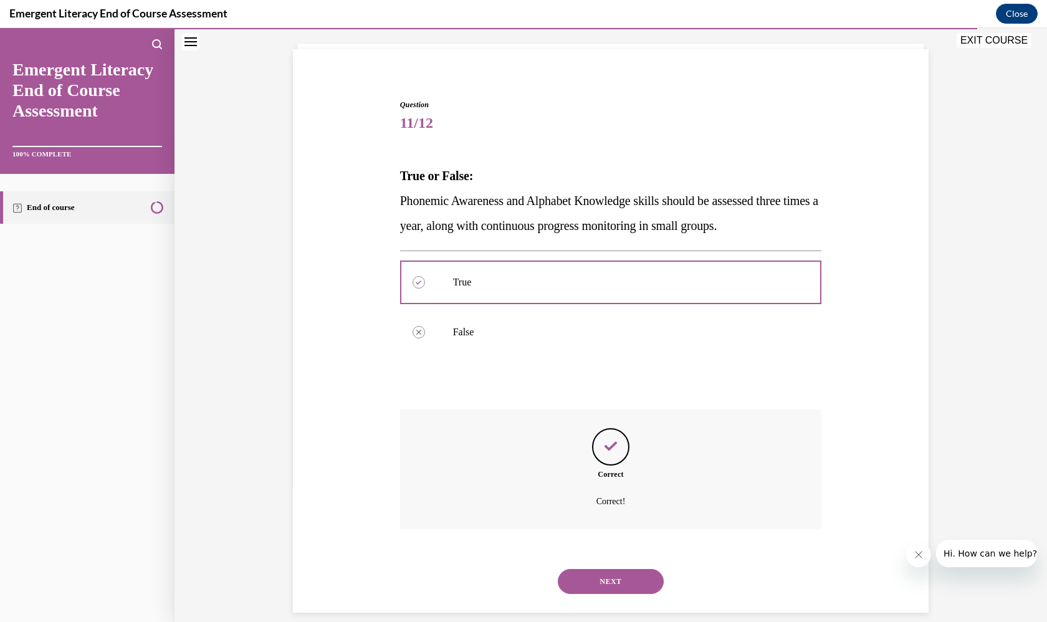
click at [589, 569] on button "NEXT" at bounding box center [611, 581] width 106 height 25
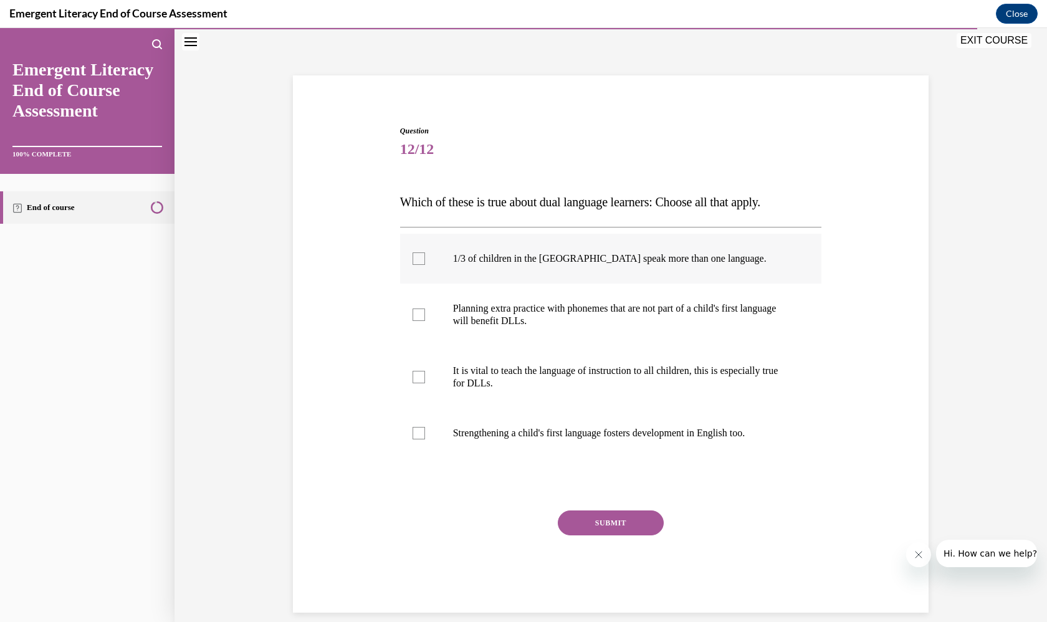
click at [539, 270] on label "1/3 of children in the US speak more than one language." at bounding box center [611, 259] width 422 height 50
click at [425, 265] on input "1/3 of children in the US speak more than one language." at bounding box center [419, 258] width 12 height 12
checkbox input "true"
click at [543, 299] on label "Planning extra practice with phonemes that are not part of a child's first lang…" at bounding box center [611, 315] width 422 height 62
click at [425, 308] on input "Planning extra practice with phonemes that are not part of a child's first lang…" at bounding box center [419, 314] width 12 height 12
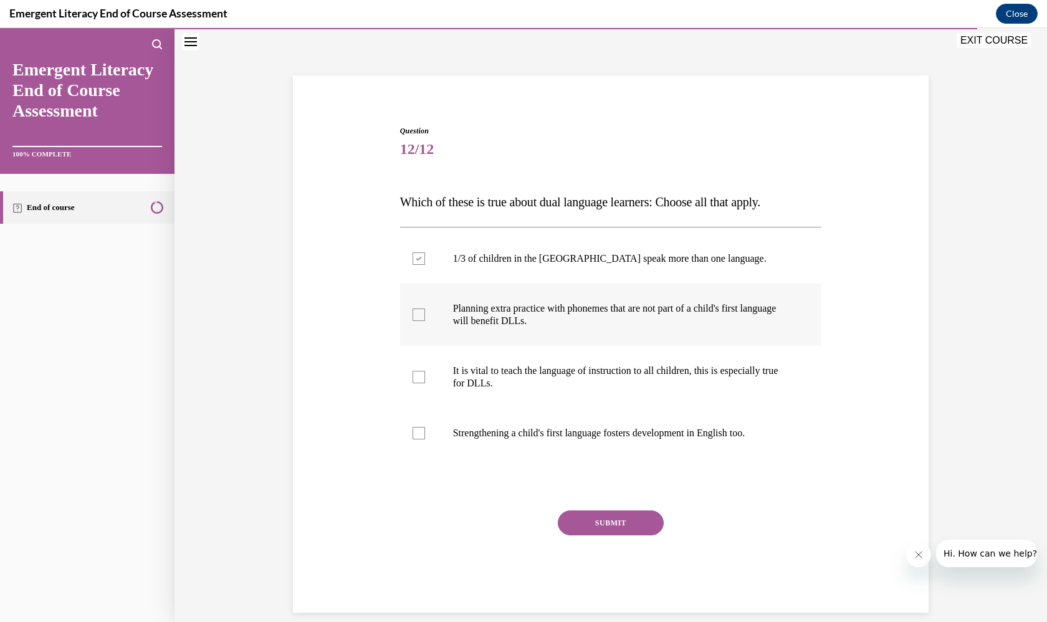
checkbox input "true"
click at [548, 369] on p "It is vital to teach the language of instruction to all children, this is espec…" at bounding box center [622, 377] width 338 height 25
click at [425, 371] on input "It is vital to teach the language of instruction to all children, this is espec…" at bounding box center [419, 377] width 12 height 12
checkbox input "true"
click at [561, 432] on p "Strengthening a child's first language fosters development in English too." at bounding box center [622, 433] width 338 height 12
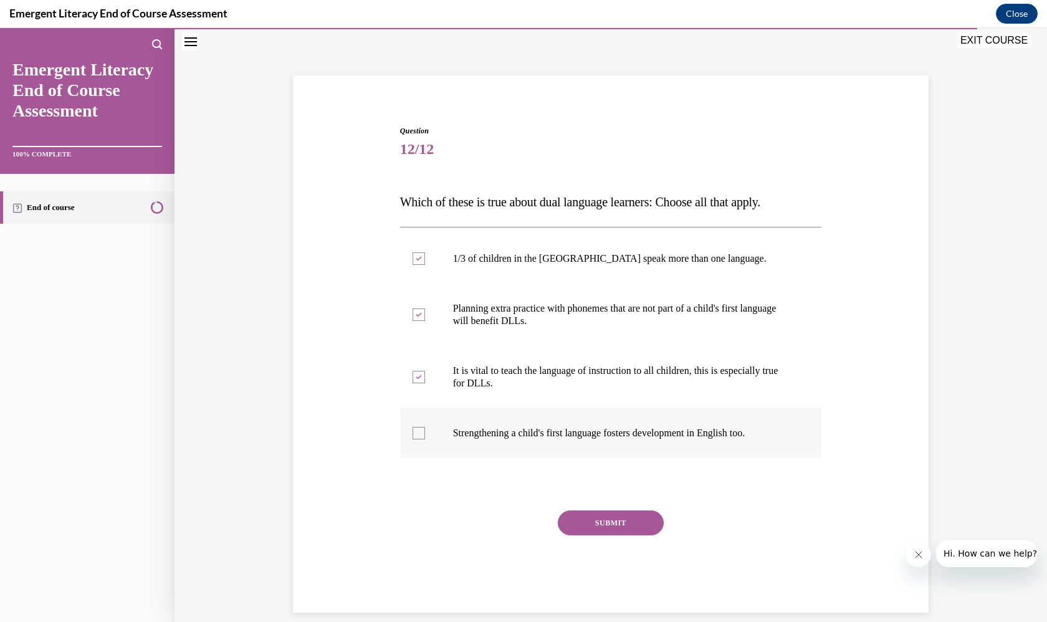
click at [425, 432] on input "Strengthening a child's first language fosters development in English too." at bounding box center [419, 433] width 12 height 12
checkbox input "true"
click at [612, 524] on button "SUBMIT" at bounding box center [611, 522] width 106 height 25
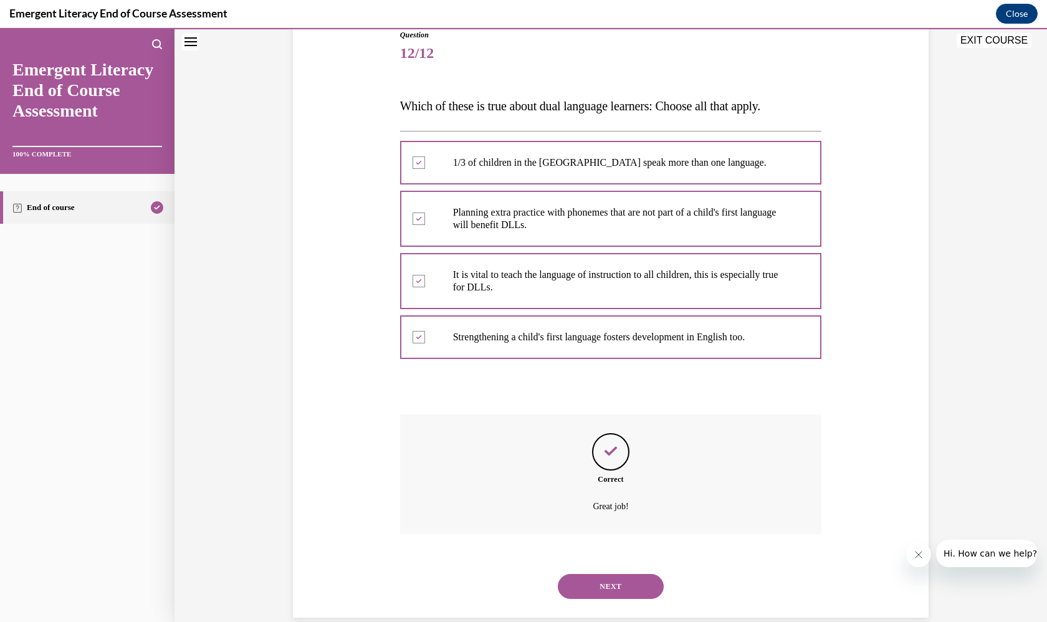
scroll to position [149, 0]
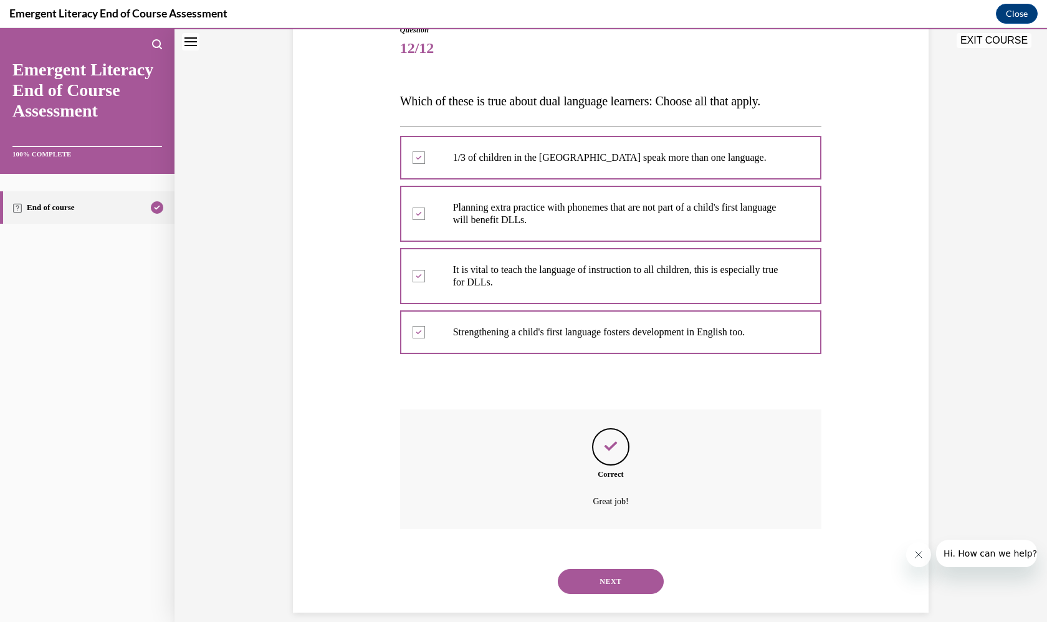
click at [613, 569] on button "NEXT" at bounding box center [611, 581] width 106 height 25
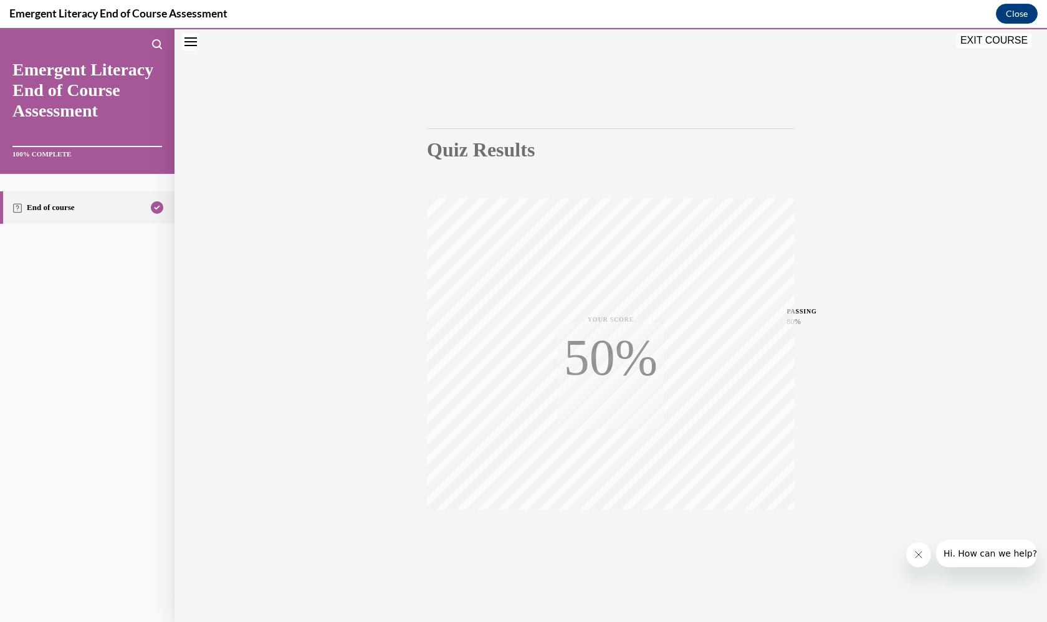
scroll to position [45, 0]
click at [1011, 44] on button "EXIT COURSE" at bounding box center [994, 40] width 75 height 15
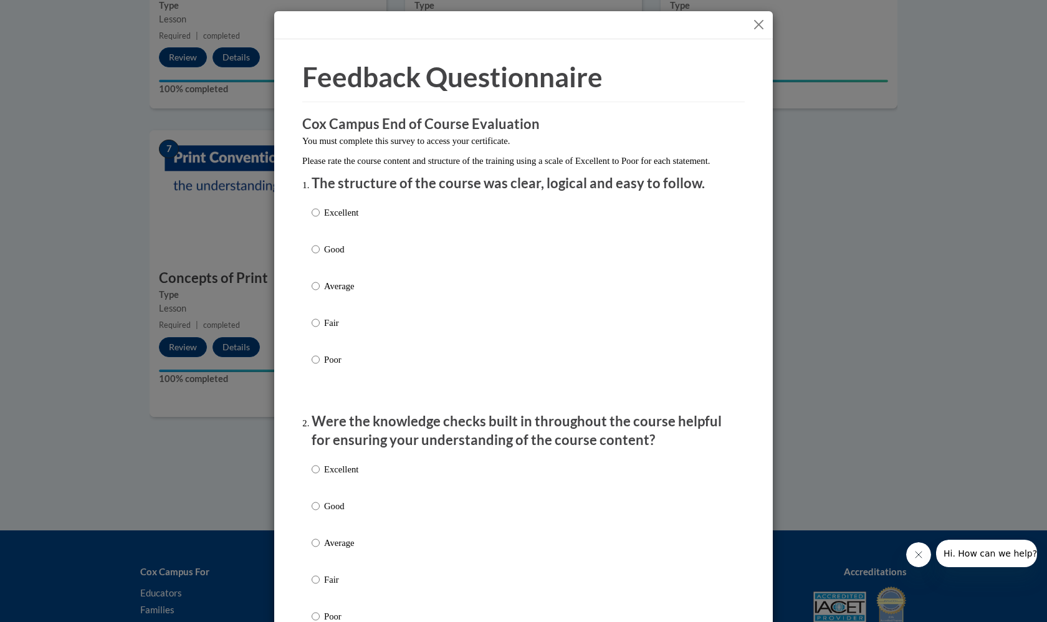
click at [358, 219] on p "Excellent" at bounding box center [341, 213] width 34 height 14
click at [320, 219] on input "Excellent" at bounding box center [316, 213] width 8 height 14
radio input "true"
click at [340, 476] on p "Excellent" at bounding box center [341, 469] width 34 height 14
click at [320, 476] on input "Excellent" at bounding box center [316, 469] width 8 height 14
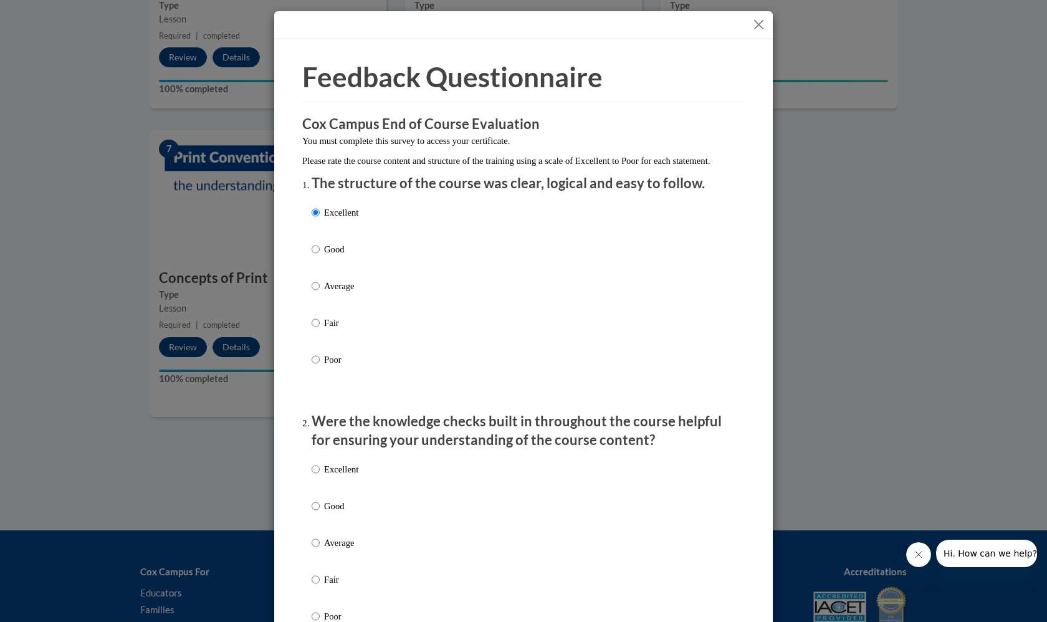
radio input "true"
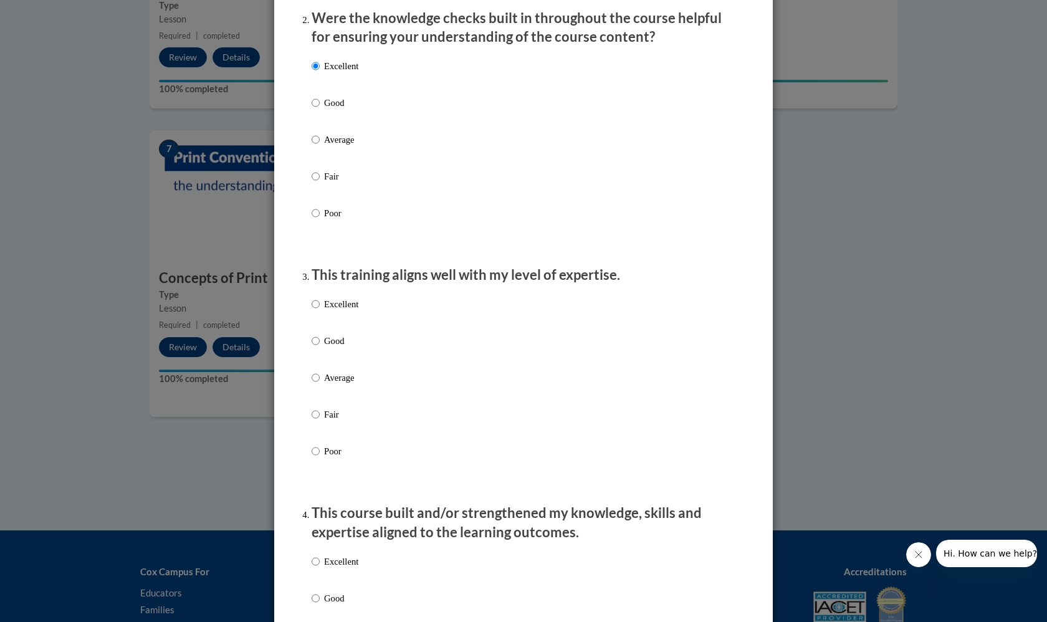
scroll to position [404, 0]
click at [341, 310] on p "Excellent" at bounding box center [341, 303] width 34 height 14
click at [320, 310] on input "Excellent" at bounding box center [316, 303] width 8 height 14
radio input "true"
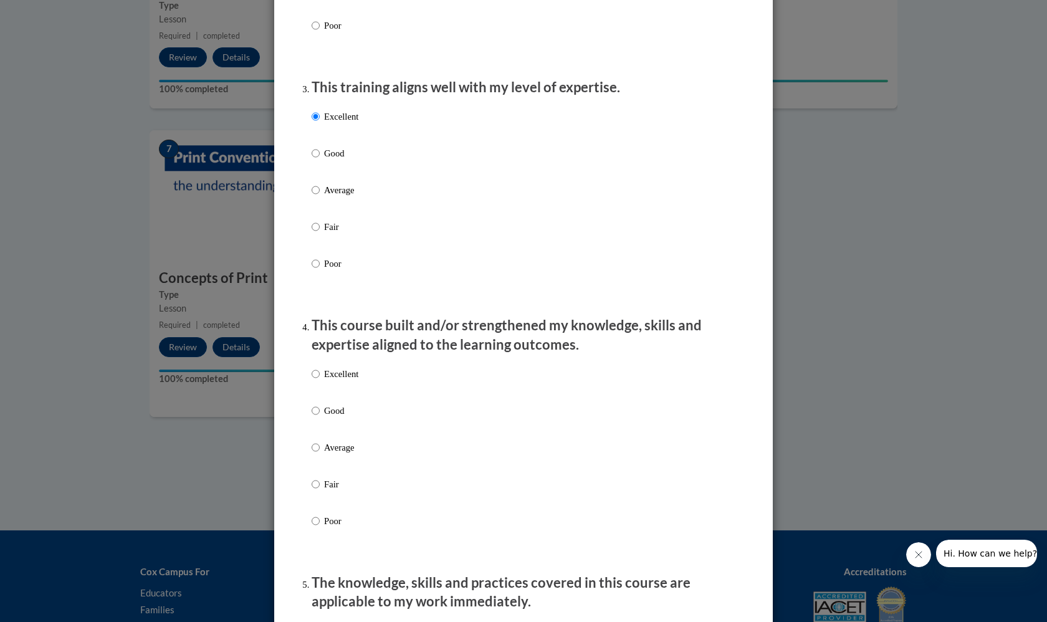
scroll to position [593, 0]
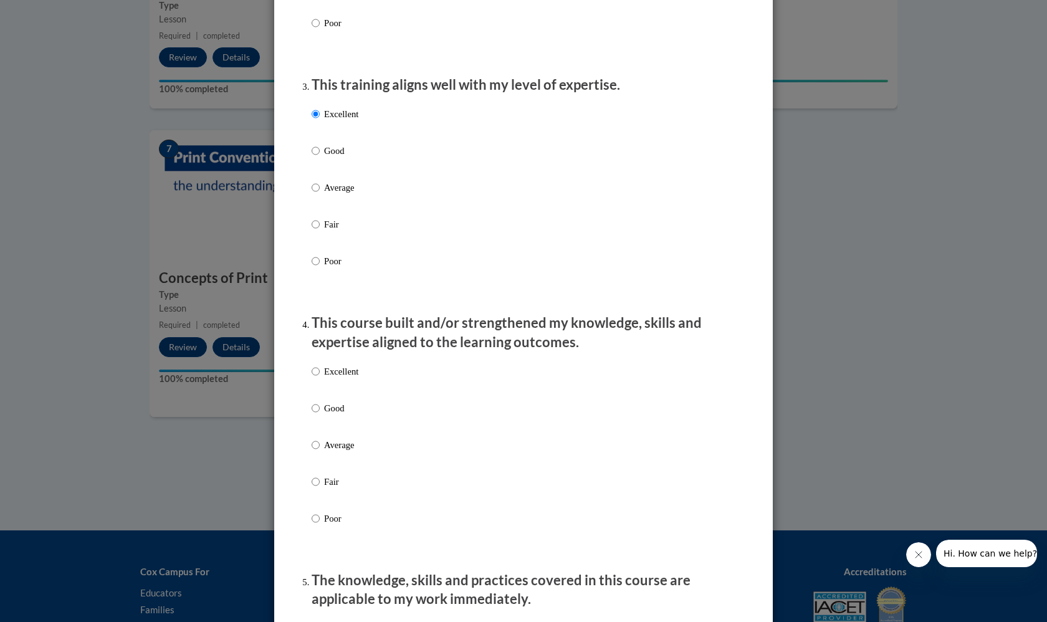
click at [367, 381] on div "Excellent Good Average Fair Poor" at bounding box center [524, 459] width 424 height 203
click at [332, 370] on div "Excellent Good Average Fair Poor" at bounding box center [335, 454] width 47 height 193
click at [335, 388] on label "Excellent" at bounding box center [335, 382] width 47 height 34
click at [320, 378] on input "Excellent" at bounding box center [316, 372] width 8 height 14
radio input "true"
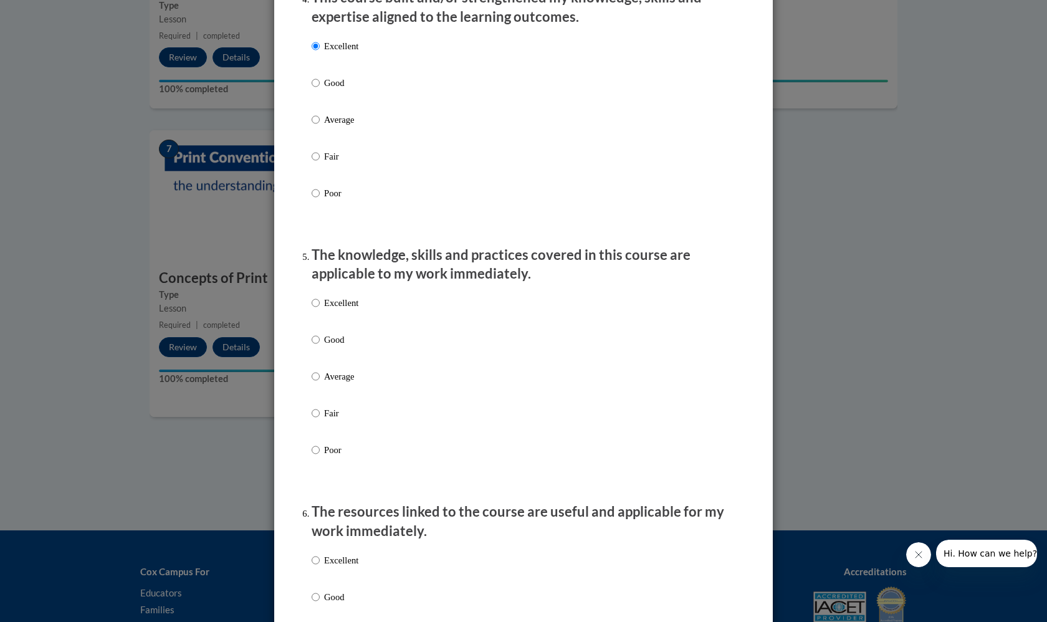
scroll to position [952, 0]
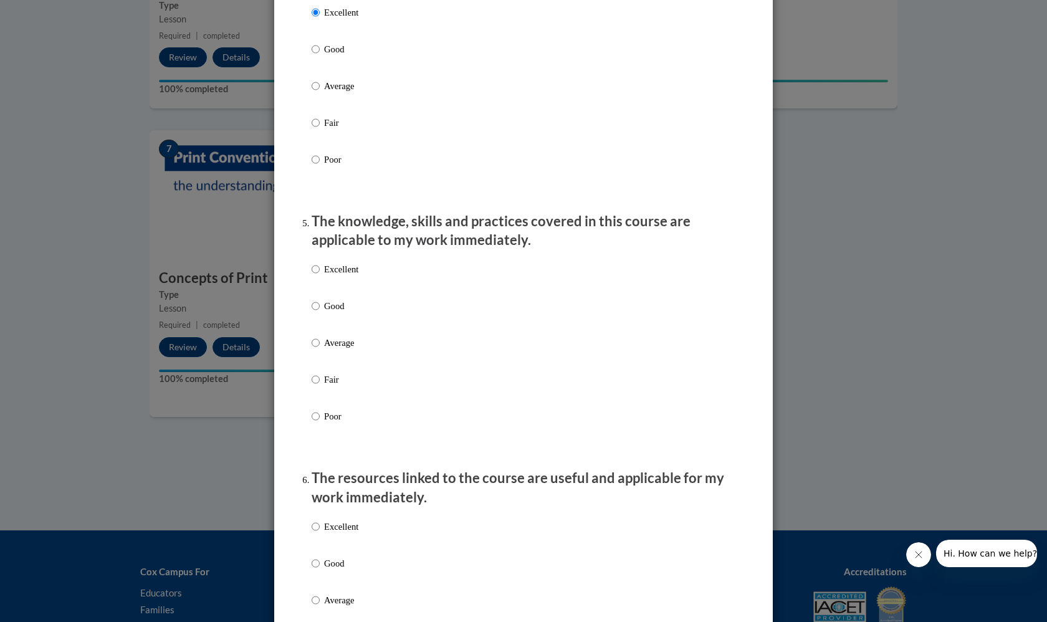
click at [340, 276] on p "Excellent" at bounding box center [341, 269] width 34 height 14
click at [320, 276] on input "Excellent" at bounding box center [316, 269] width 8 height 14
radio input "true"
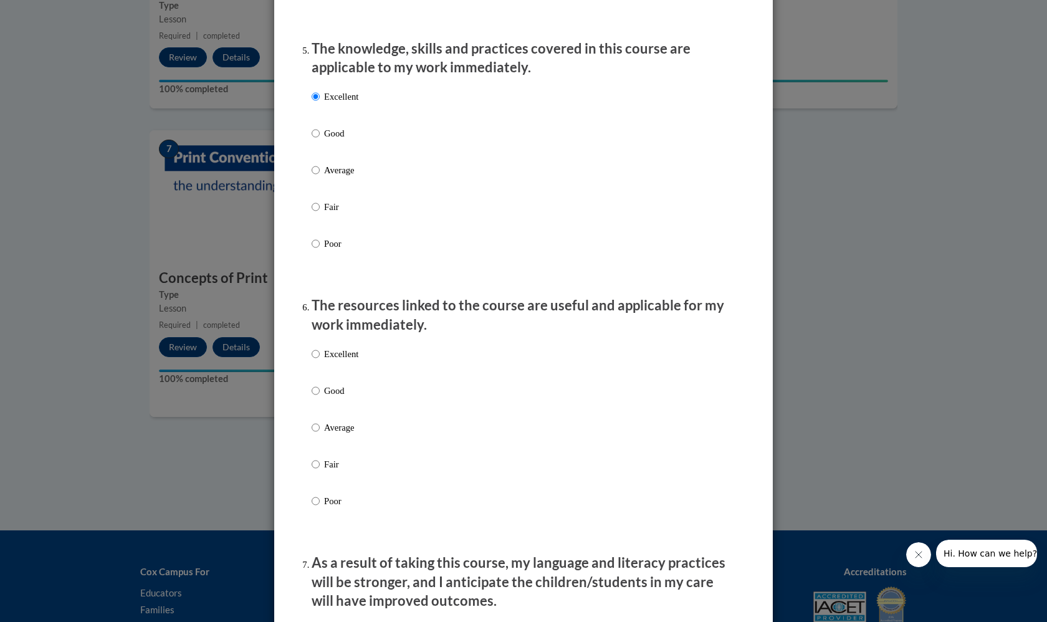
scroll to position [1147, 0]
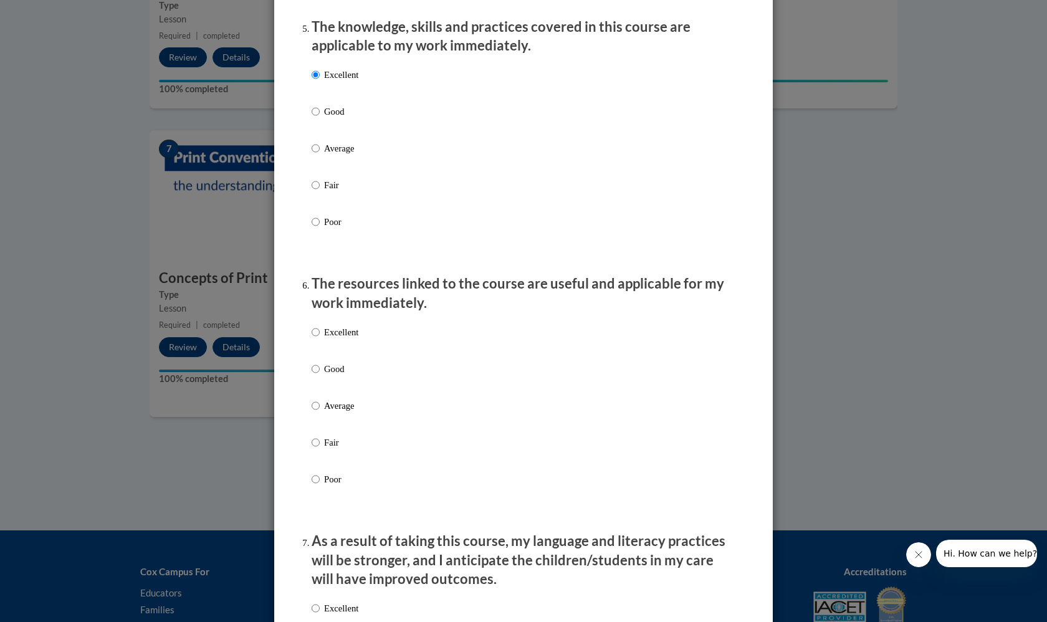
click at [350, 338] on p "Excellent" at bounding box center [341, 332] width 34 height 14
click at [320, 338] on input "Excellent" at bounding box center [316, 332] width 8 height 14
radio input "true"
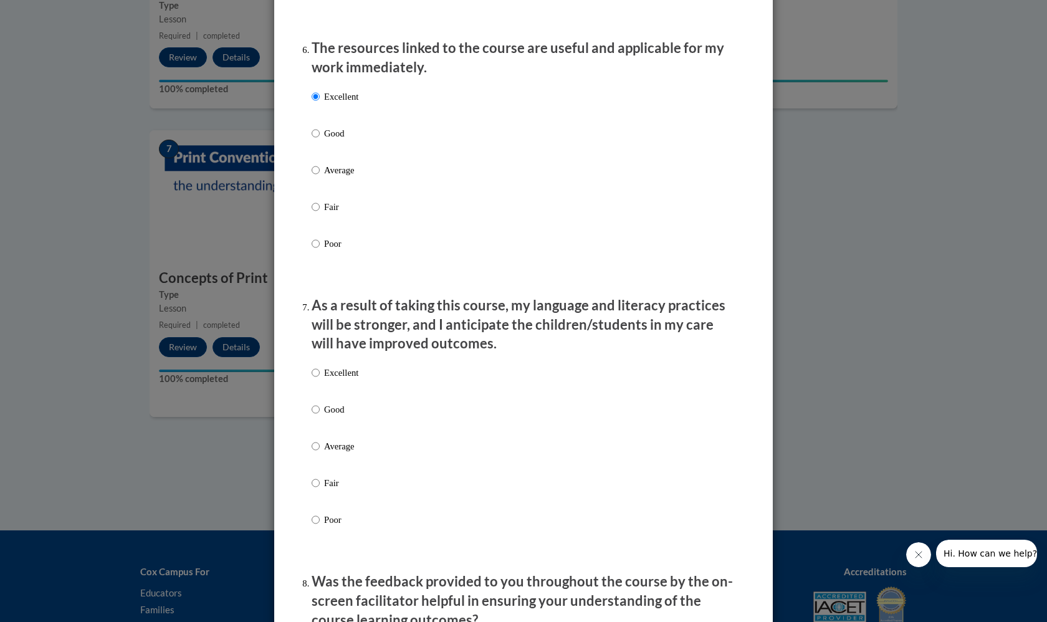
scroll to position [1396, 0]
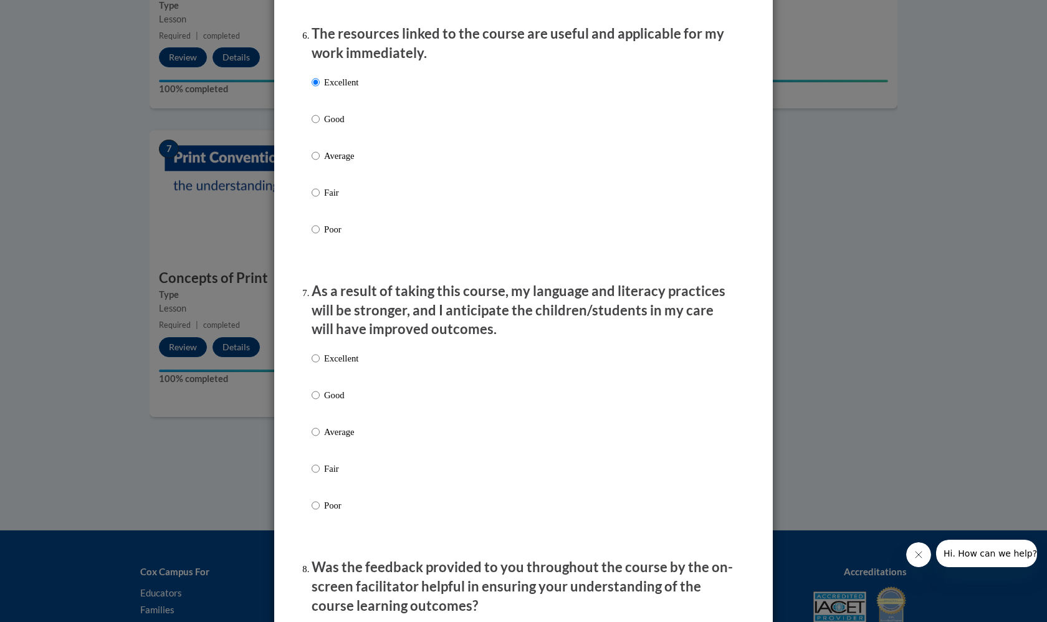
click at [351, 360] on p "Excellent" at bounding box center [341, 358] width 34 height 14
click at [320, 360] on input "Excellent" at bounding box center [316, 358] width 8 height 14
radio input "true"
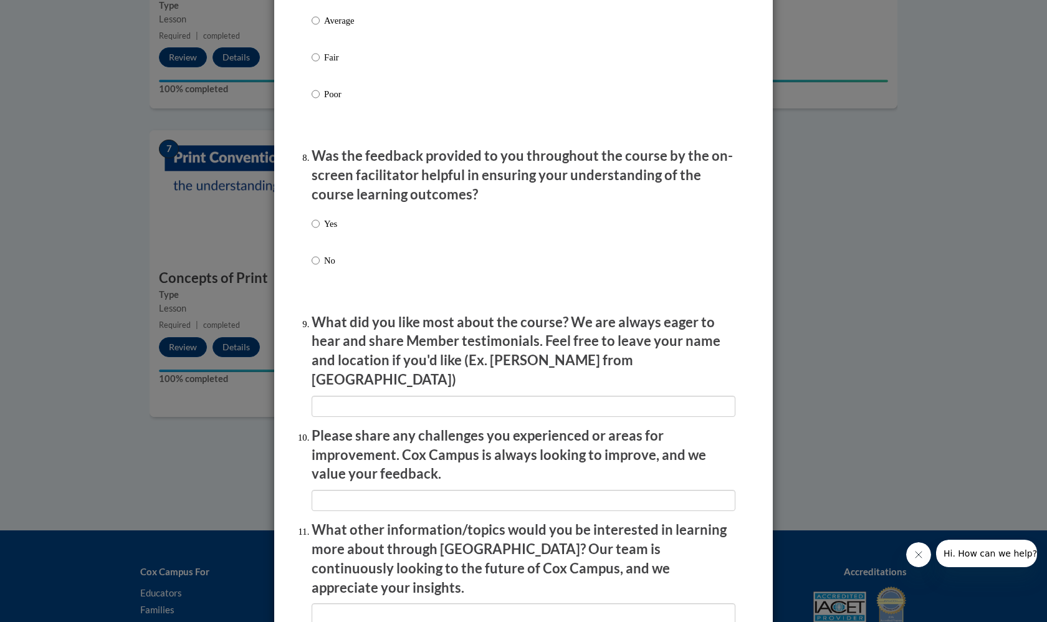
scroll to position [1812, 0]
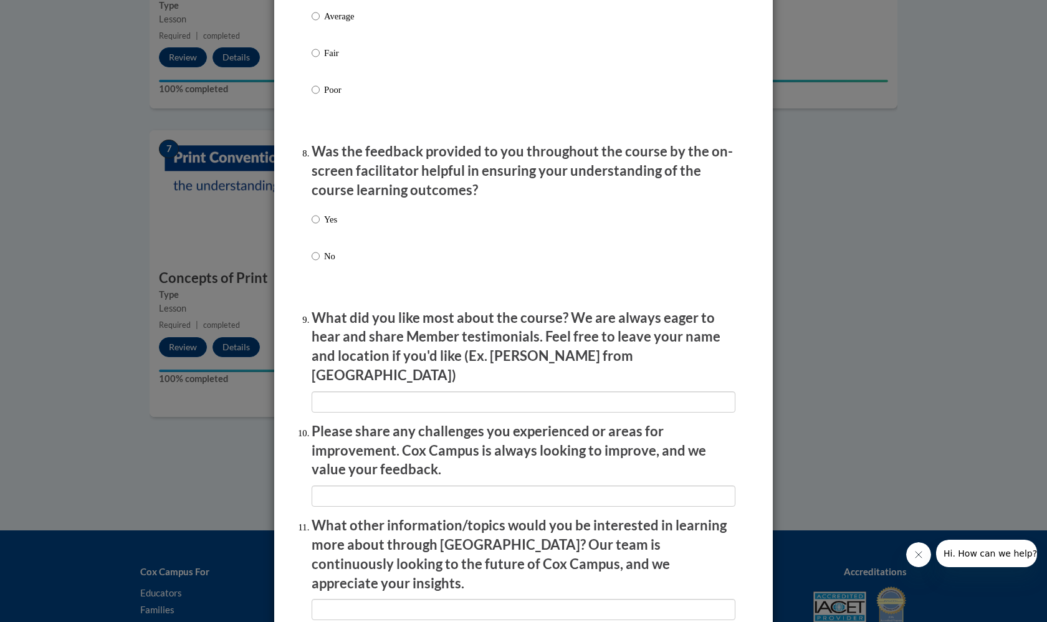
click at [334, 221] on p "Yes" at bounding box center [330, 219] width 13 height 14
click at [320, 221] on input "Yes" at bounding box center [316, 219] width 8 height 14
radio input "true"
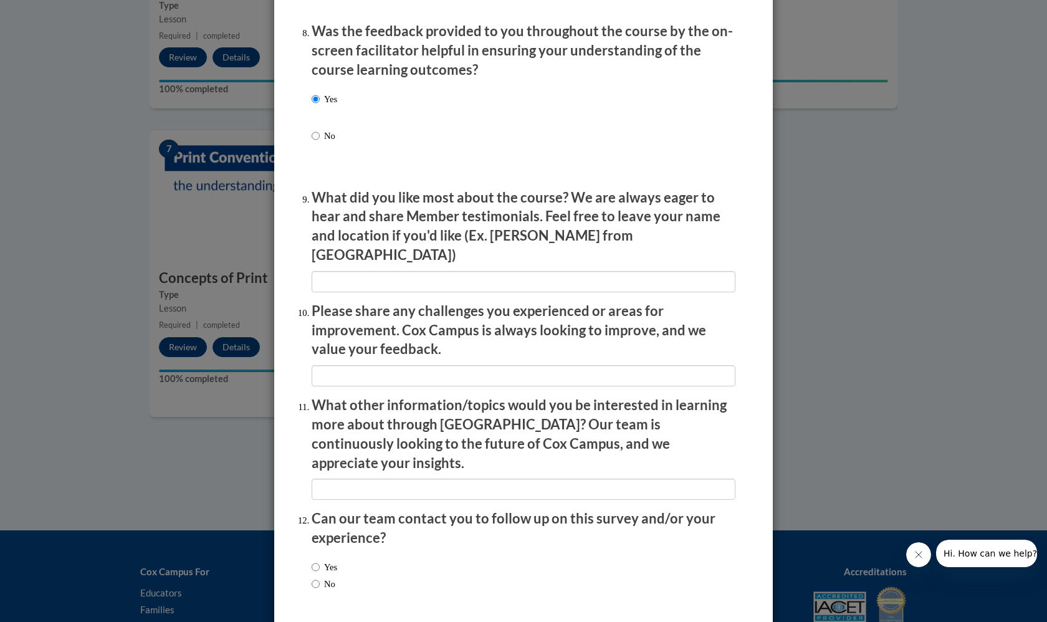
scroll to position [1953, 0]
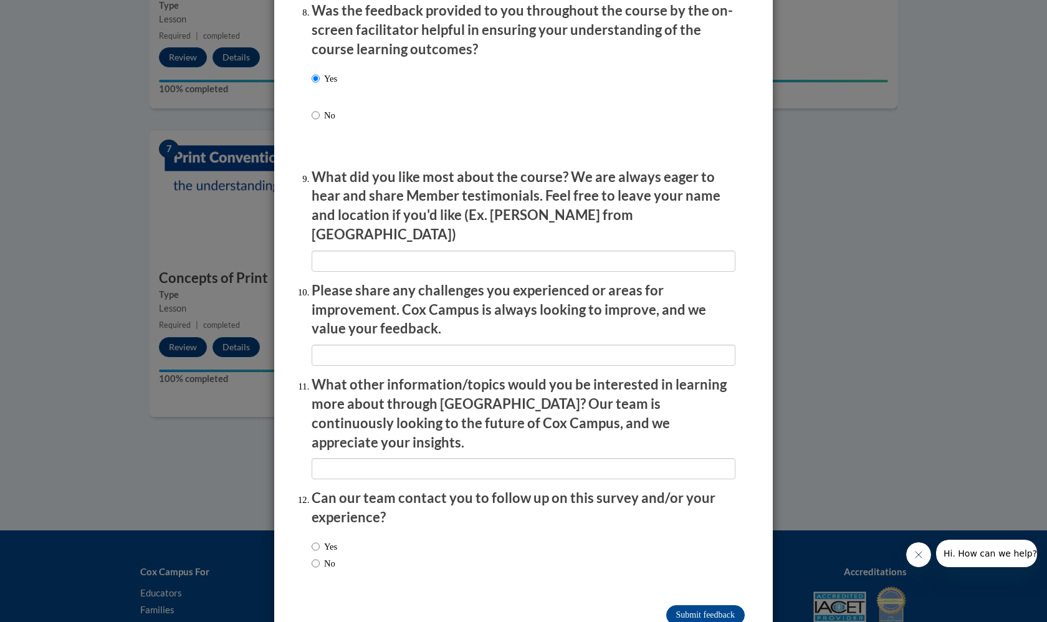
click at [326, 540] on label "Yes" at bounding box center [325, 547] width 26 height 14
click at [320, 540] on input "Yes" at bounding box center [316, 547] width 8 height 14
radio input "true"
click at [323, 556] on label "No" at bounding box center [324, 563] width 24 height 14
click at [320, 556] on input "No" at bounding box center [316, 563] width 8 height 14
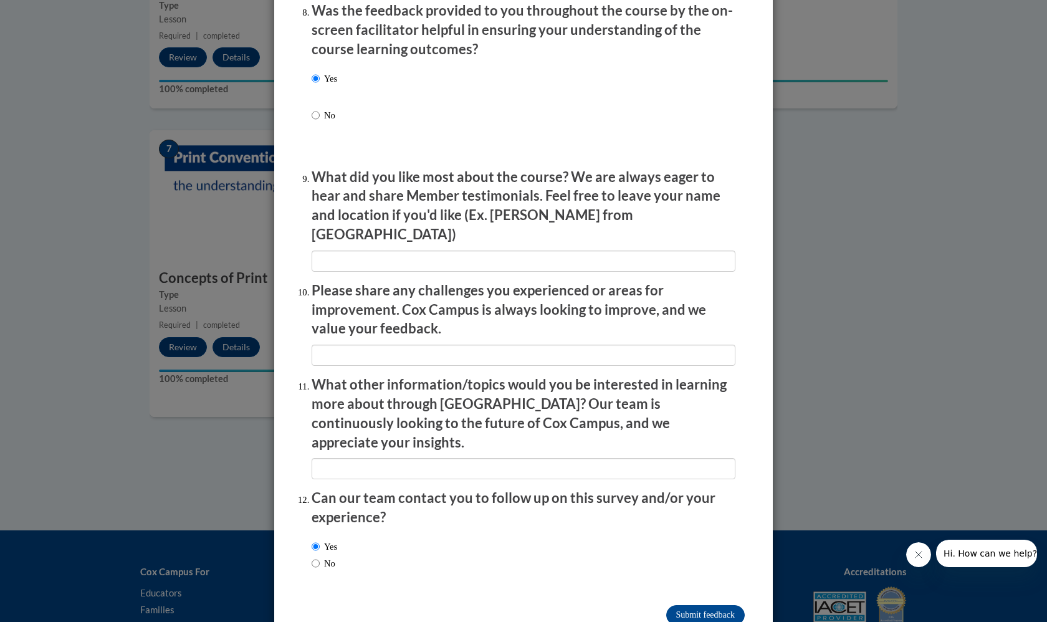
radio input "true"
click at [718, 605] on input "Submit feedback" at bounding box center [705, 615] width 79 height 20
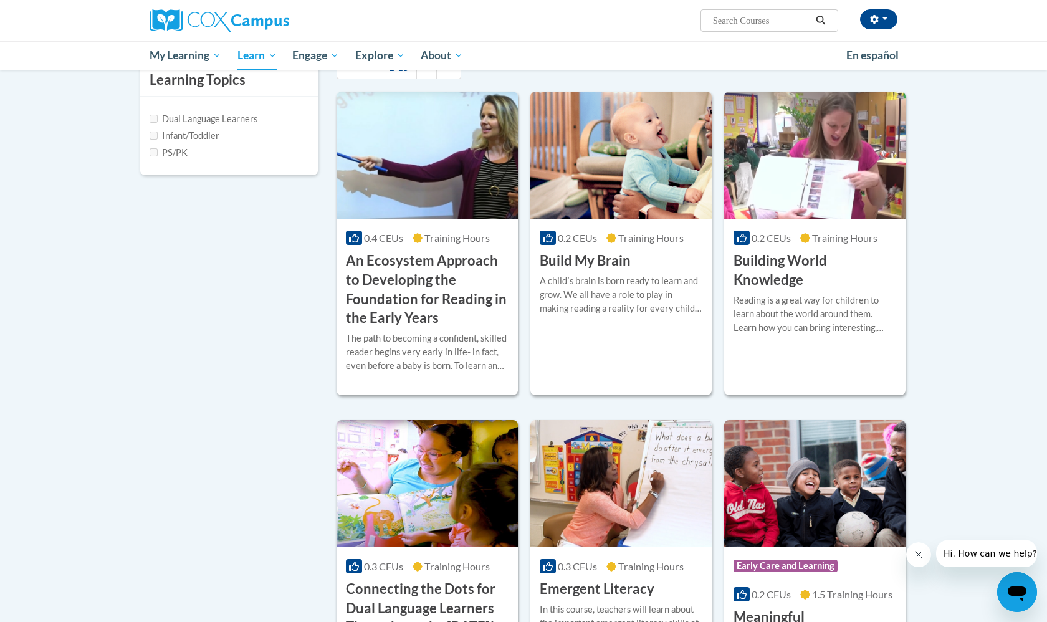
scroll to position [317, 0]
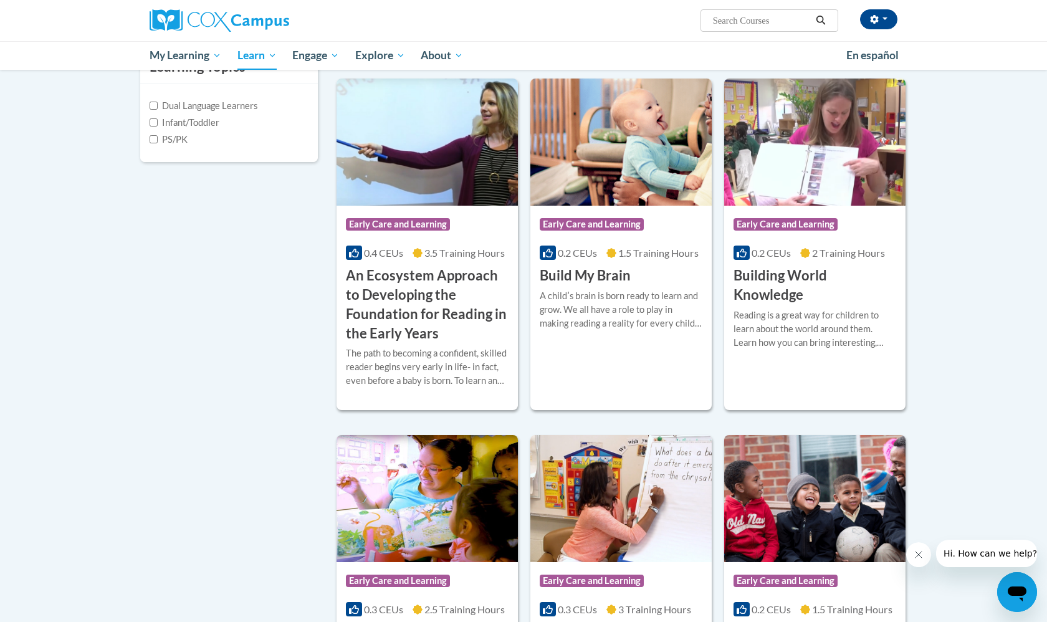
click at [185, 146] on label "PS/PK" at bounding box center [169, 140] width 38 height 14
click at [158, 143] on input "PS/PK" at bounding box center [154, 139] width 8 height 8
checkbox input "true"
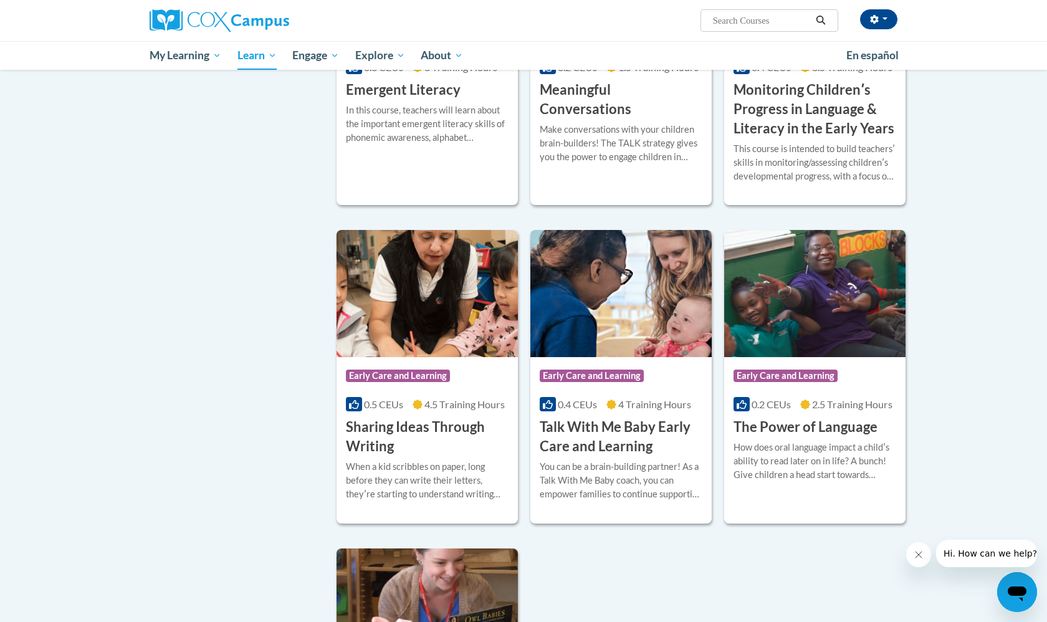
scroll to position [848, 0]
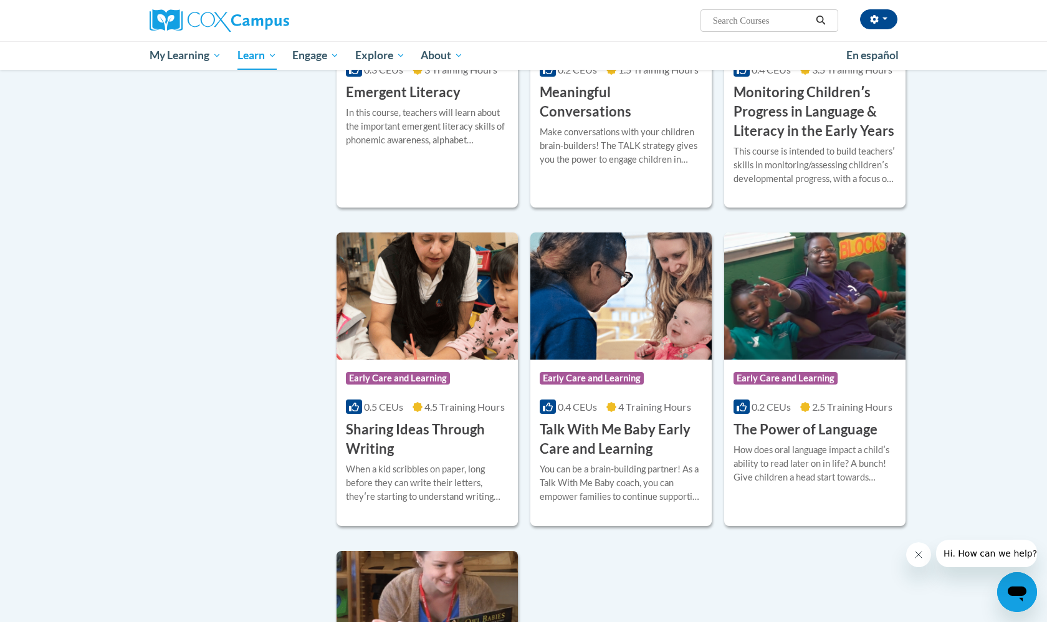
click at [507, 147] on div "In this course, teachers will learn about the important emergent literacy skill…" at bounding box center [427, 126] width 163 height 41
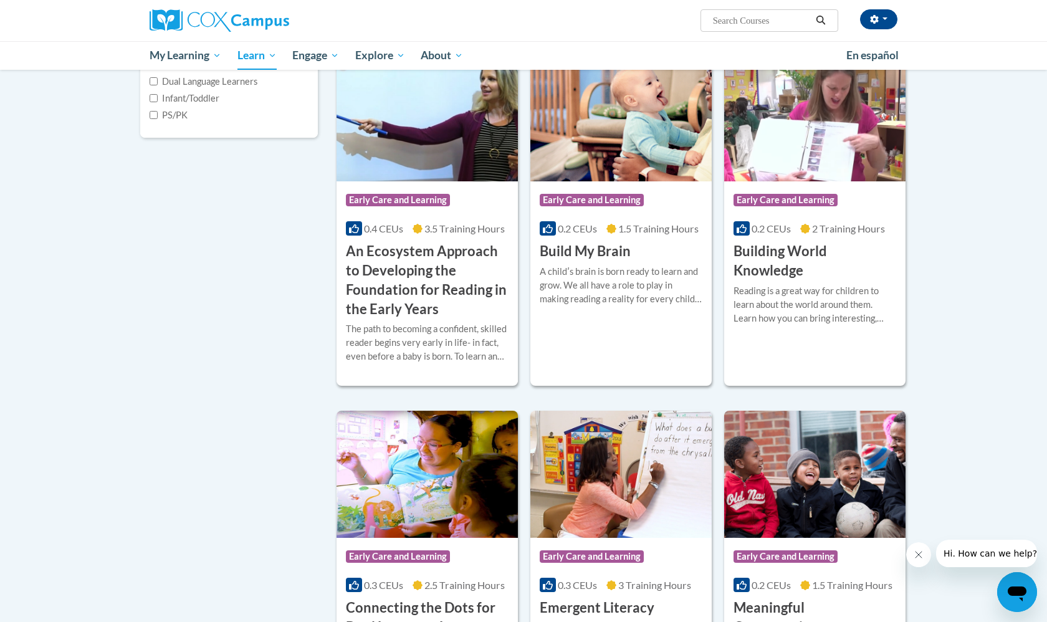
click at [177, 122] on label "PS/PK" at bounding box center [169, 115] width 38 height 14
click at [158, 119] on input "PS/PK" at bounding box center [154, 115] width 8 height 8
checkbox input "true"
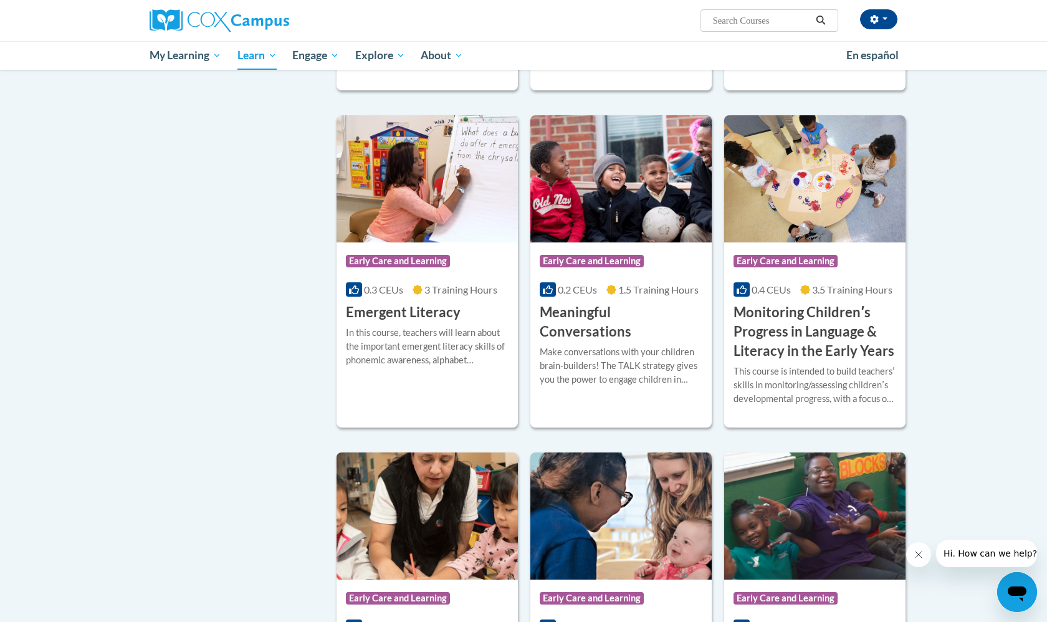
scroll to position [647, 0]
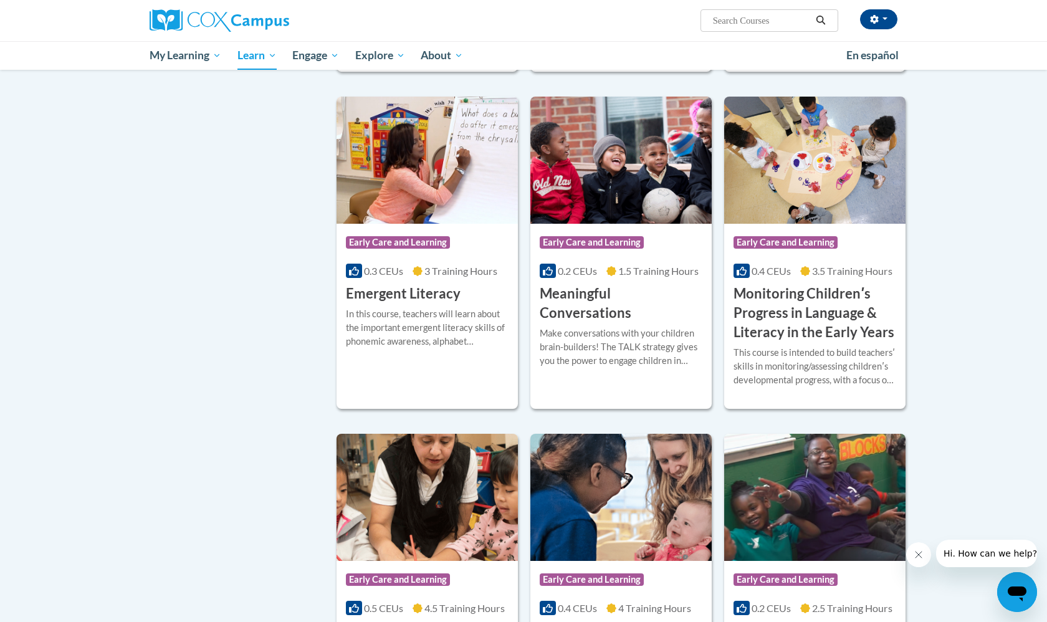
click at [626, 224] on img at bounding box center [620, 160] width 181 height 127
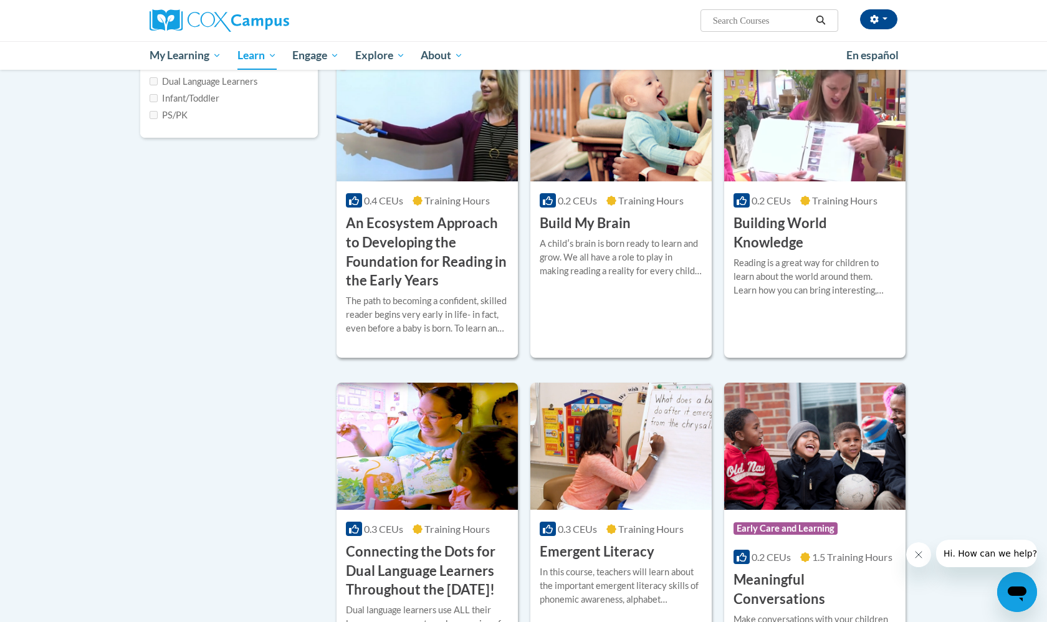
click at [184, 122] on label "PS/PK" at bounding box center [169, 115] width 38 height 14
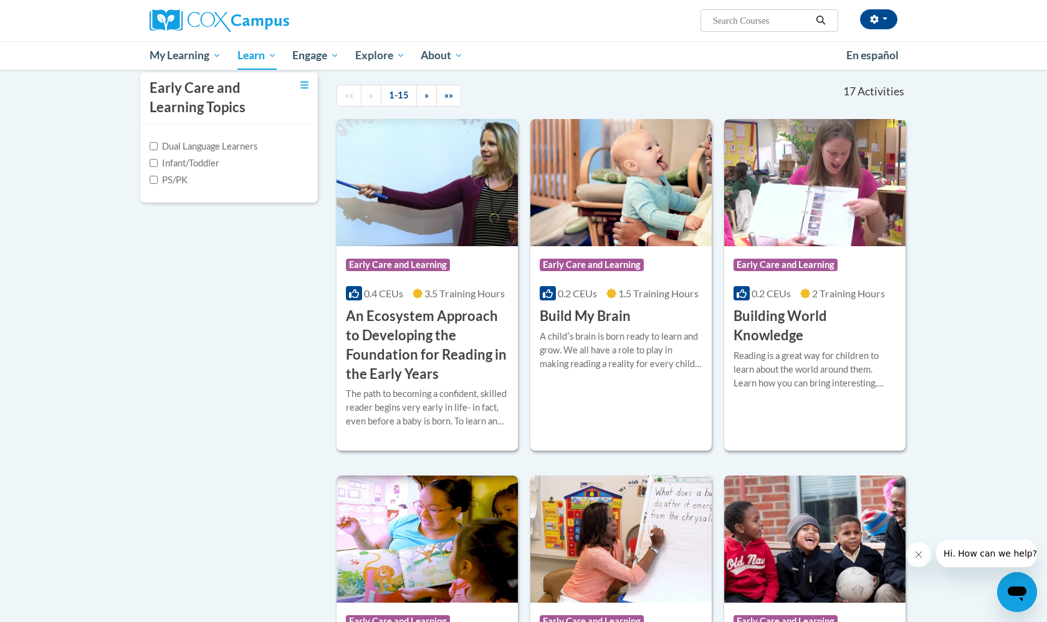
scroll to position [302, 0]
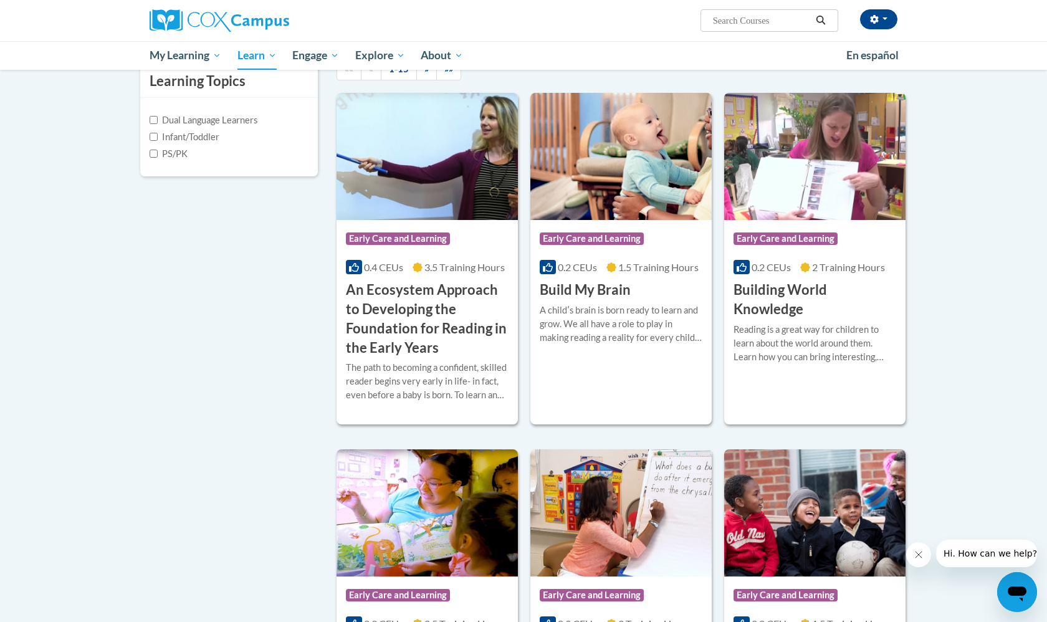
click at [179, 161] on label "PS/PK" at bounding box center [169, 154] width 38 height 14
click at [158, 158] on input "PS/PK" at bounding box center [154, 154] width 8 height 8
checkbox input "true"
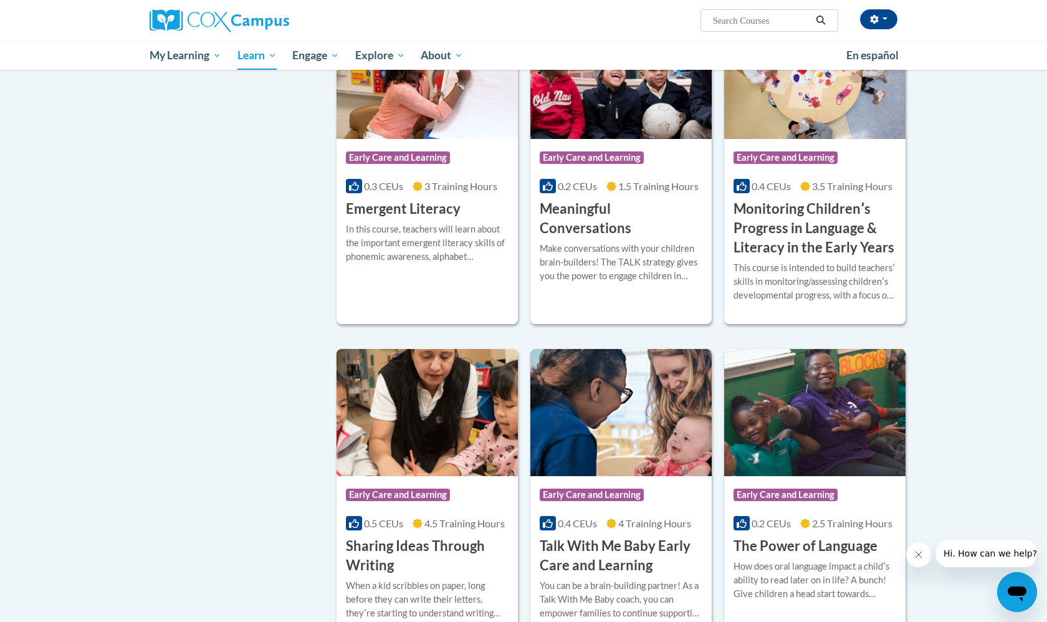
scroll to position [738, 0]
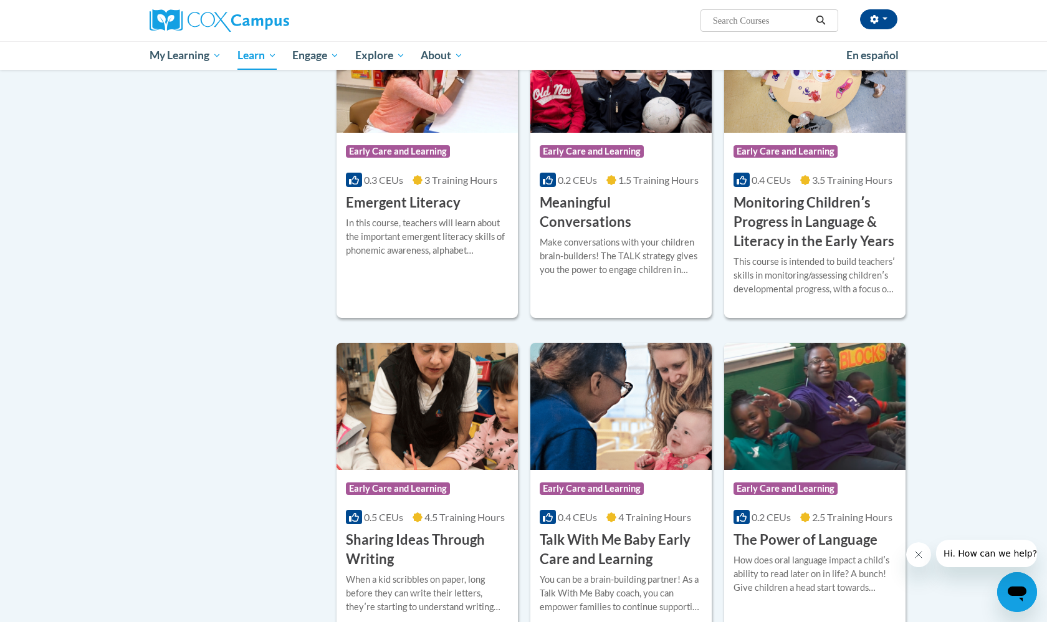
click at [844, 133] on img at bounding box center [814, 69] width 181 height 127
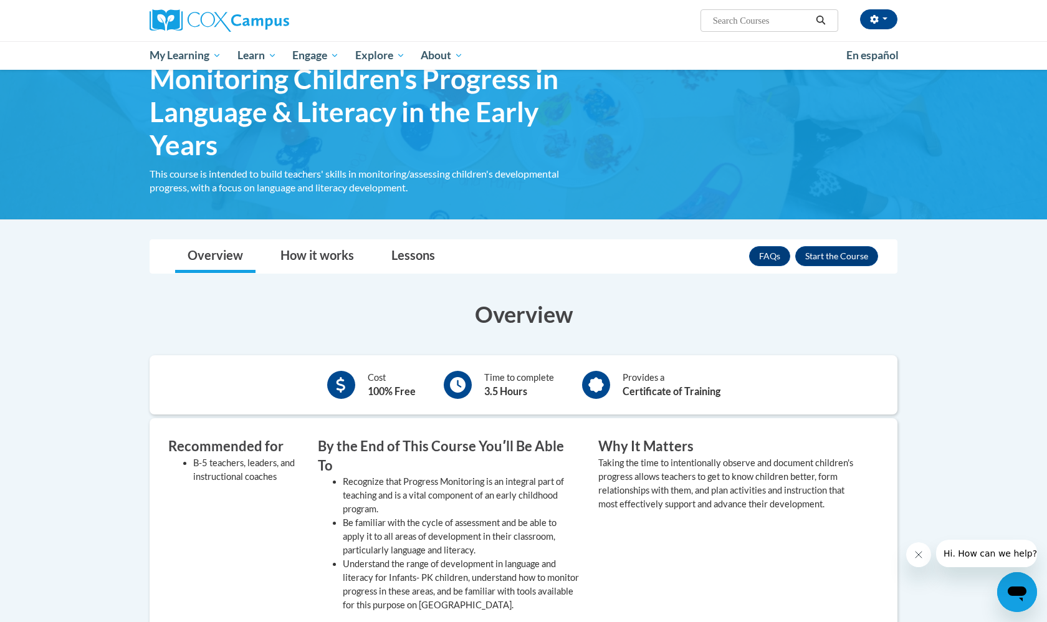
scroll to position [67, 0]
click at [843, 256] on button "Enroll" at bounding box center [836, 256] width 83 height 20
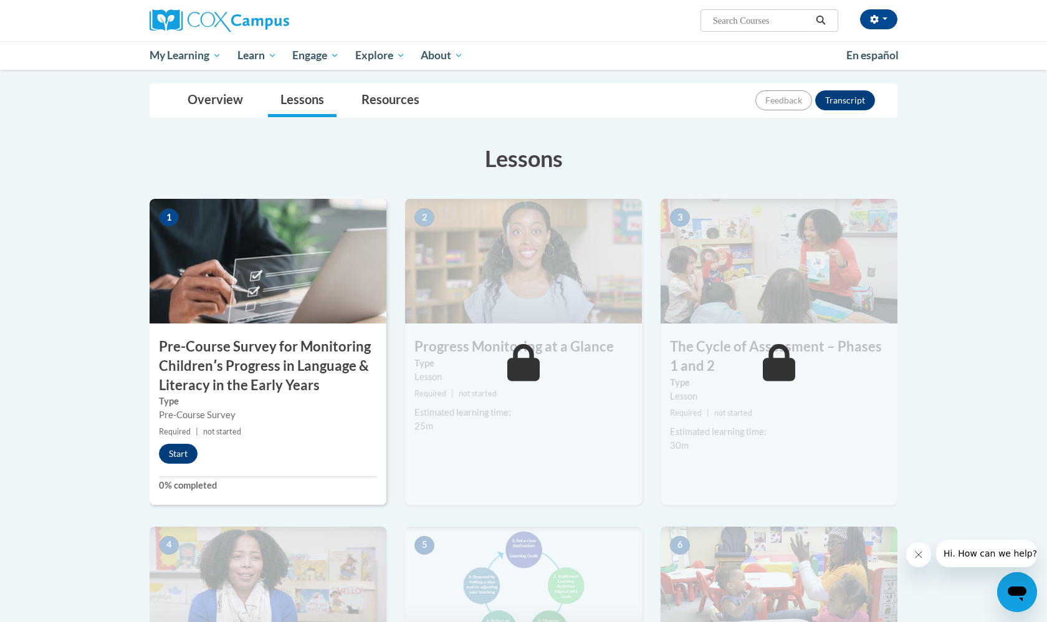
scroll to position [163, 0]
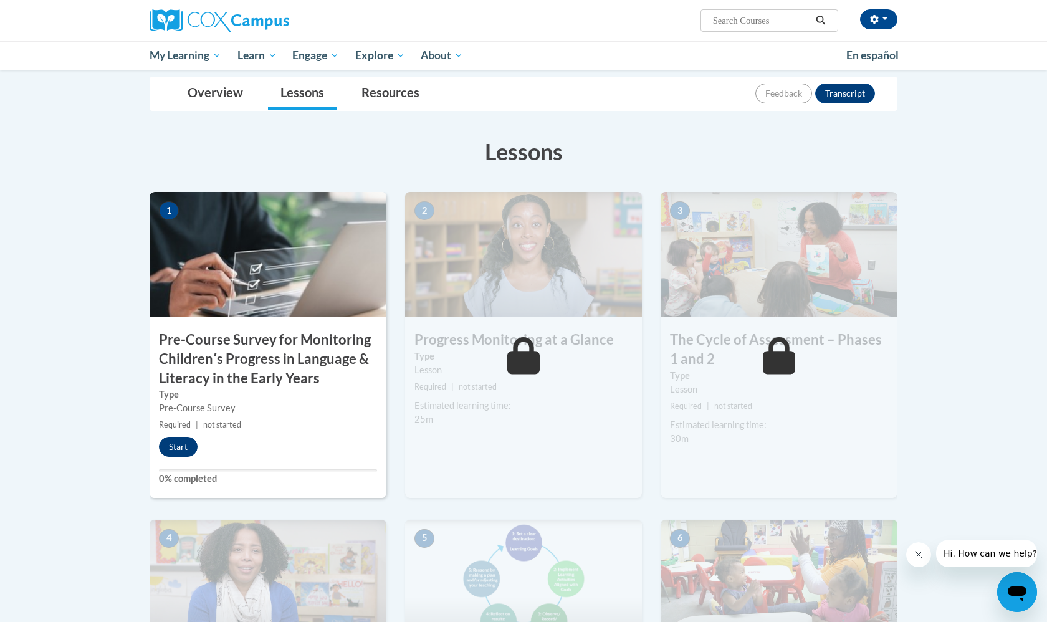
click at [183, 445] on button "Start" at bounding box center [178, 447] width 39 height 20
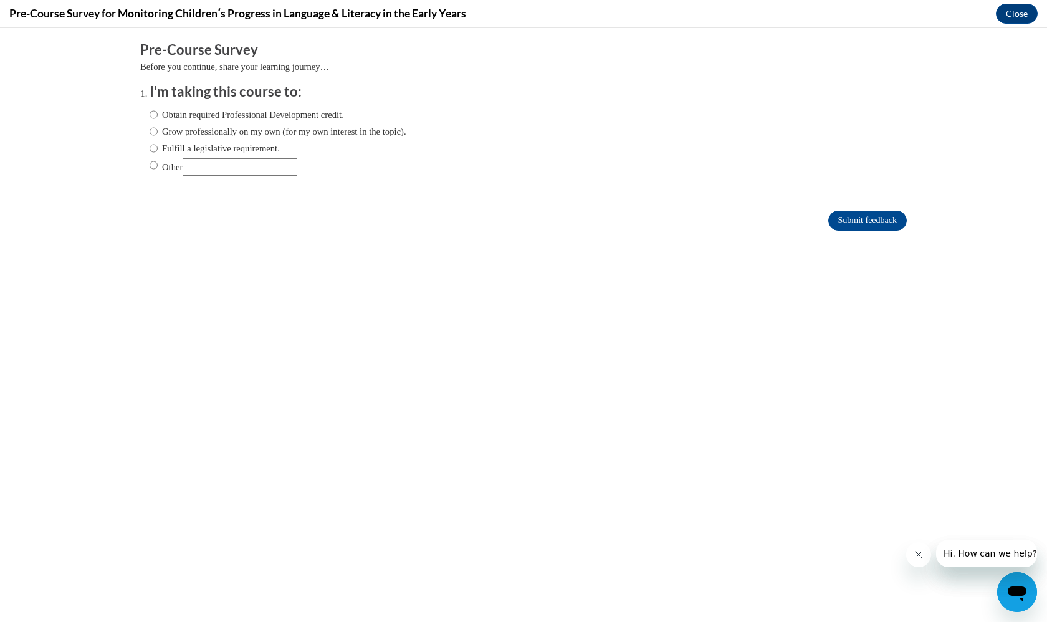
scroll to position [0, 0]
click at [251, 108] on label "Obtain required Professional Development credit." at bounding box center [247, 115] width 194 height 14
click at [158, 108] on input "Obtain required Professional Development credit." at bounding box center [154, 115] width 8 height 14
radio input "true"
click at [850, 220] on input "Submit feedback" at bounding box center [867, 221] width 79 height 20
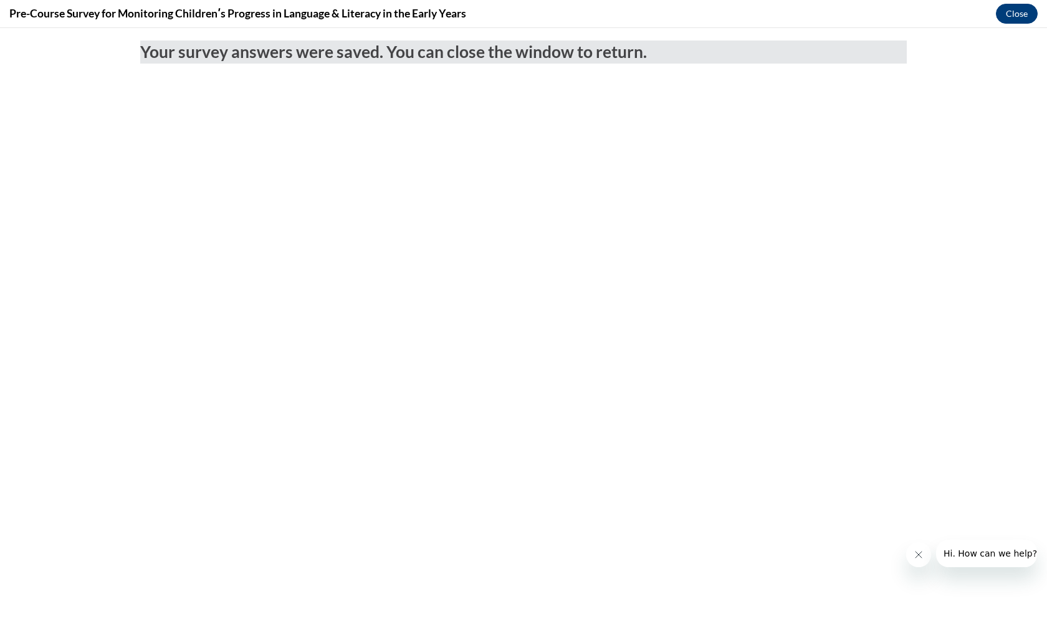
click at [1021, 12] on button "Close" at bounding box center [1017, 14] width 42 height 20
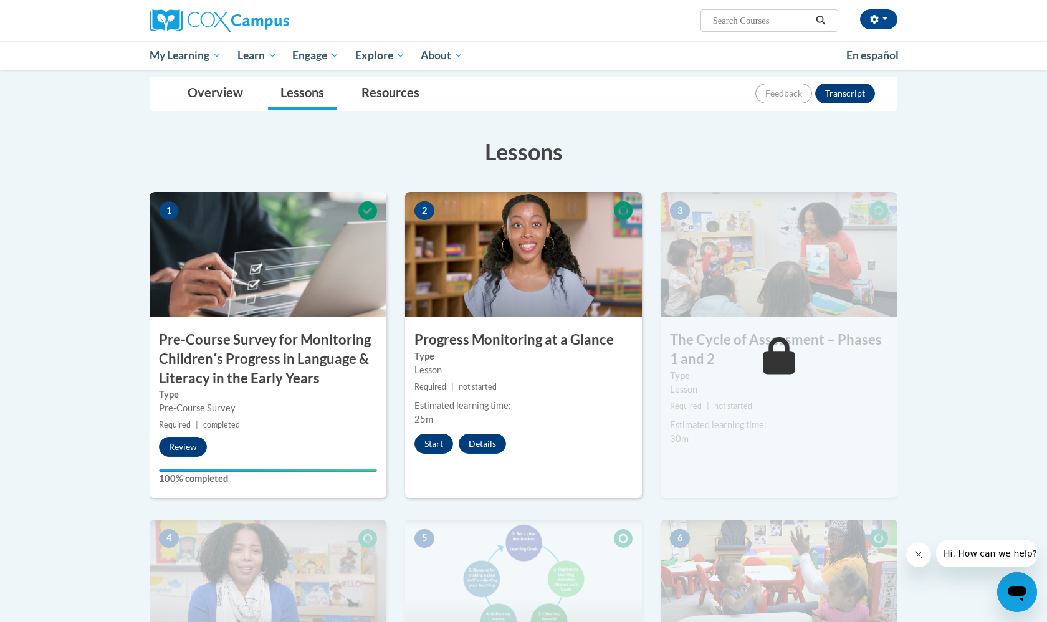
click at [428, 442] on button "Start" at bounding box center [433, 444] width 39 height 20
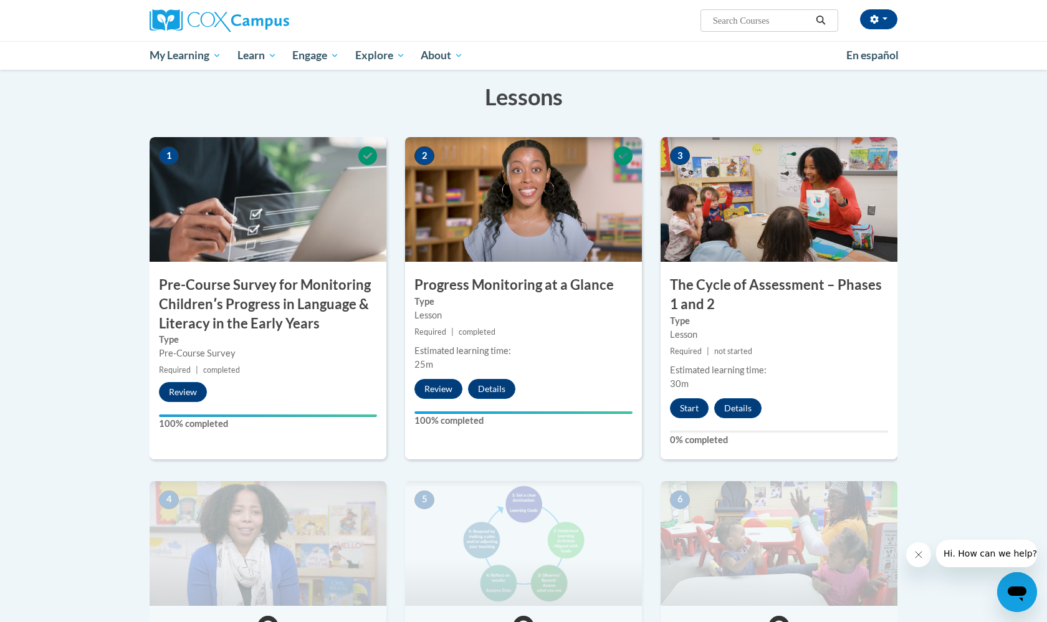
scroll to position [248, 0]
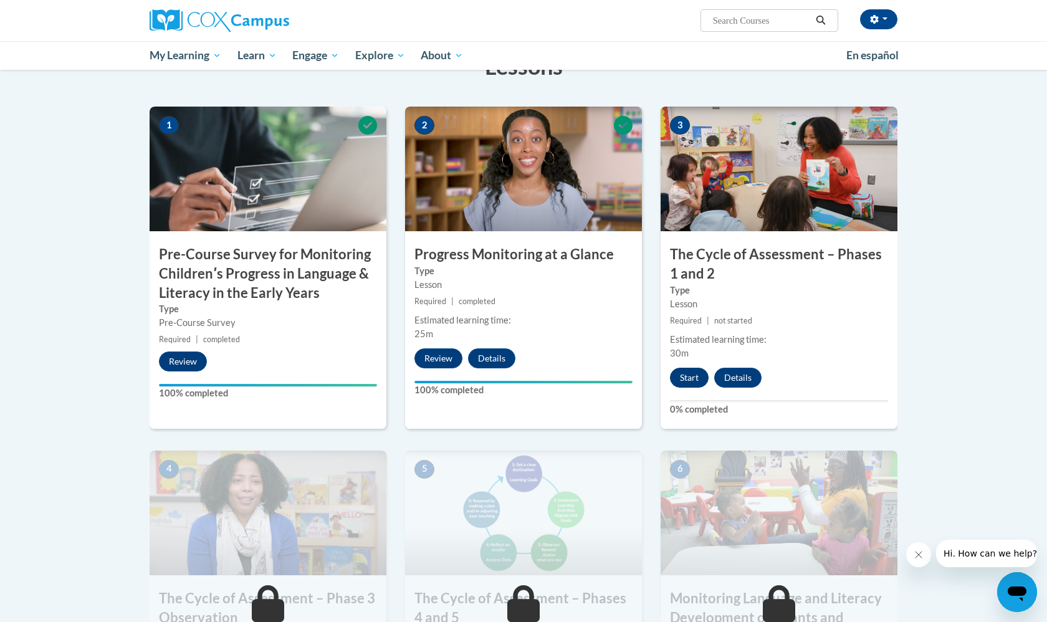
click at [685, 382] on button "Start" at bounding box center [689, 378] width 39 height 20
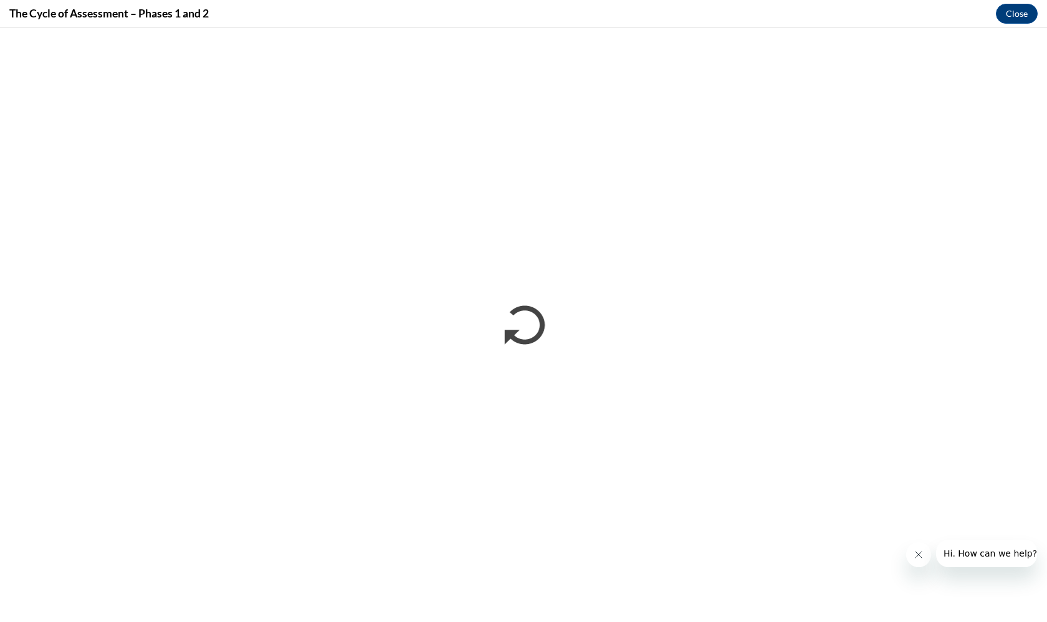
scroll to position [0, 0]
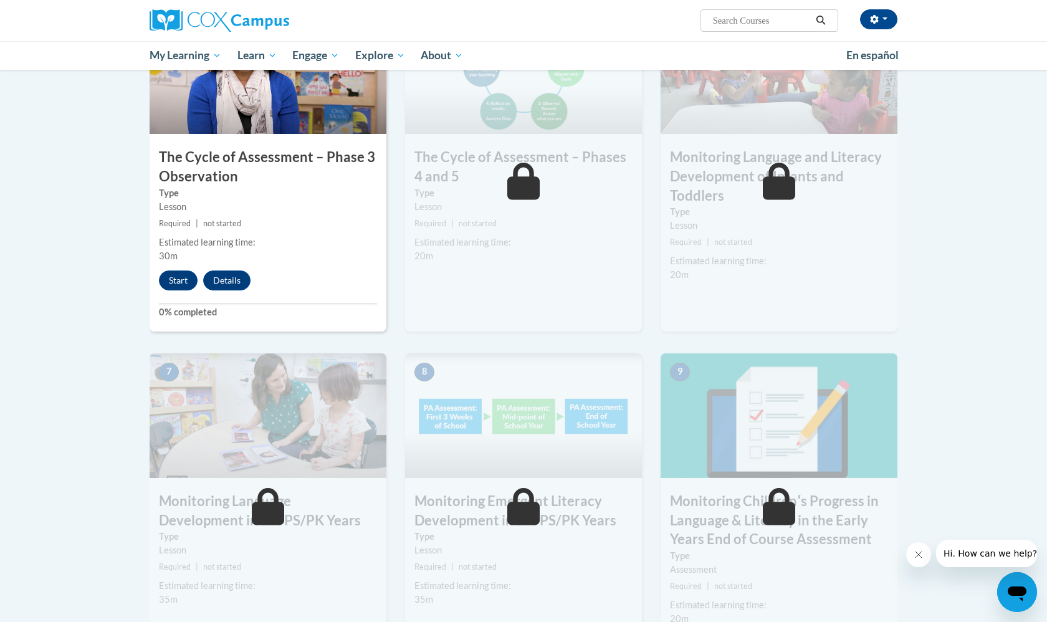
scroll to position [695, 0]
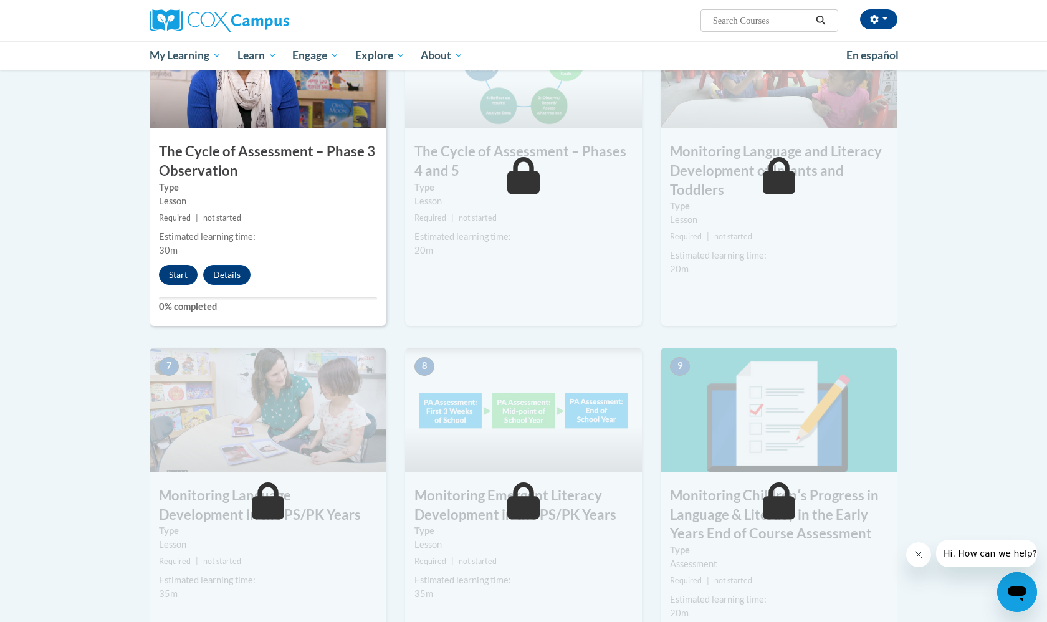
click at [183, 273] on button "Start" at bounding box center [178, 275] width 39 height 20
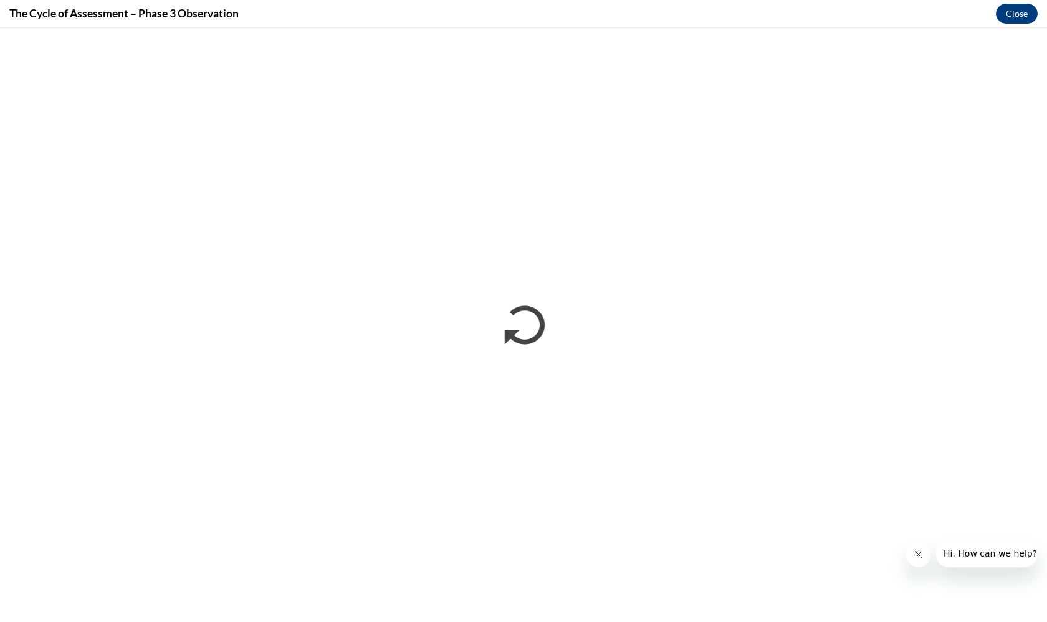
scroll to position [0, 0]
